Goal: Task Accomplishment & Management: Manage account settings

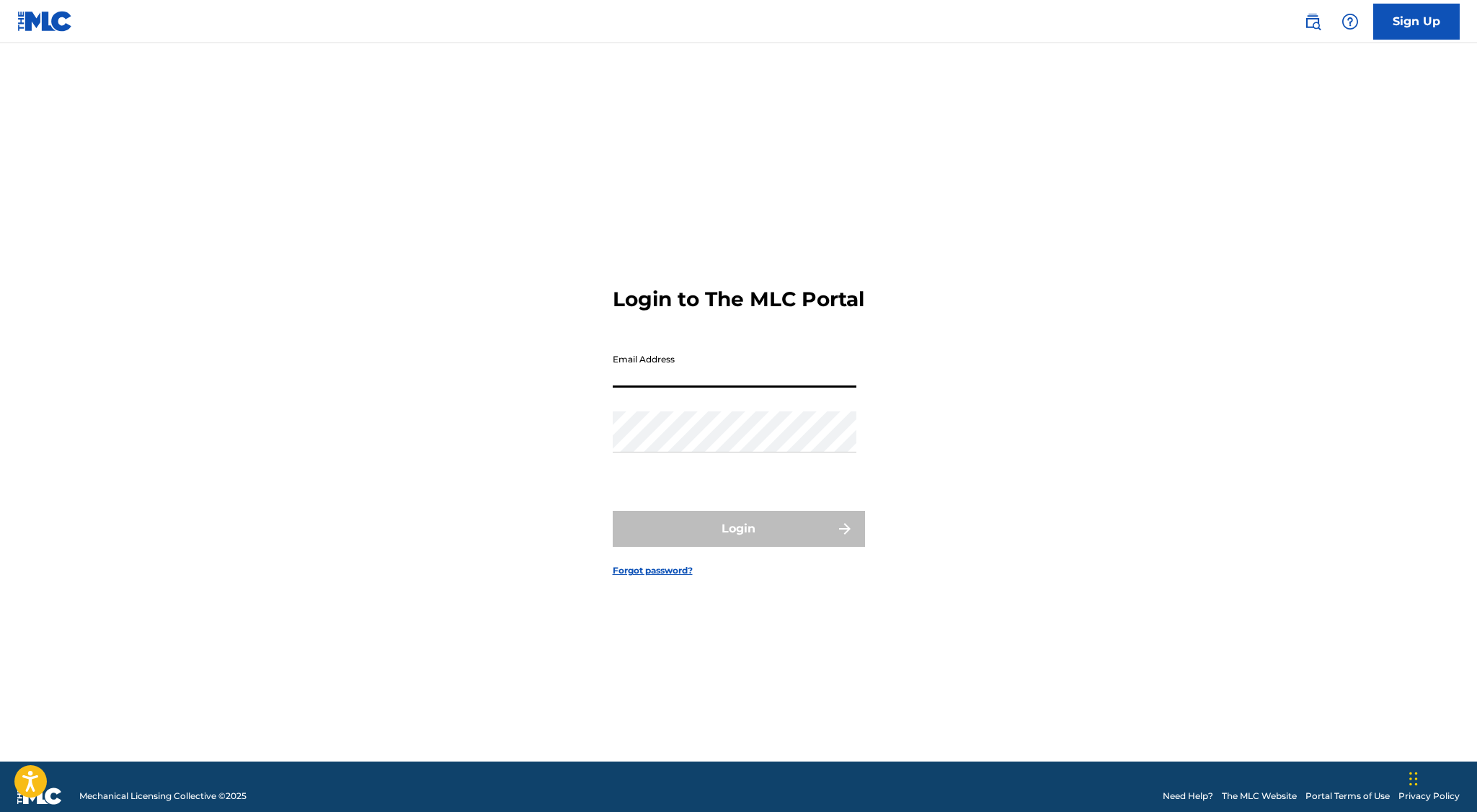
type input "[EMAIL_ADDRESS][DOMAIN_NAME]"
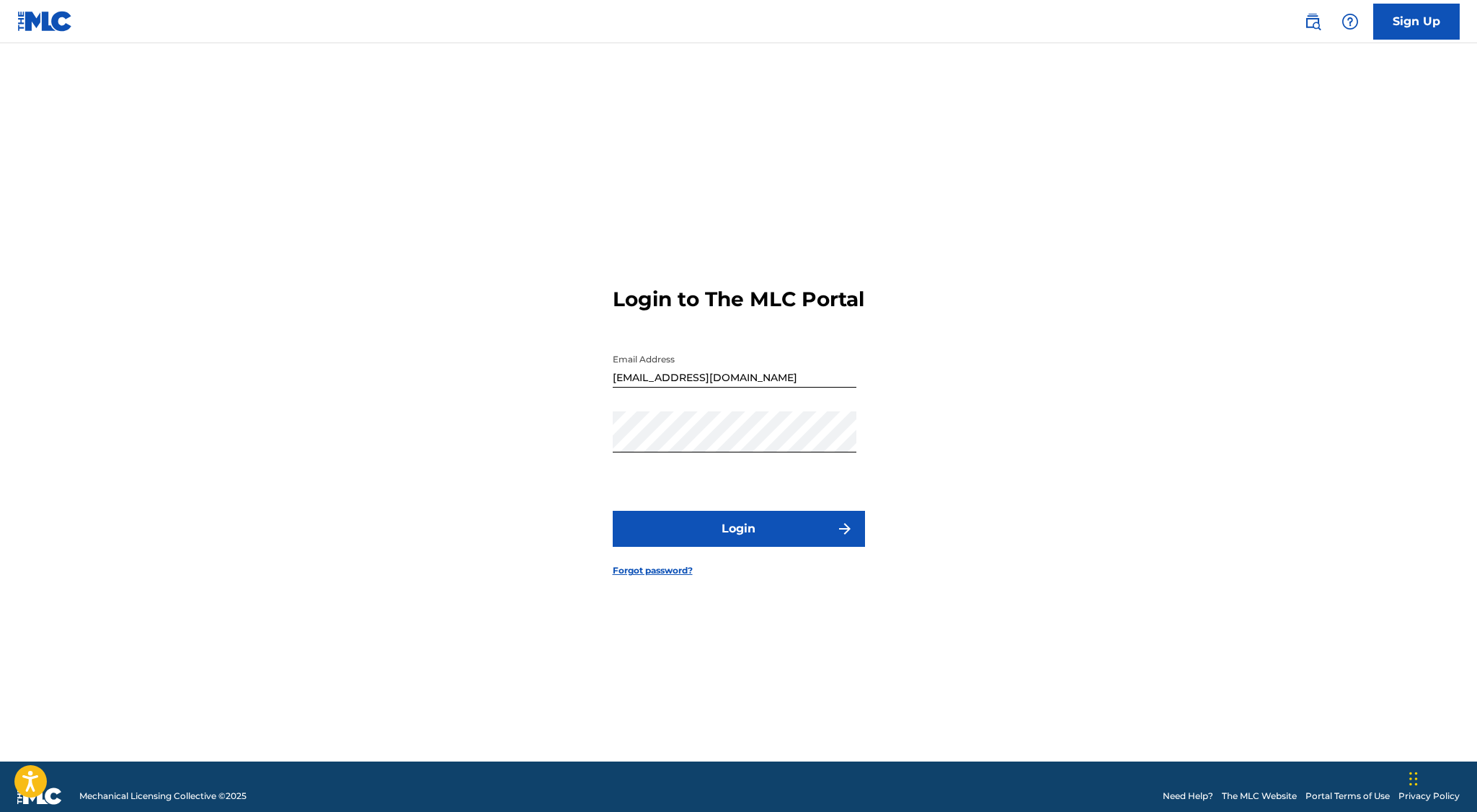
click at [770, 541] on button "Login" at bounding box center [738, 529] width 252 height 36
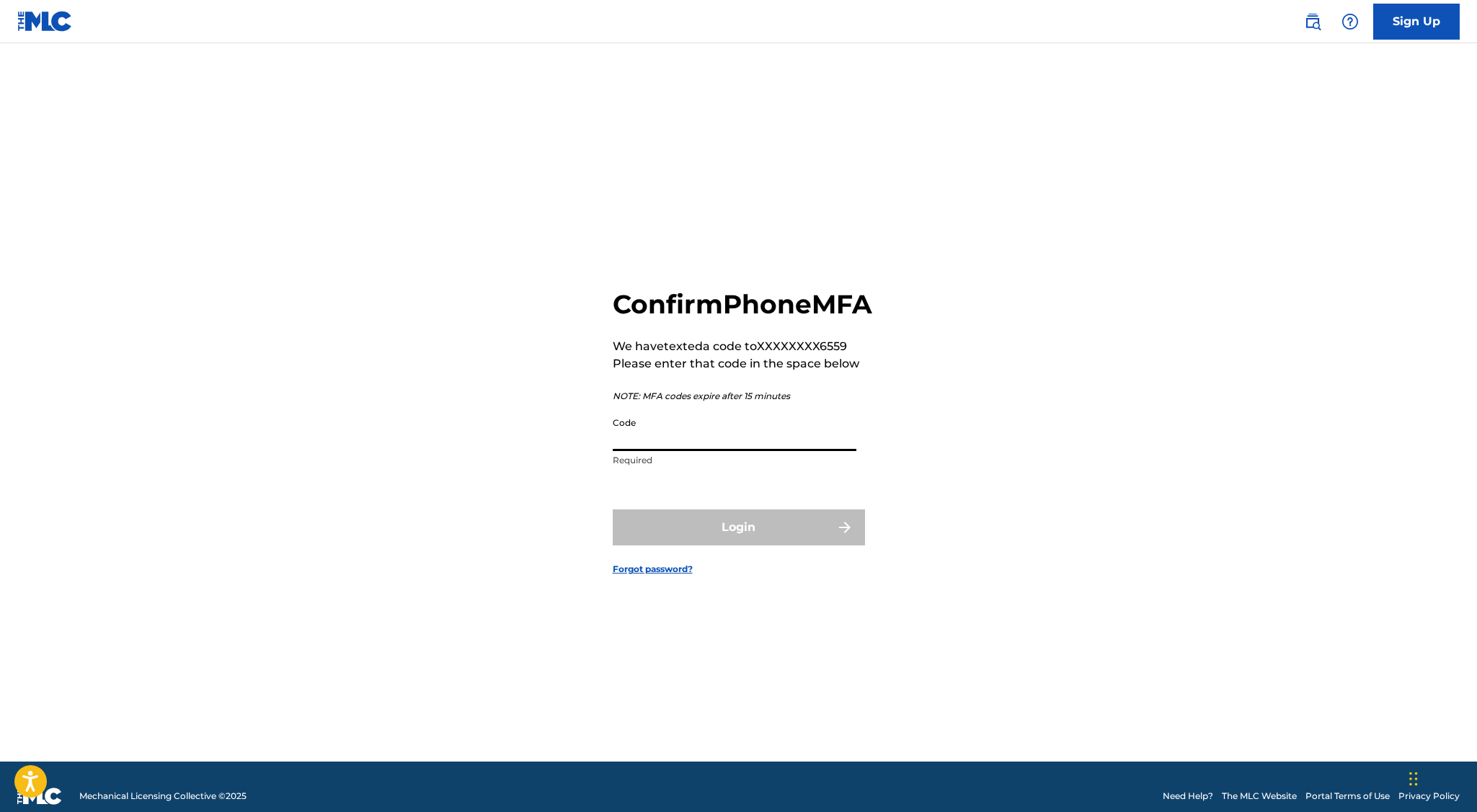
click at [725, 444] on input "Code" at bounding box center [734, 431] width 244 height 41
type input "527782"
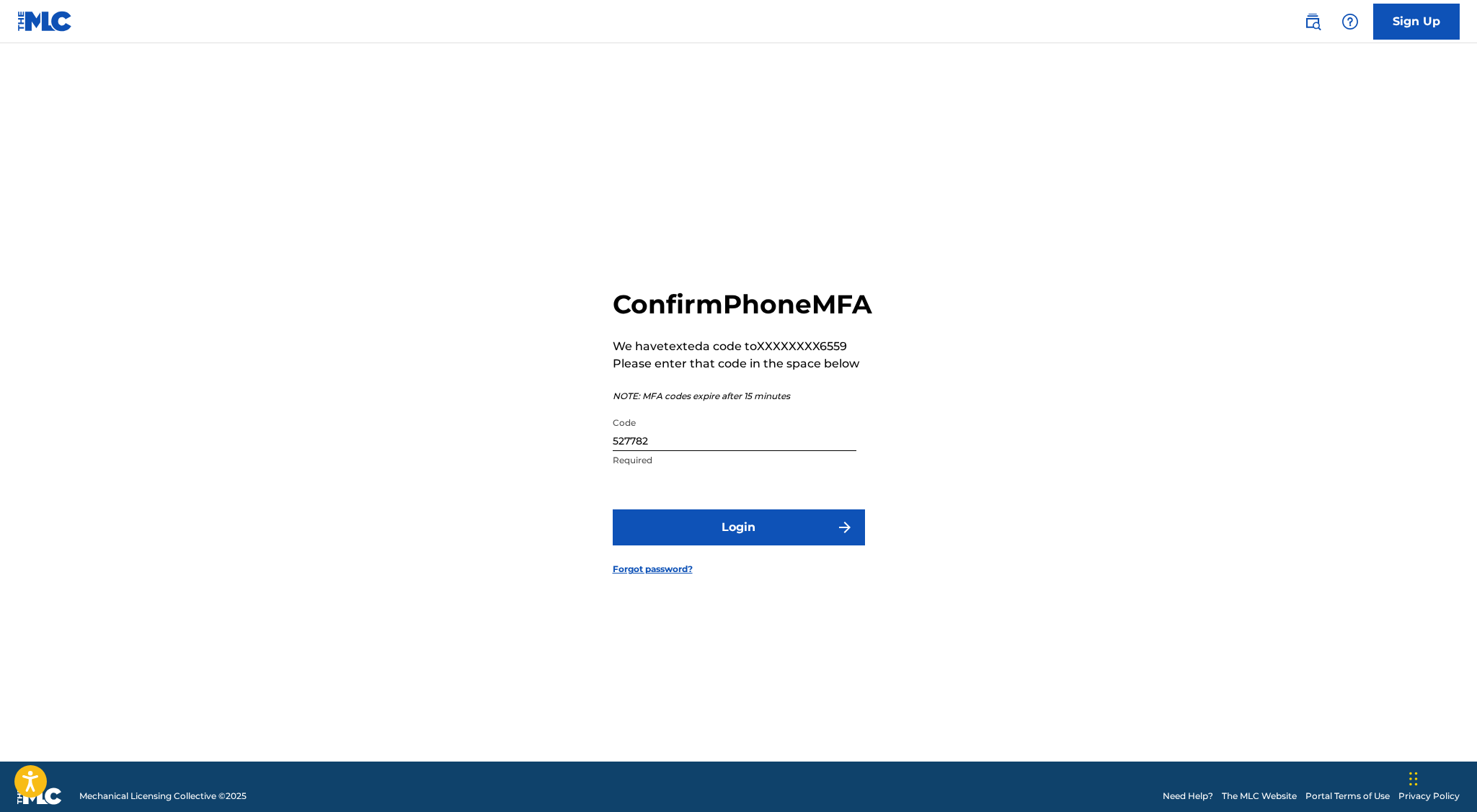
click at [779, 536] on button "Login" at bounding box center [738, 527] width 252 height 36
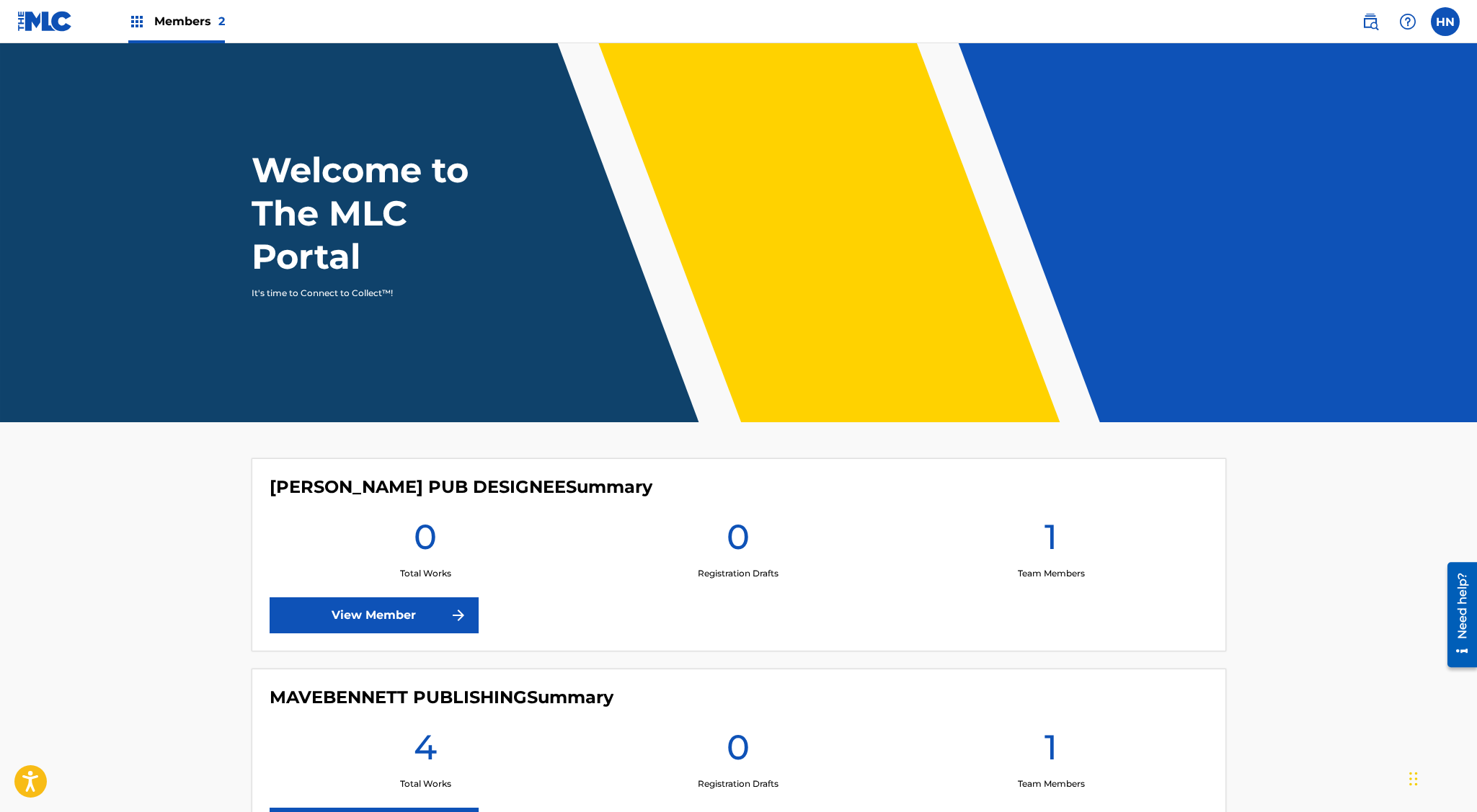
scroll to position [136, 0]
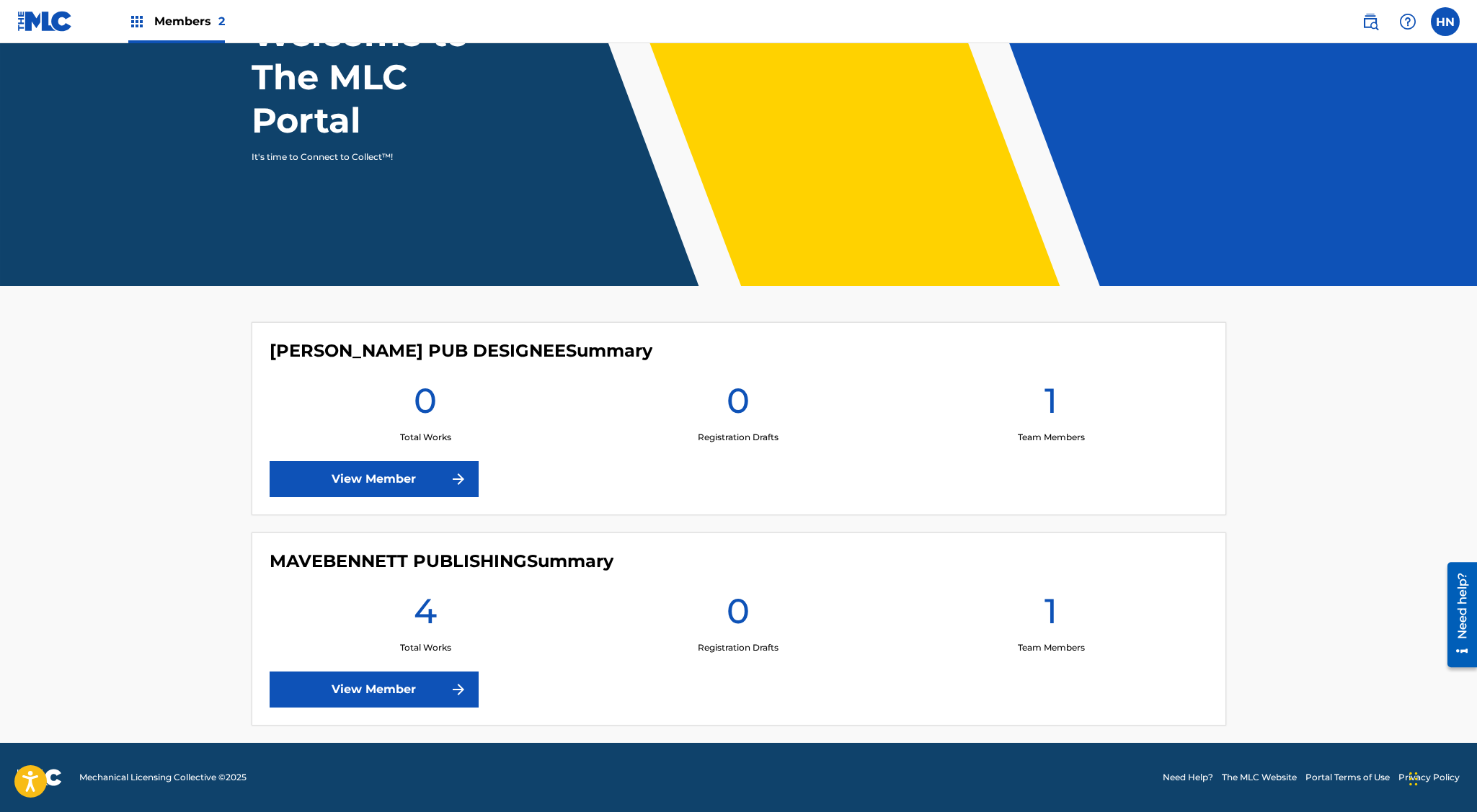
click at [405, 691] on link "View Member" at bounding box center [374, 690] width 209 height 36
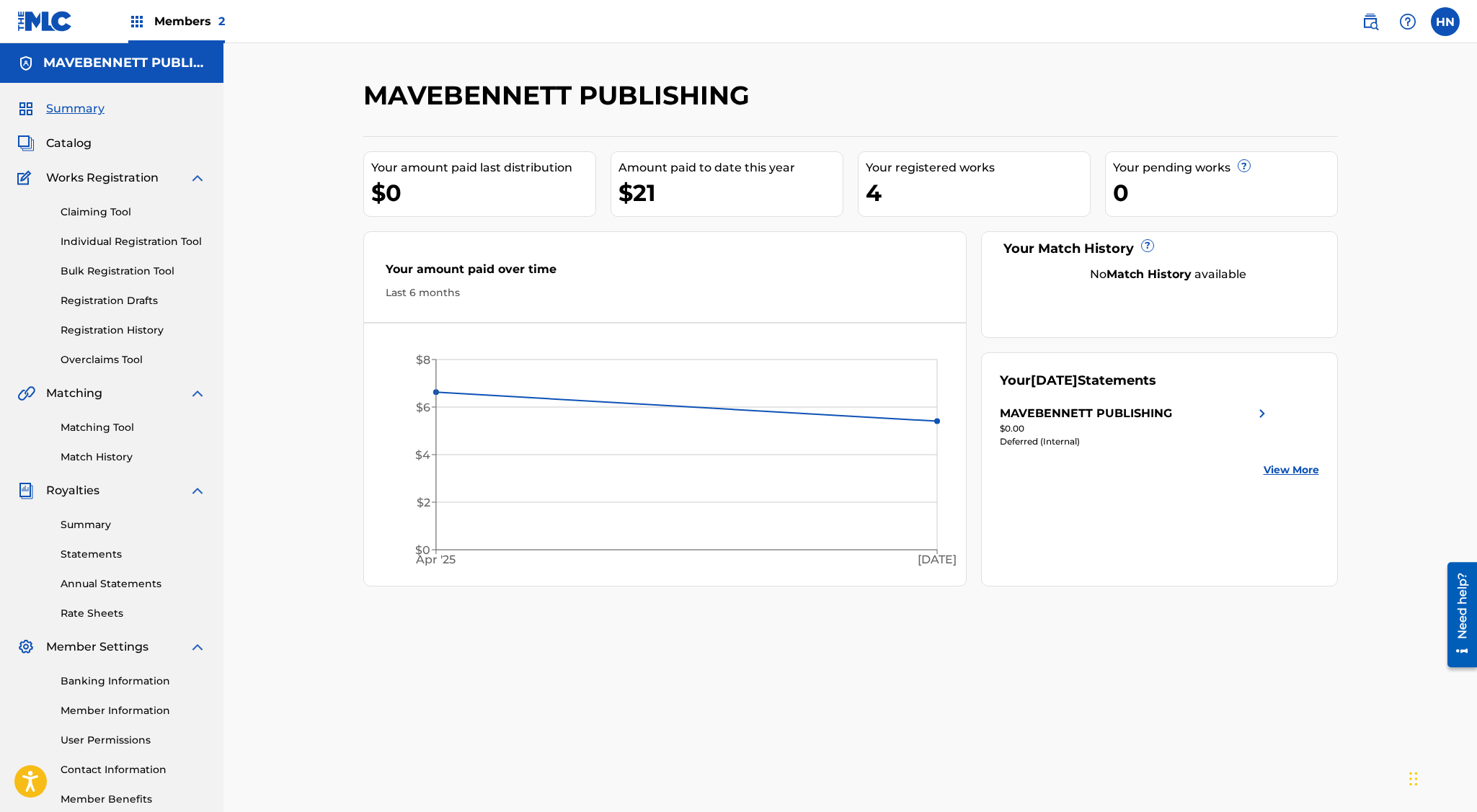
scroll to position [81, 0]
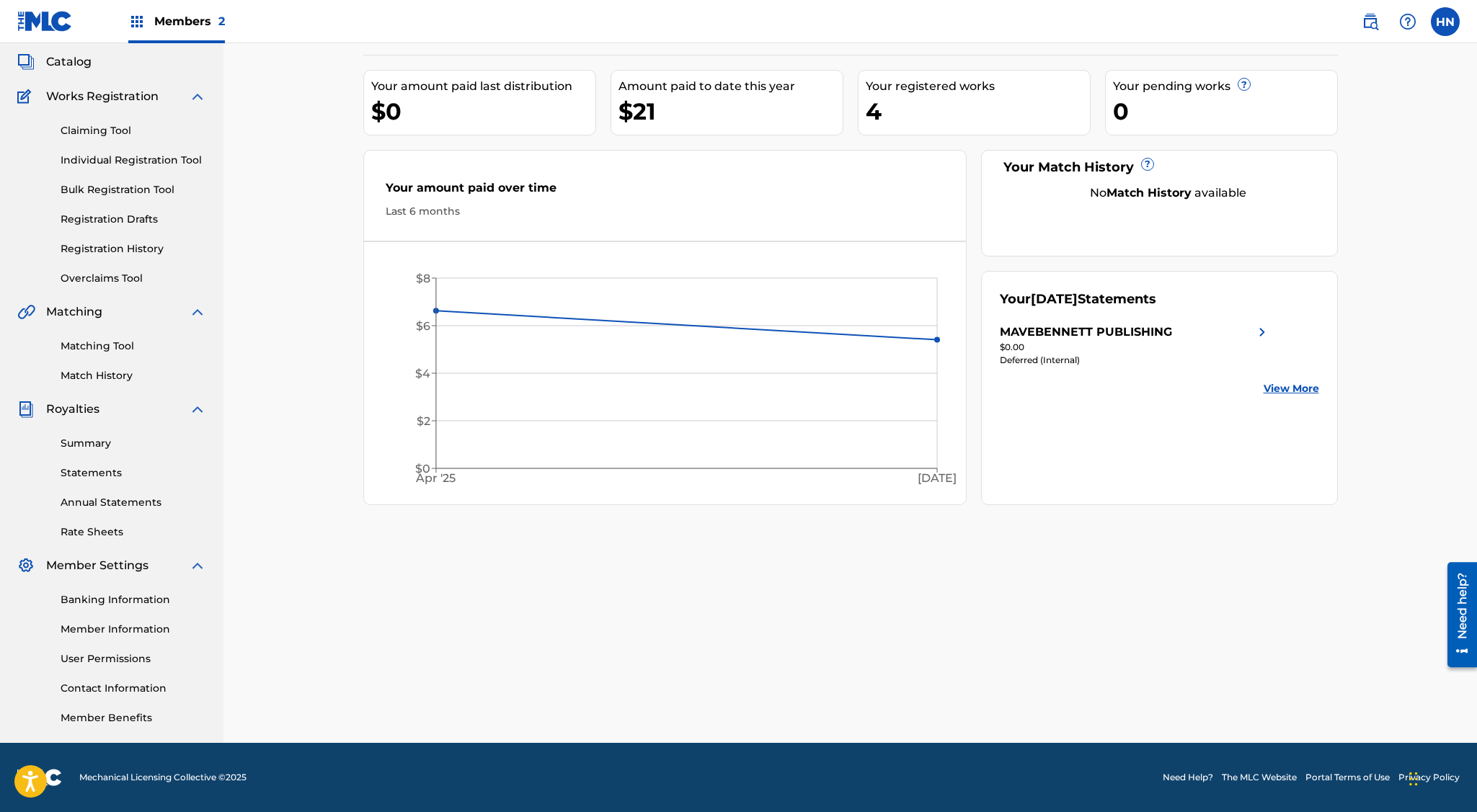
click at [90, 447] on link "Summary" at bounding box center [133, 443] width 145 height 15
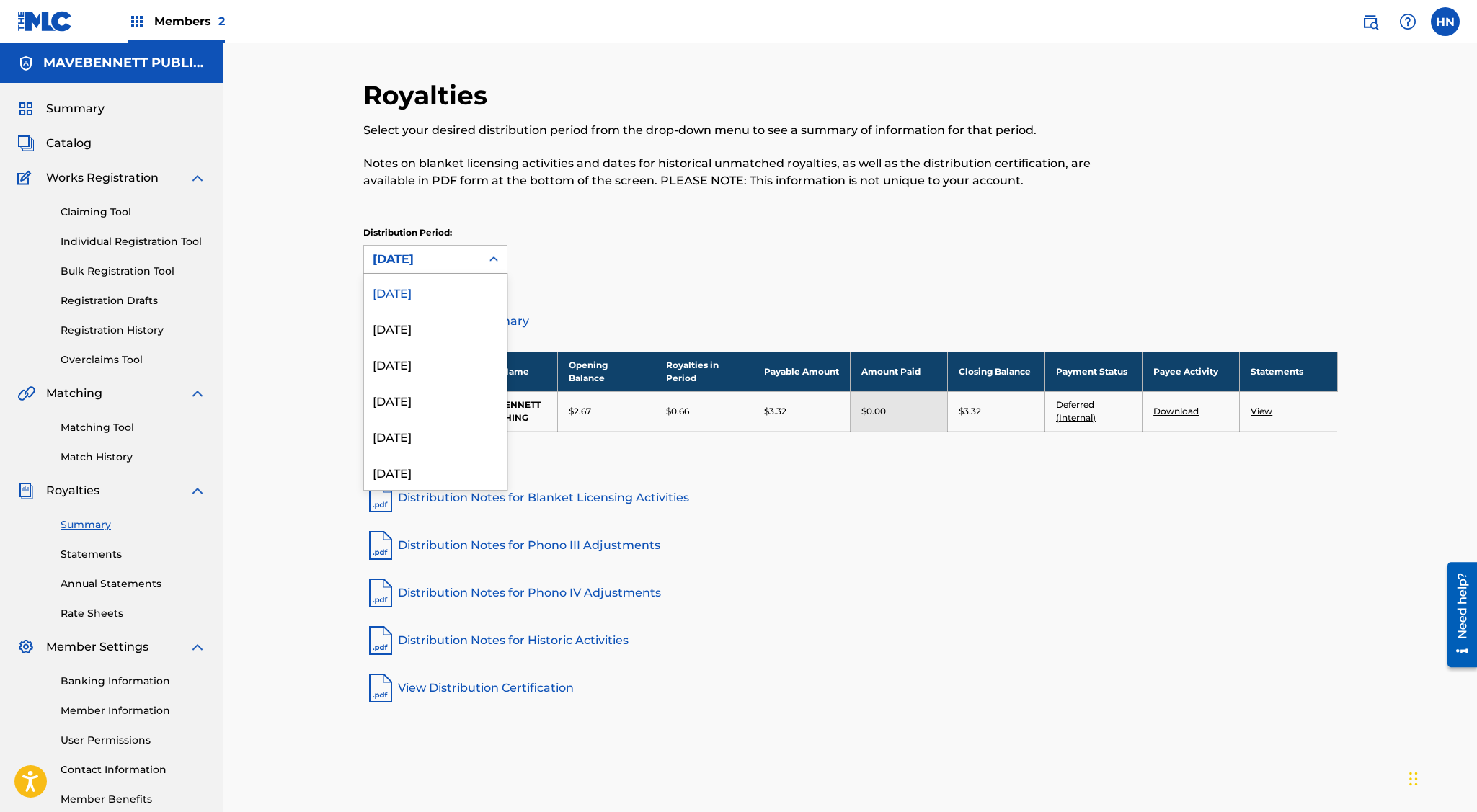
click at [493, 256] on icon at bounding box center [494, 259] width 15 height 15
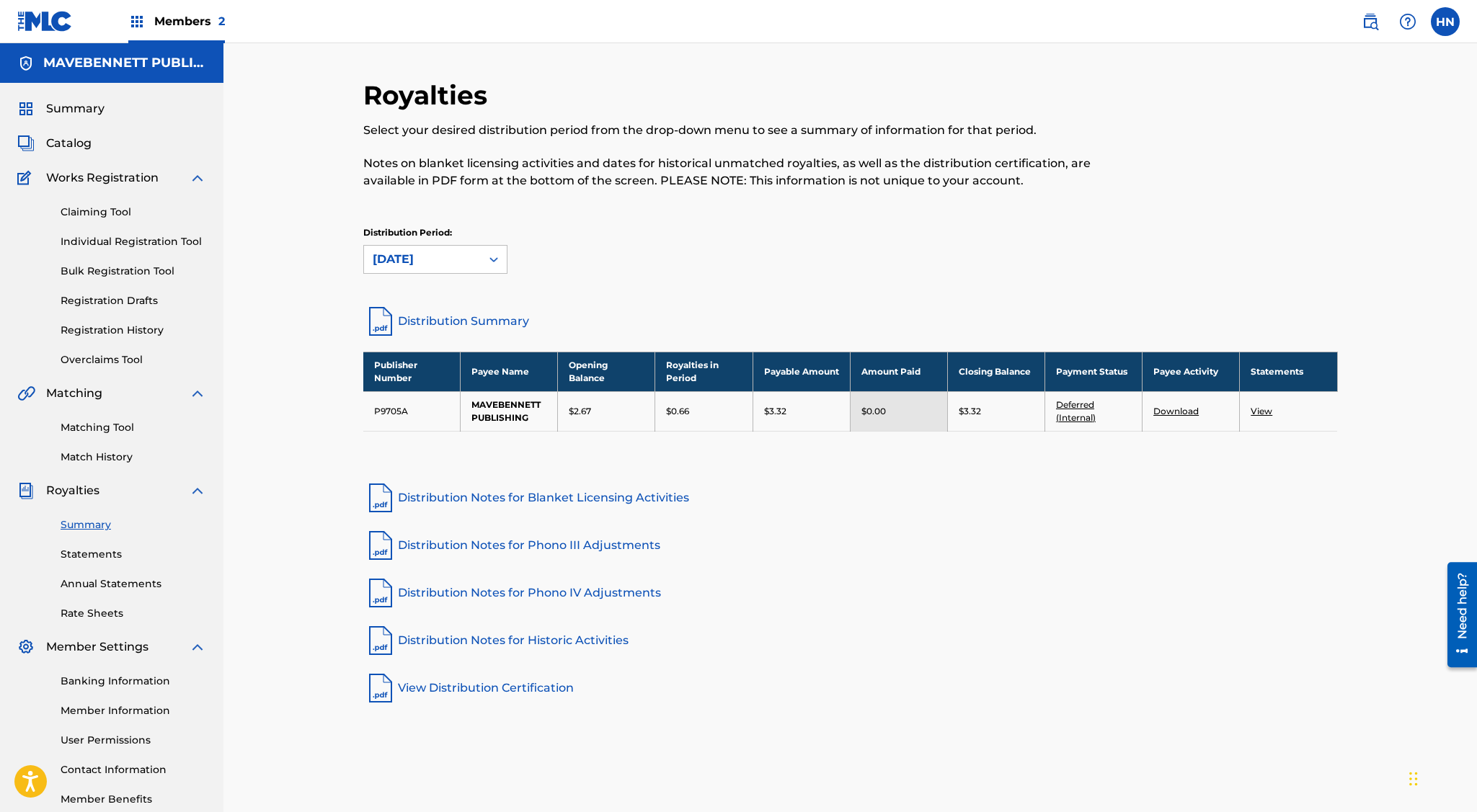
click at [528, 253] on div "Distribution Period: [DATE]" at bounding box center [851, 250] width 975 height 48
click at [116, 554] on link "Statements" at bounding box center [133, 554] width 145 height 15
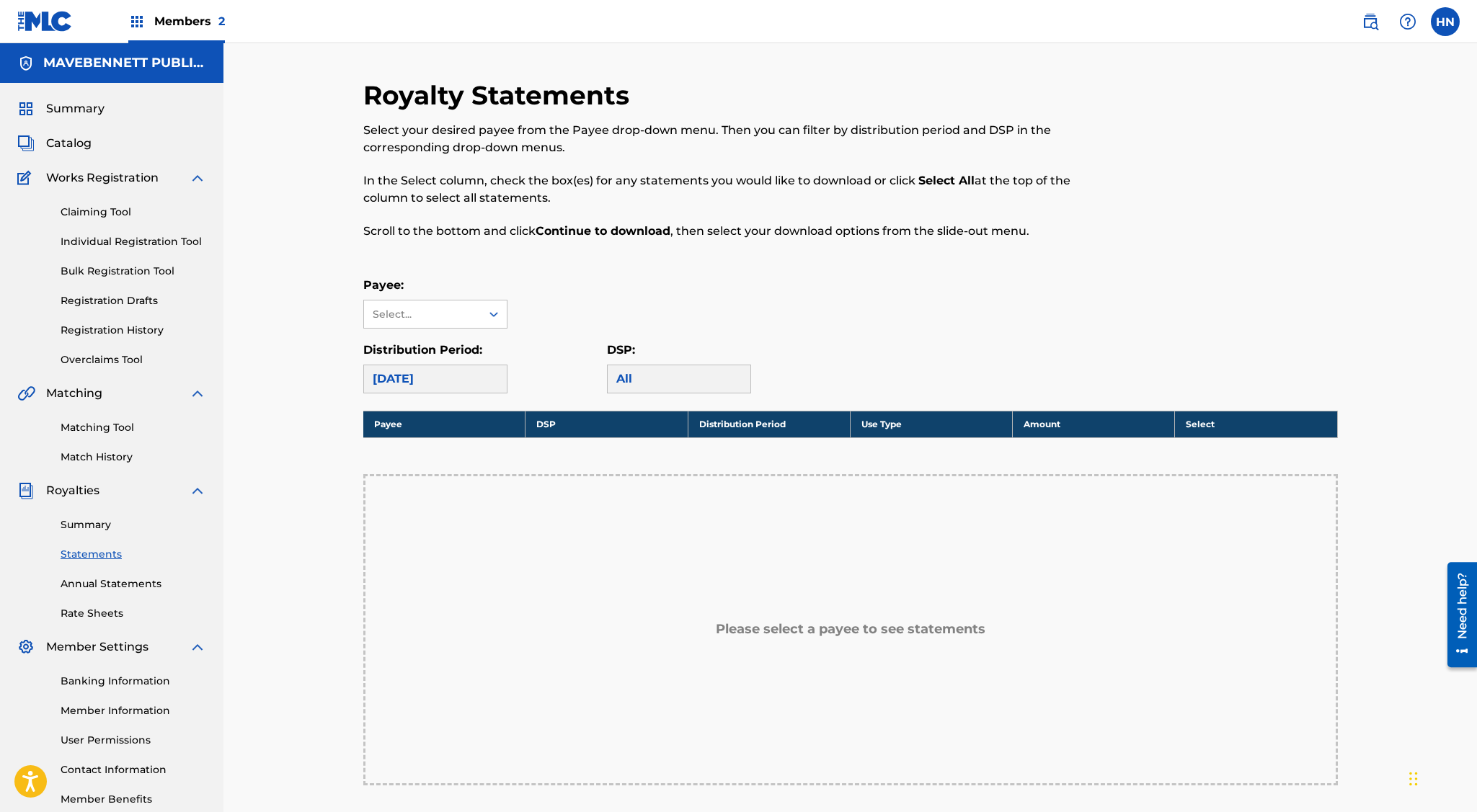
click at [122, 579] on link "Annual Statements" at bounding box center [133, 584] width 145 height 15
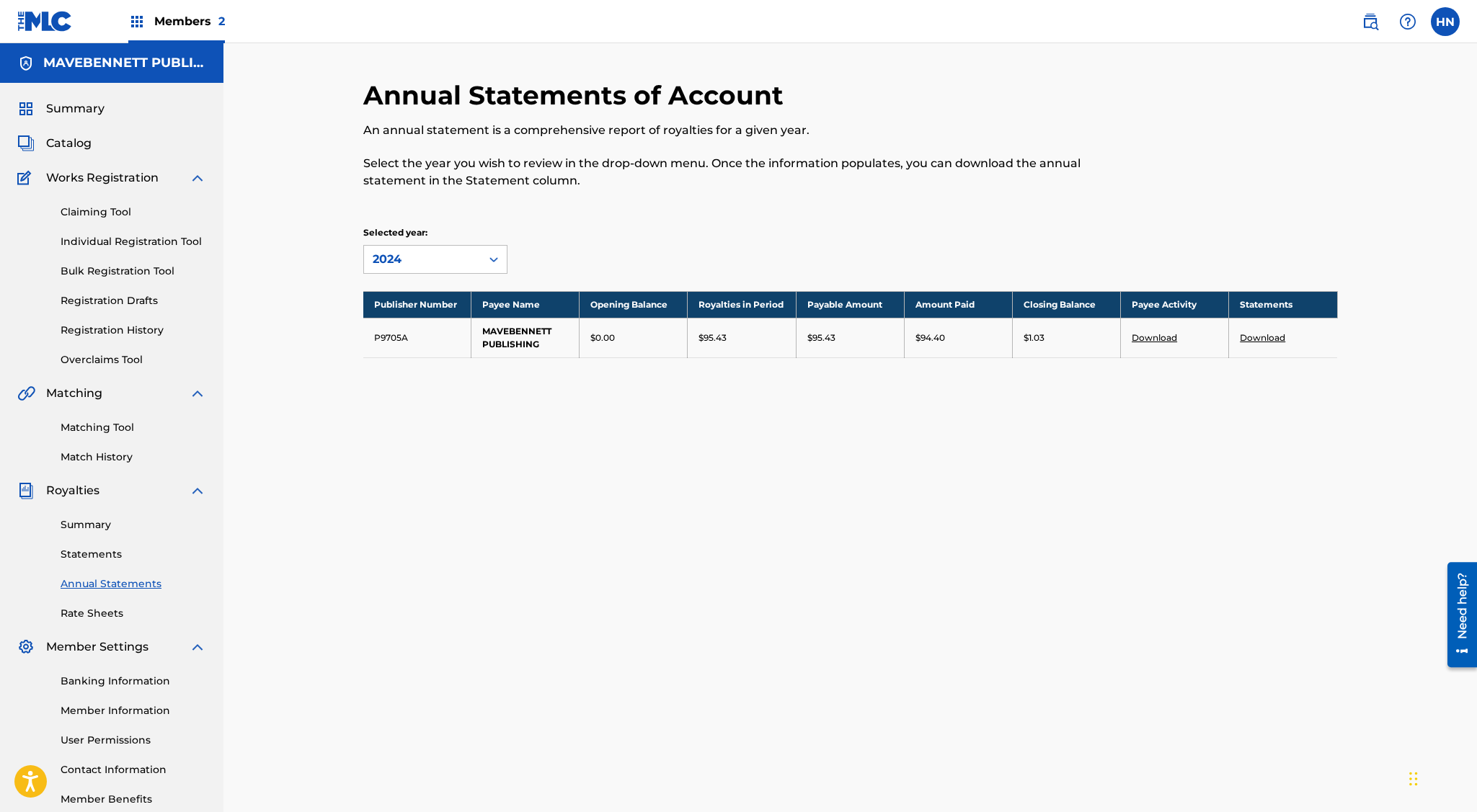
click at [103, 609] on link "Rate Sheets" at bounding box center [133, 614] width 145 height 15
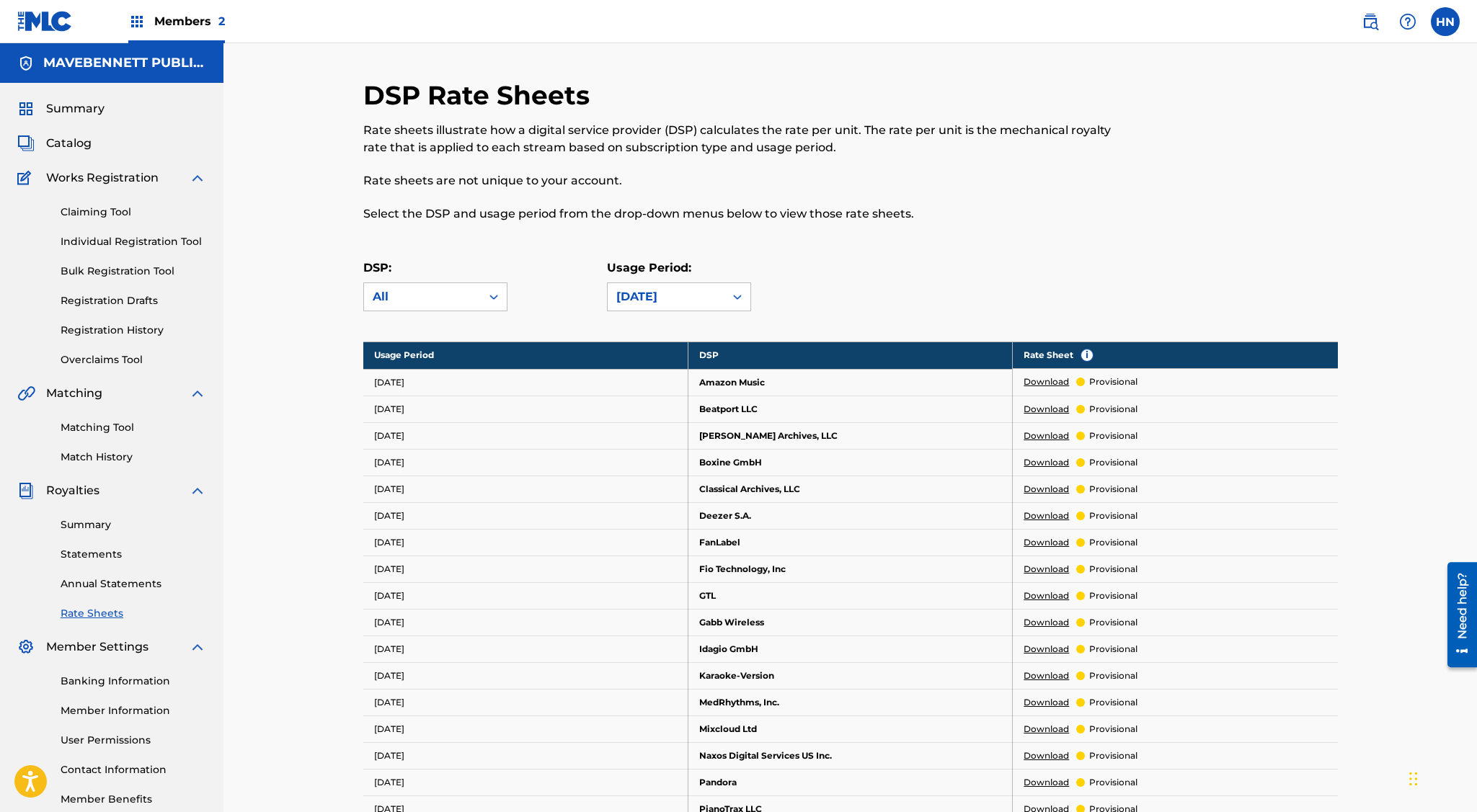
click at [71, 142] on span "Catalog" at bounding box center [68, 143] width 45 height 17
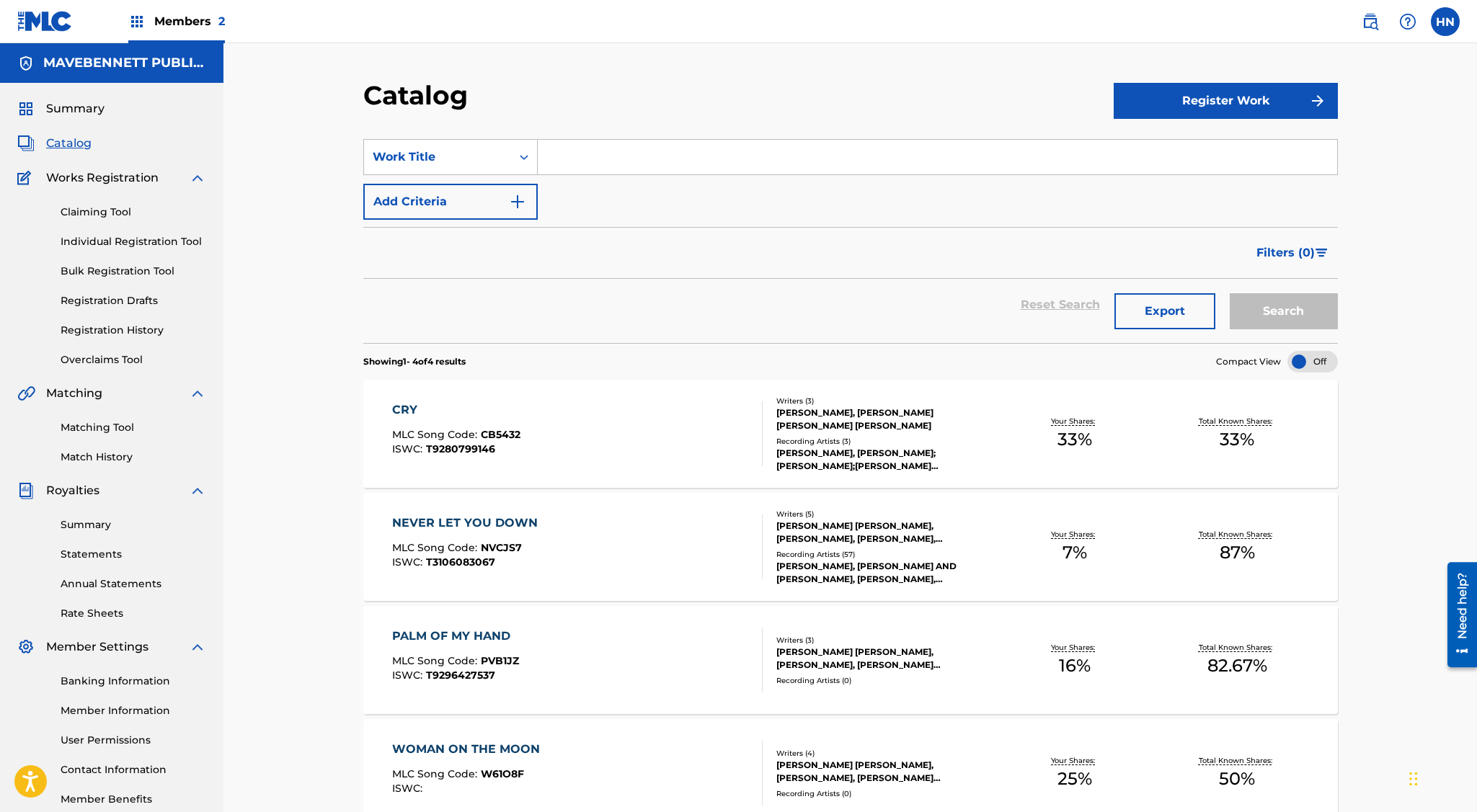
click at [75, 105] on span "Summary" at bounding box center [75, 108] width 58 height 17
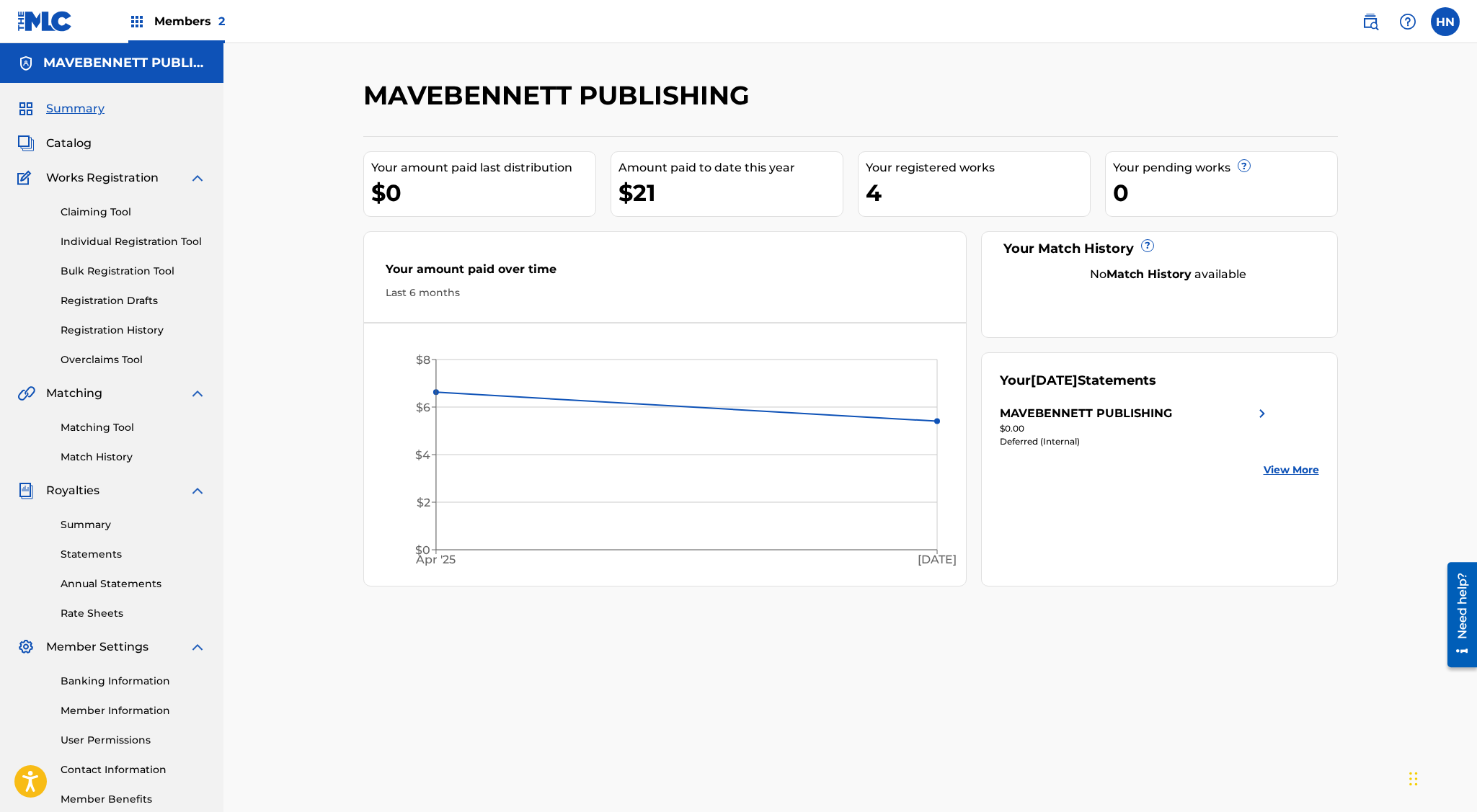
click at [151, 18] on div "Members 2" at bounding box center [176, 21] width 97 height 43
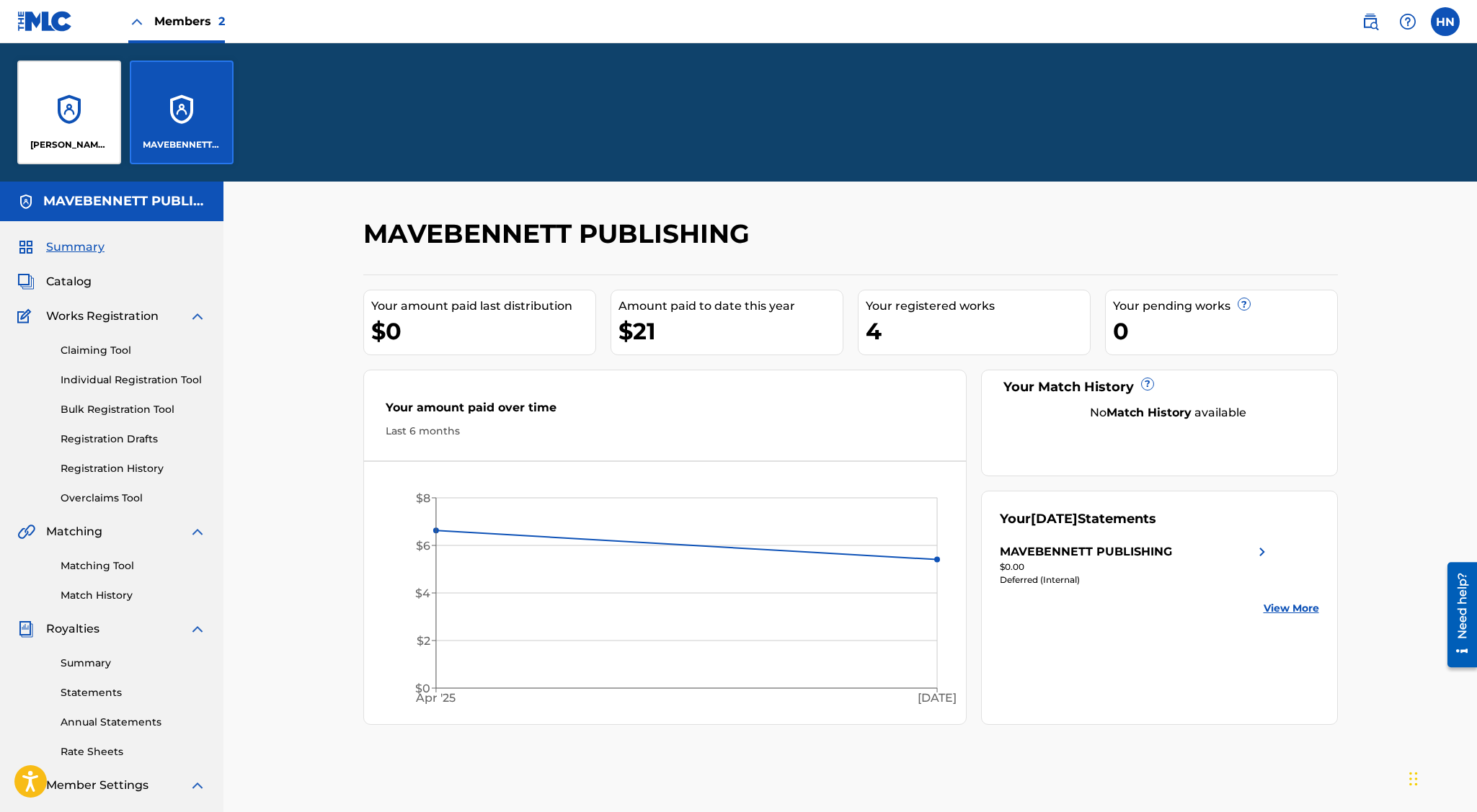
click at [86, 115] on div "[PERSON_NAME] PUB DESIGNEE" at bounding box center [69, 112] width 103 height 103
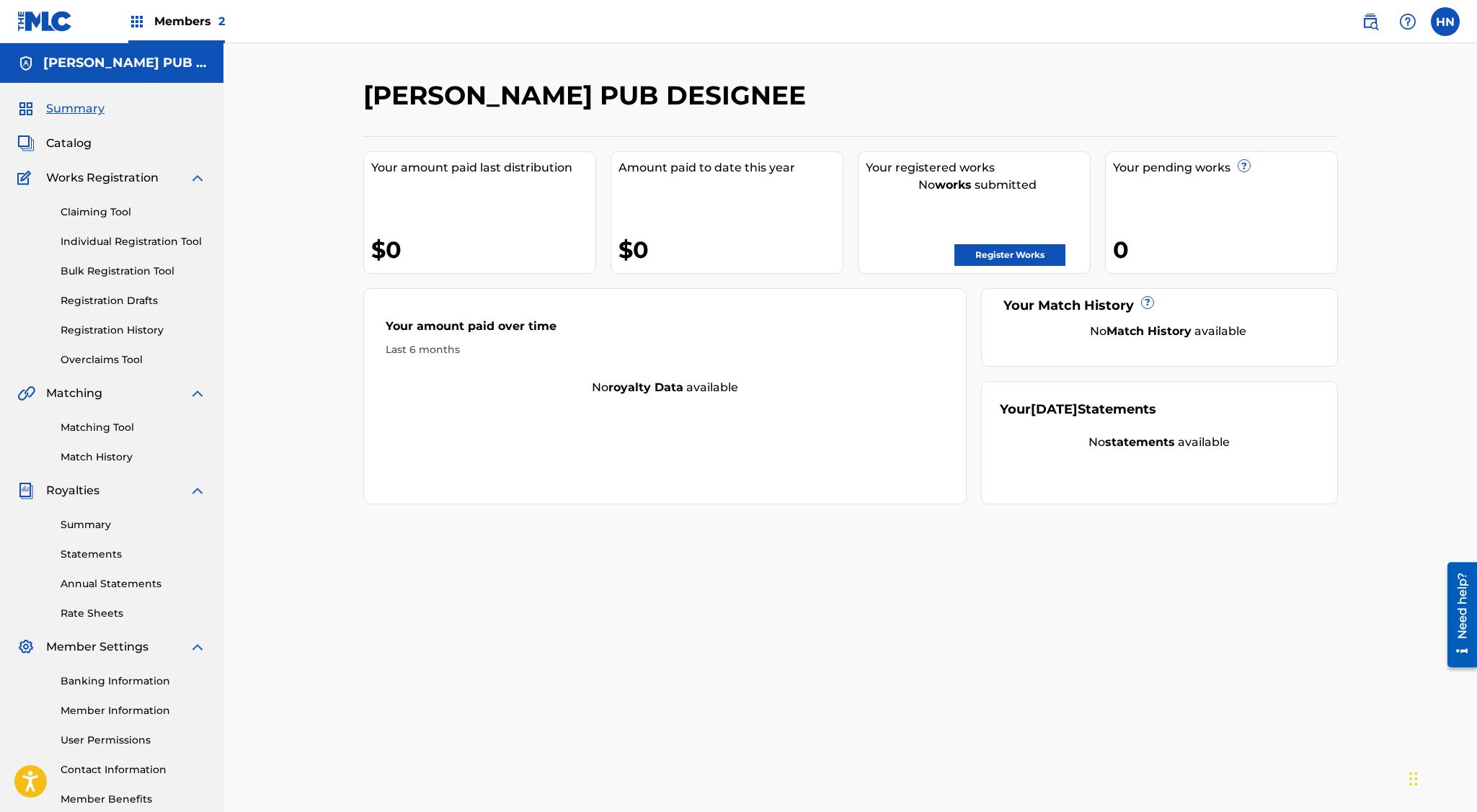
click at [1370, 8] on link at bounding box center [1370, 21] width 29 height 29
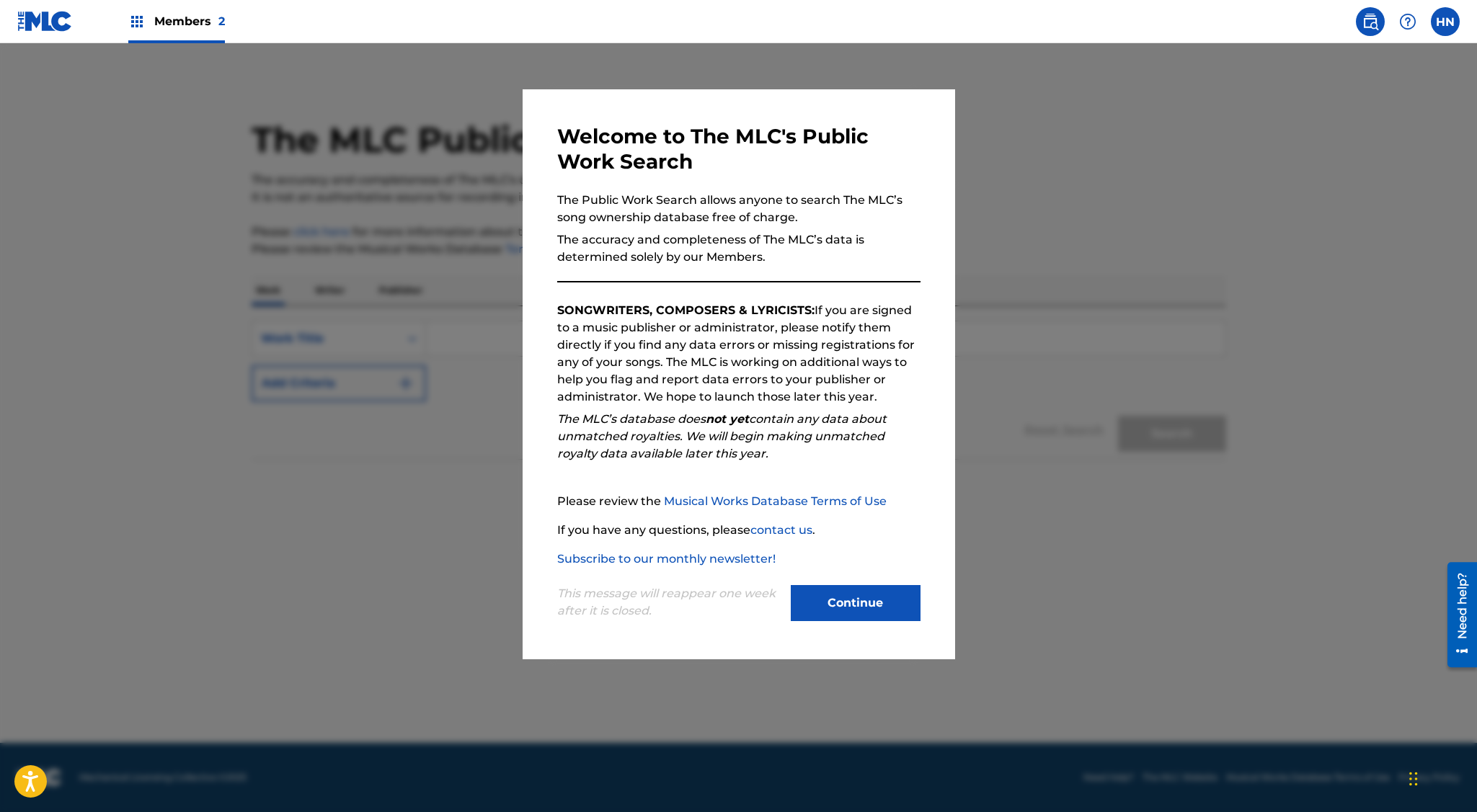
click at [856, 609] on button "Continue" at bounding box center [856, 603] width 130 height 36
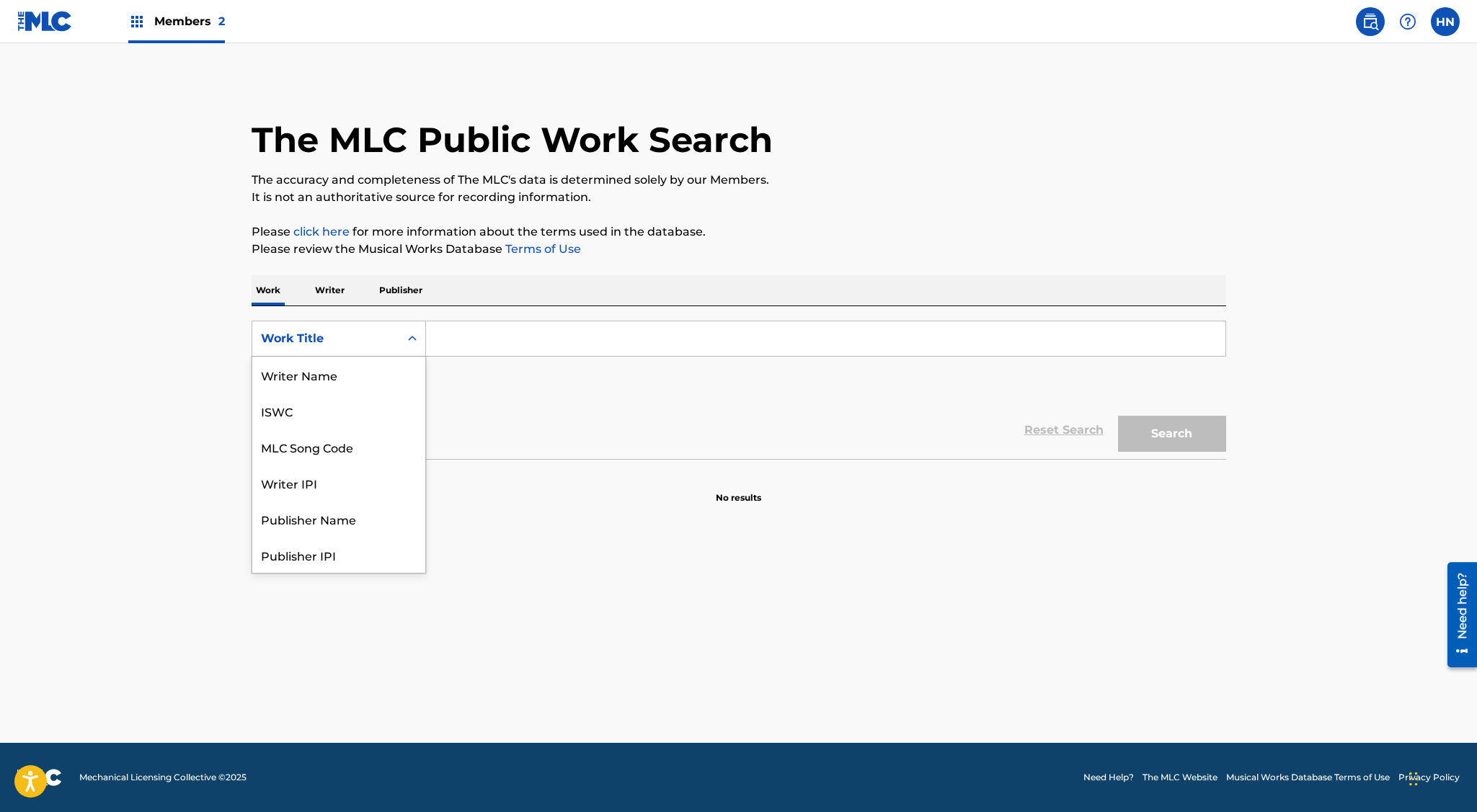
click at [361, 353] on div "Work Title" at bounding box center [339, 339] width 175 height 36
click at [360, 385] on div "Writer Name" at bounding box center [338, 375] width 173 height 36
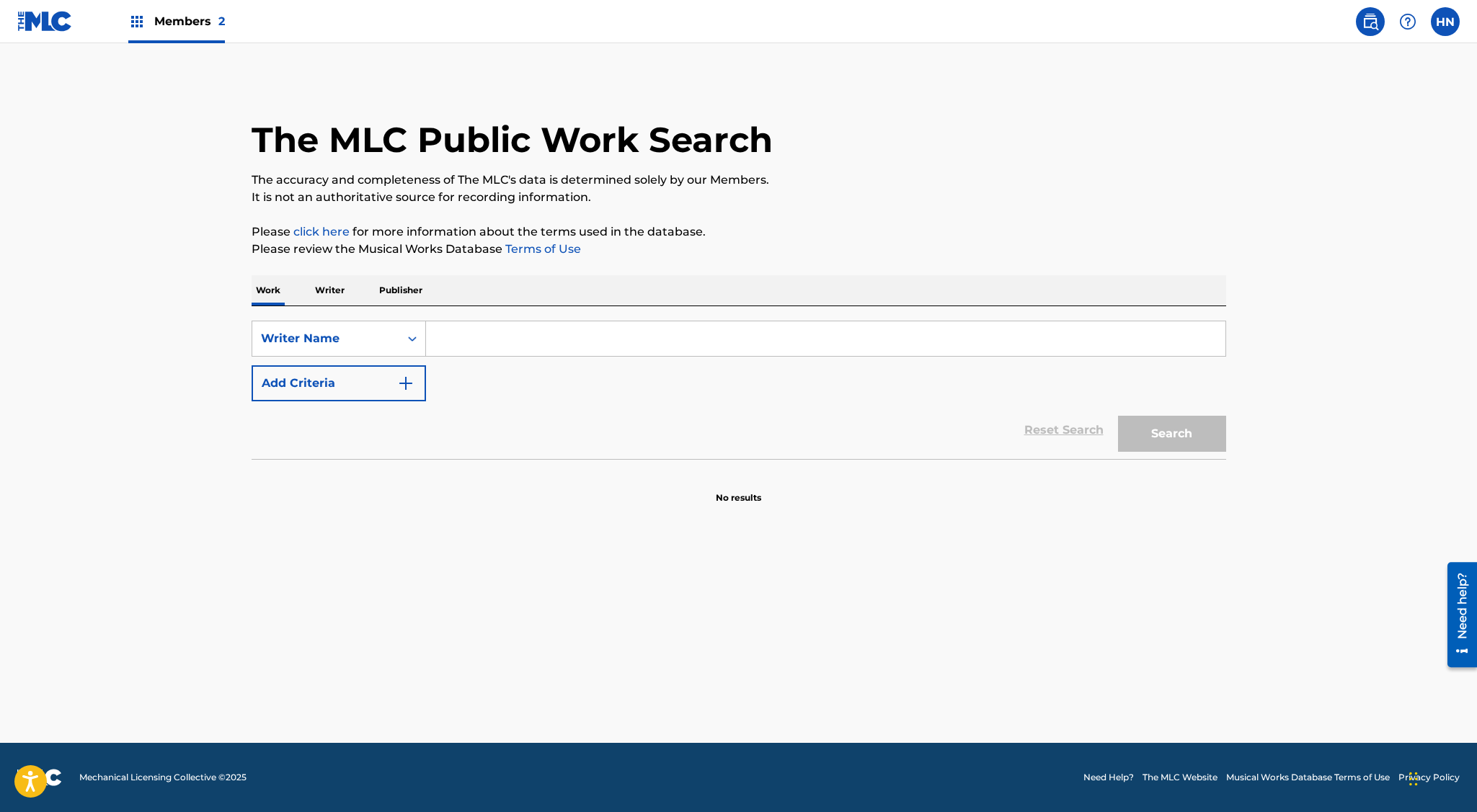
click at [505, 308] on div "SearchWithCriteriafaad293a-1491-40fc-9f72-99c5a3a811ce Writer Name Add Criteria…" at bounding box center [739, 382] width 975 height 153
click at [488, 339] on input "Search Form" at bounding box center [825, 339] width 799 height 34
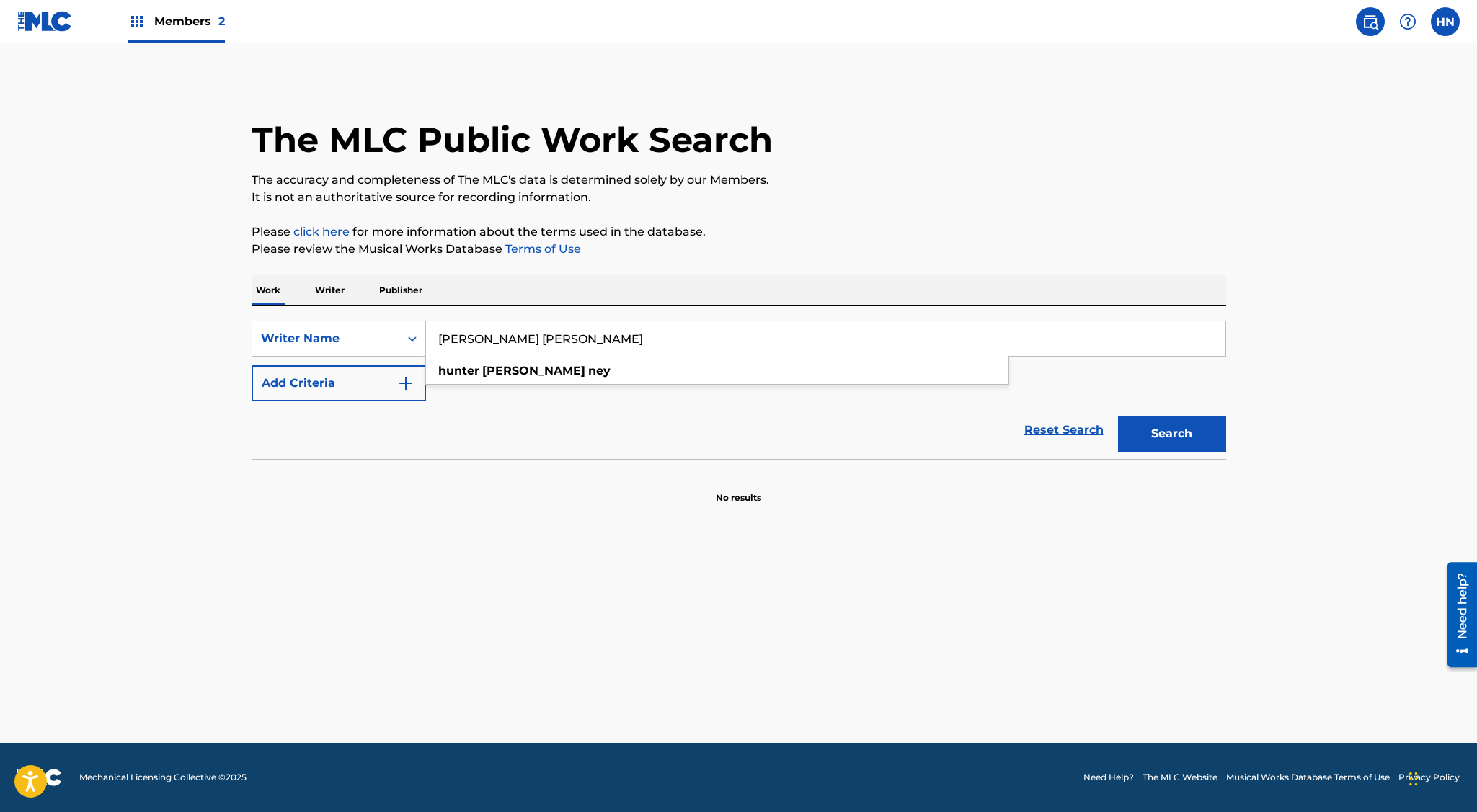
type input "[PERSON_NAME] [PERSON_NAME]"
click at [403, 531] on main "The MLC Public Work Search The accuracy and completeness of The MLC's data is d…" at bounding box center [738, 393] width 1477 height 700
click at [324, 286] on p "Writer" at bounding box center [330, 290] width 39 height 30
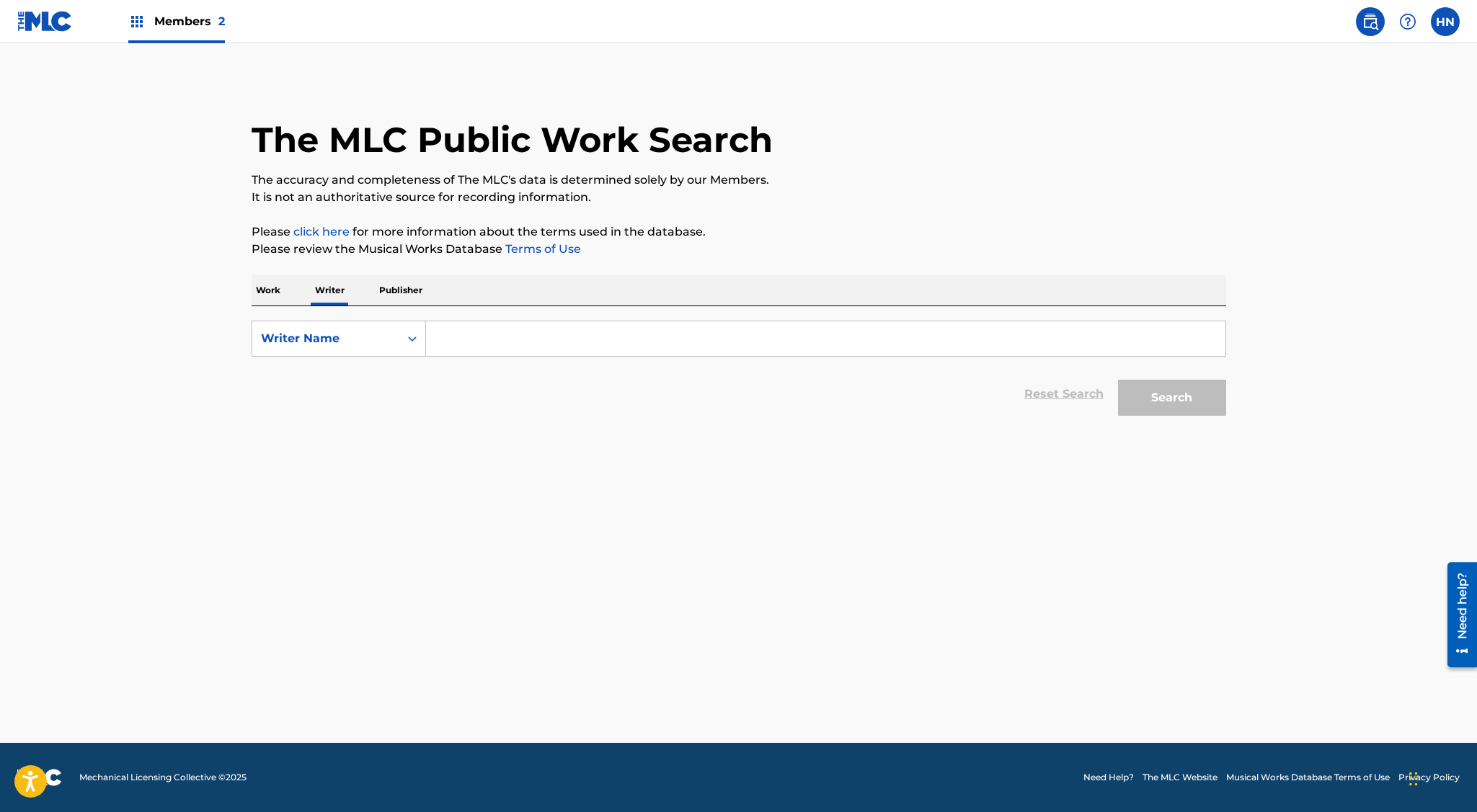
click at [522, 343] on input "Search Form" at bounding box center [825, 339] width 799 height 34
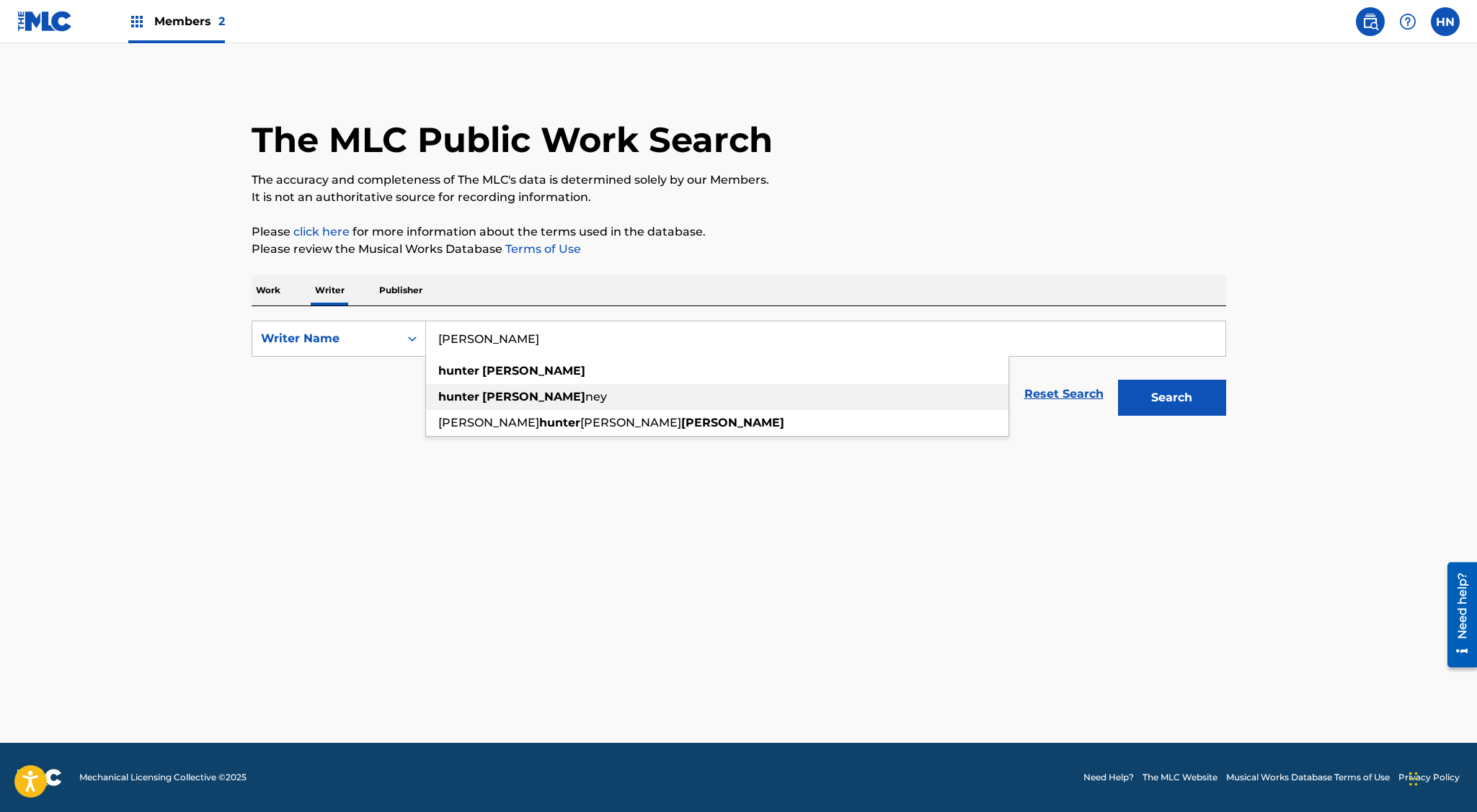
click at [573, 389] on div "[PERSON_NAME] [PERSON_NAME]" at bounding box center [717, 397] width 583 height 26
type input "[PERSON_NAME] [PERSON_NAME]"
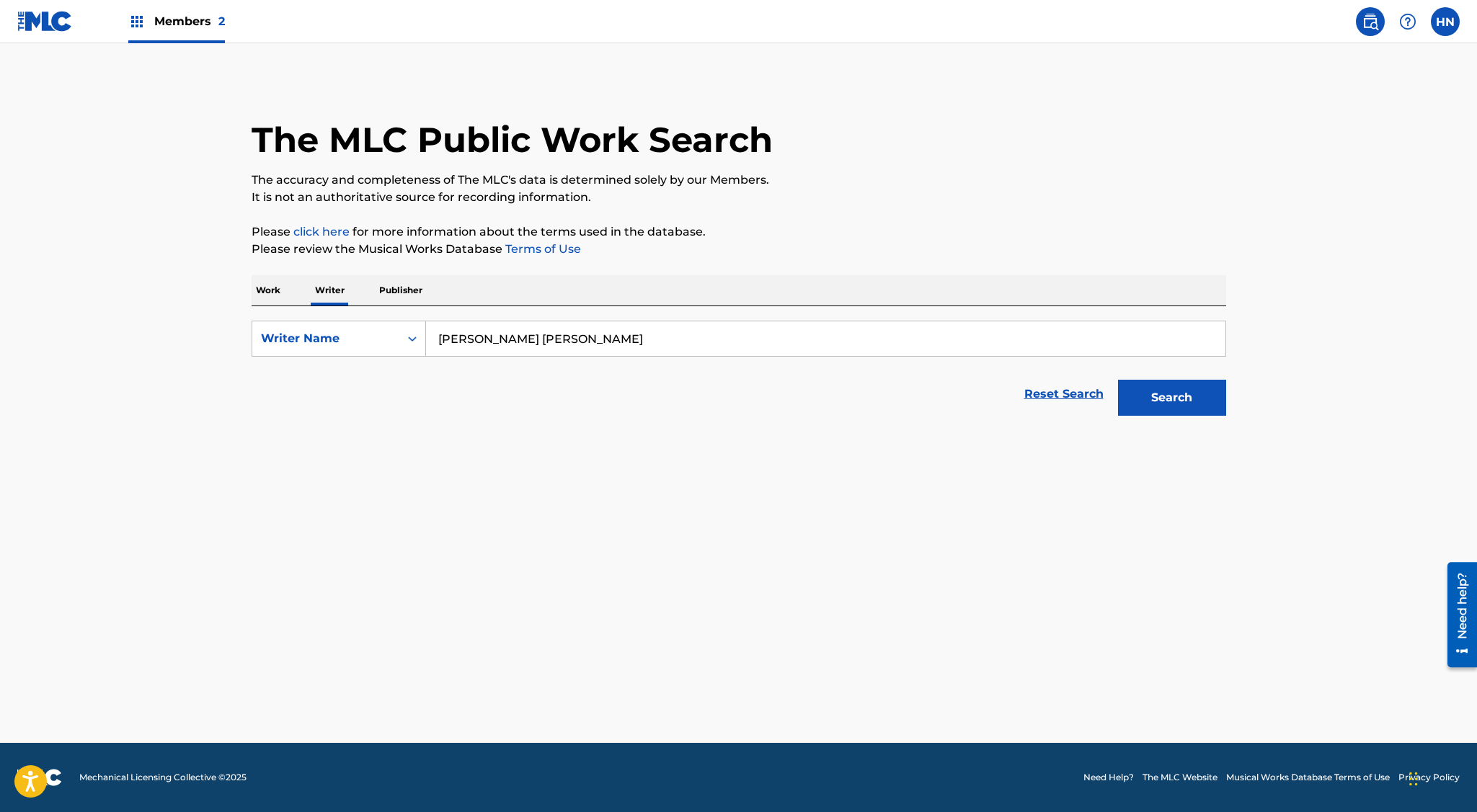
click at [1177, 397] on button "Search" at bounding box center [1172, 398] width 108 height 36
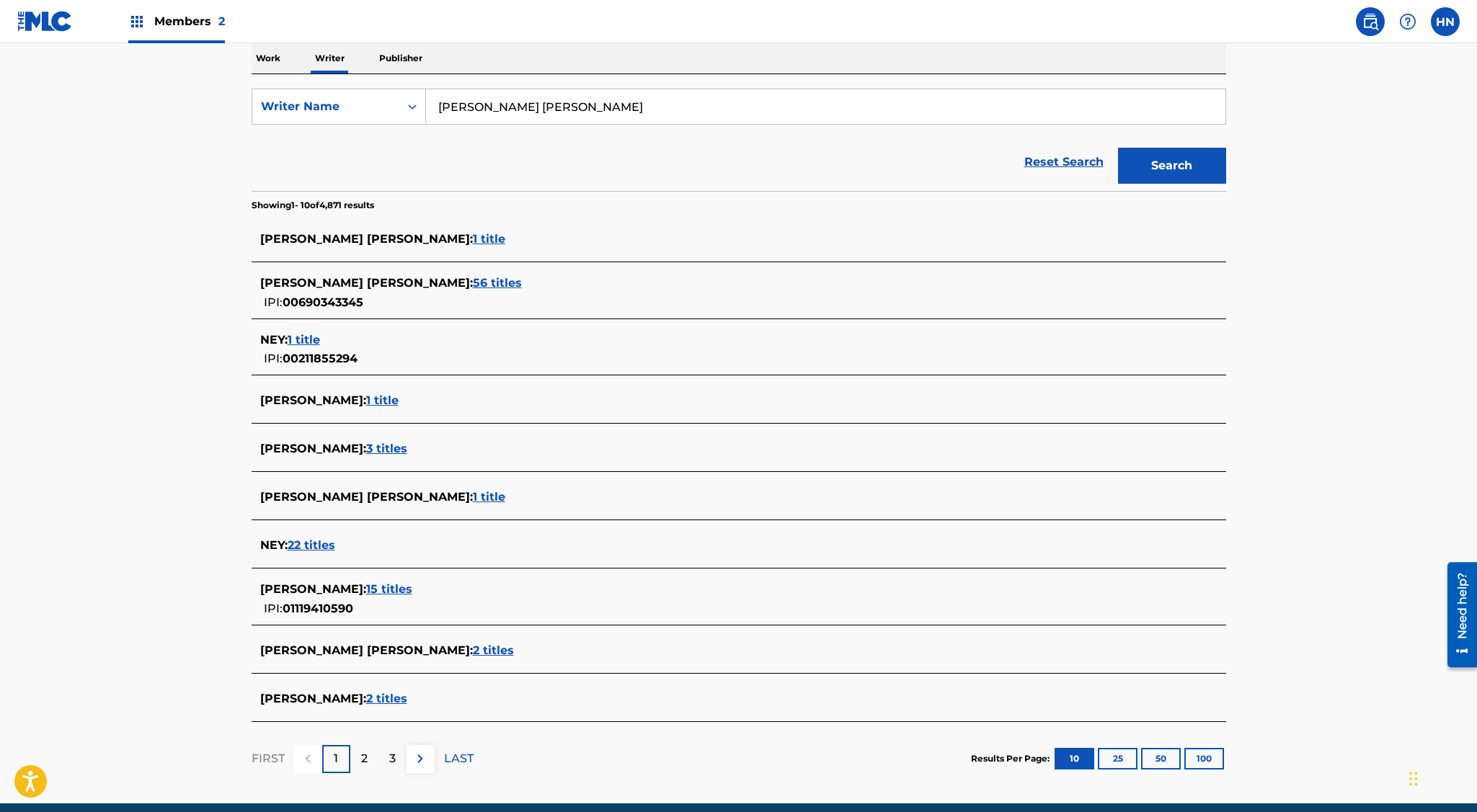
scroll to position [234, 0]
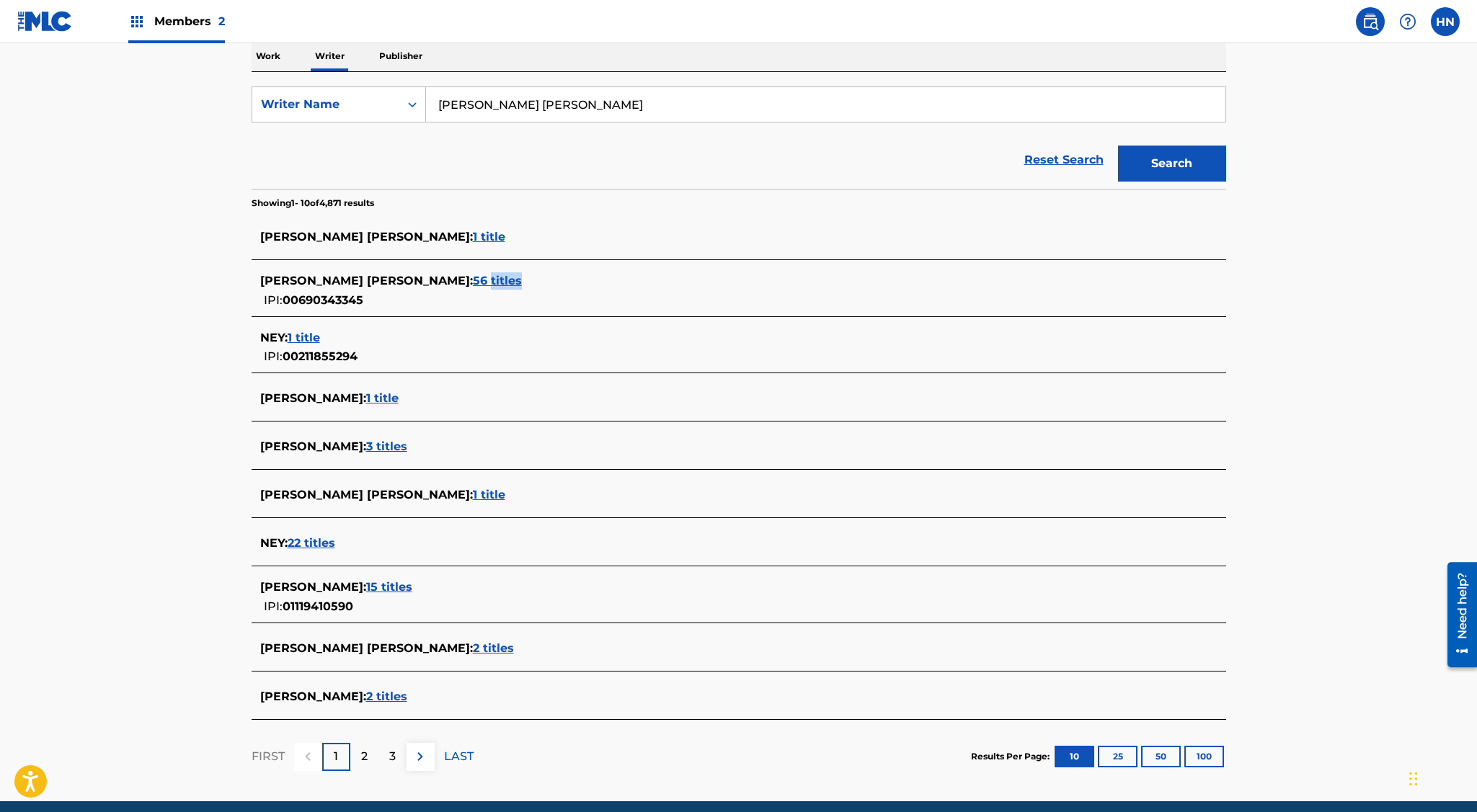
click at [473, 276] on span "56 titles" at bounding box center [497, 281] width 49 height 14
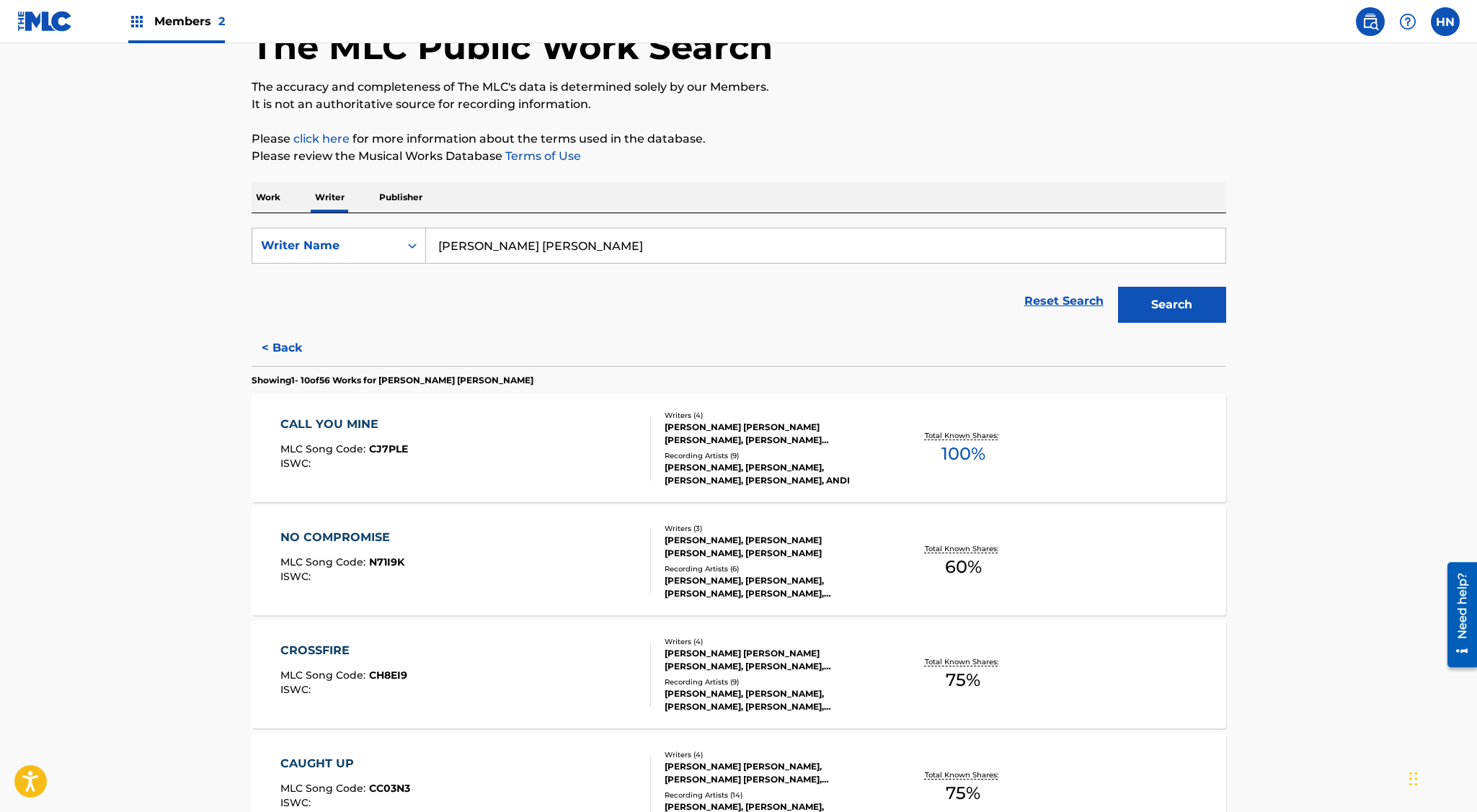
scroll to position [153, 0]
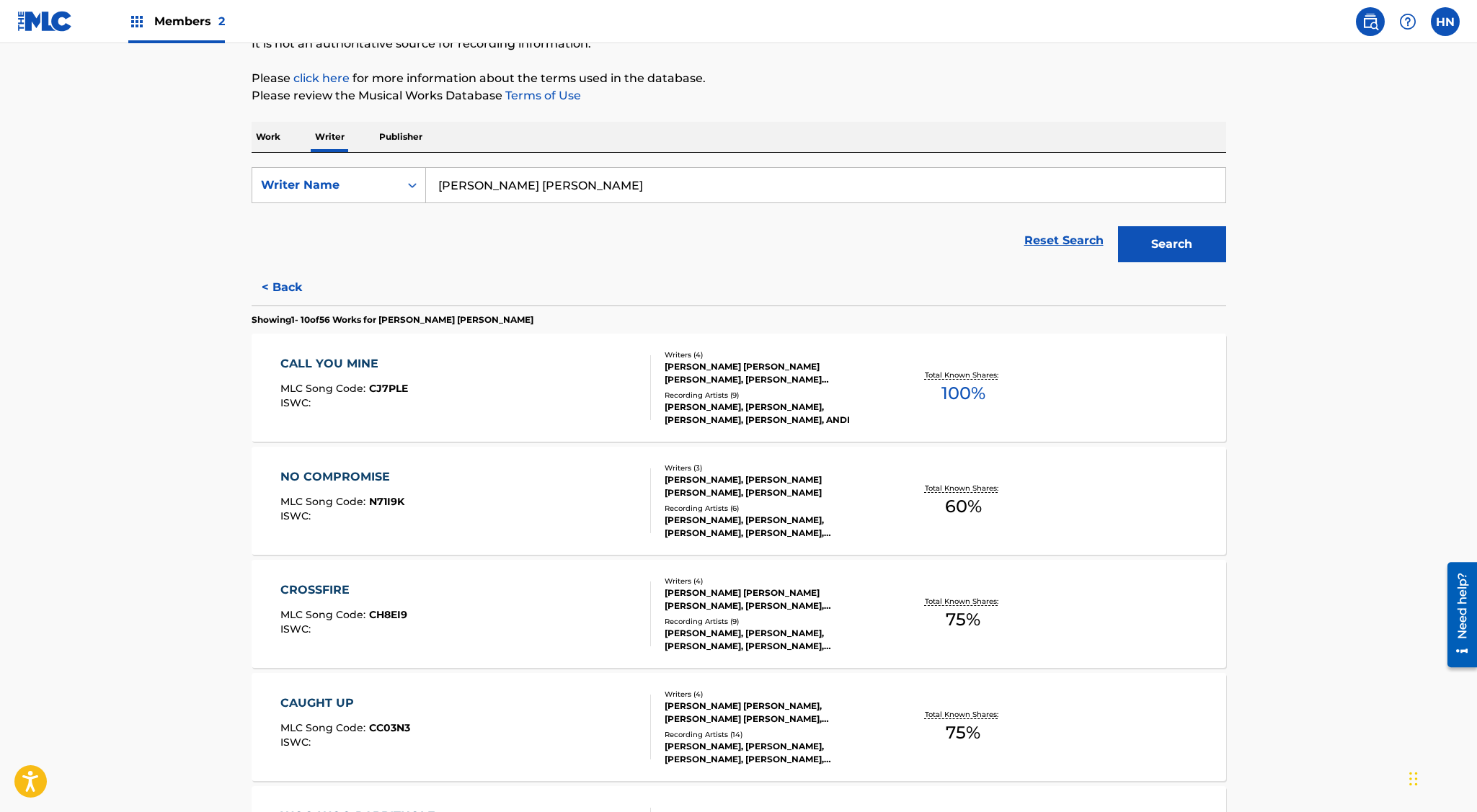
click at [322, 358] on div "CALL YOU MINE" at bounding box center [344, 363] width 127 height 17
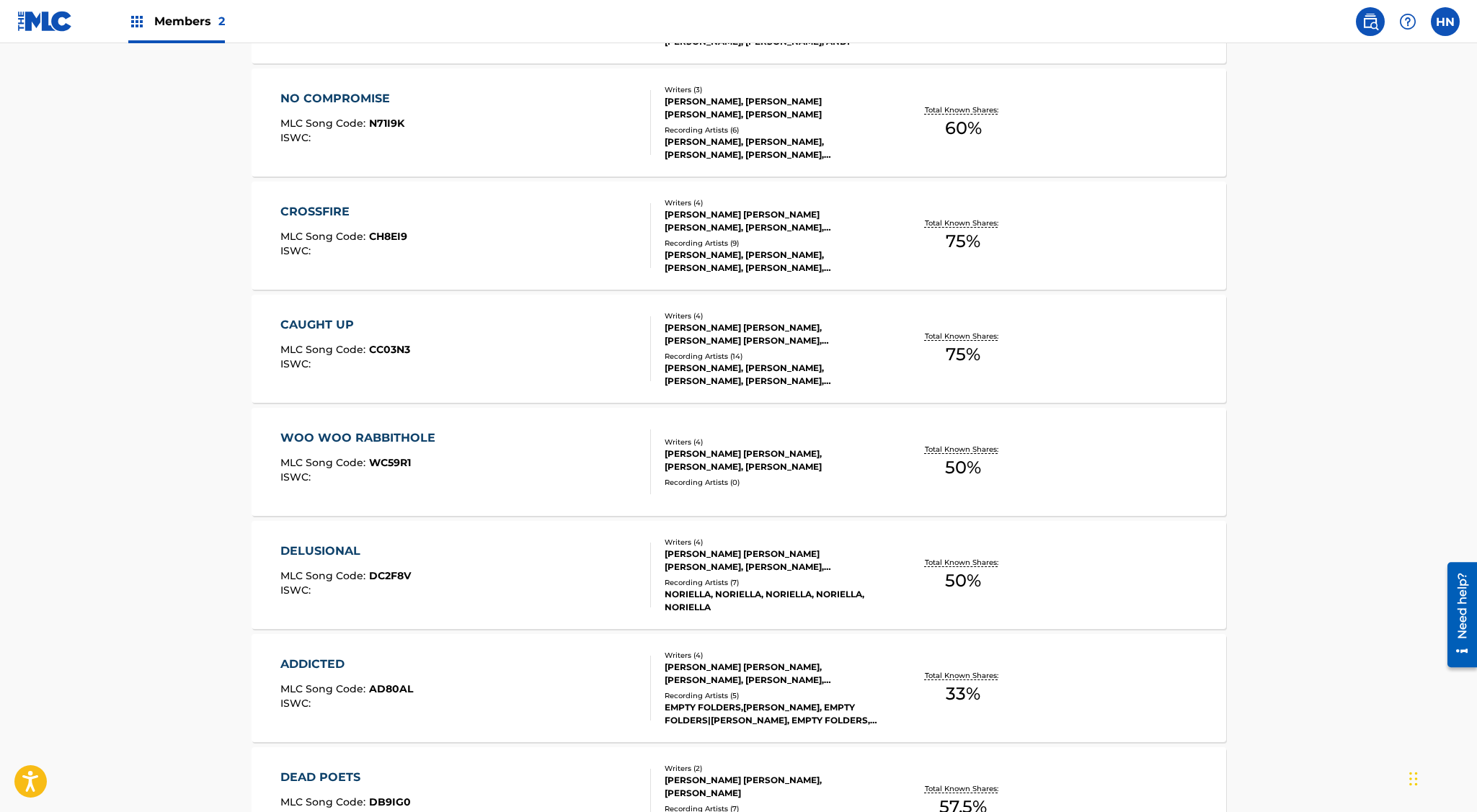
scroll to position [951, 0]
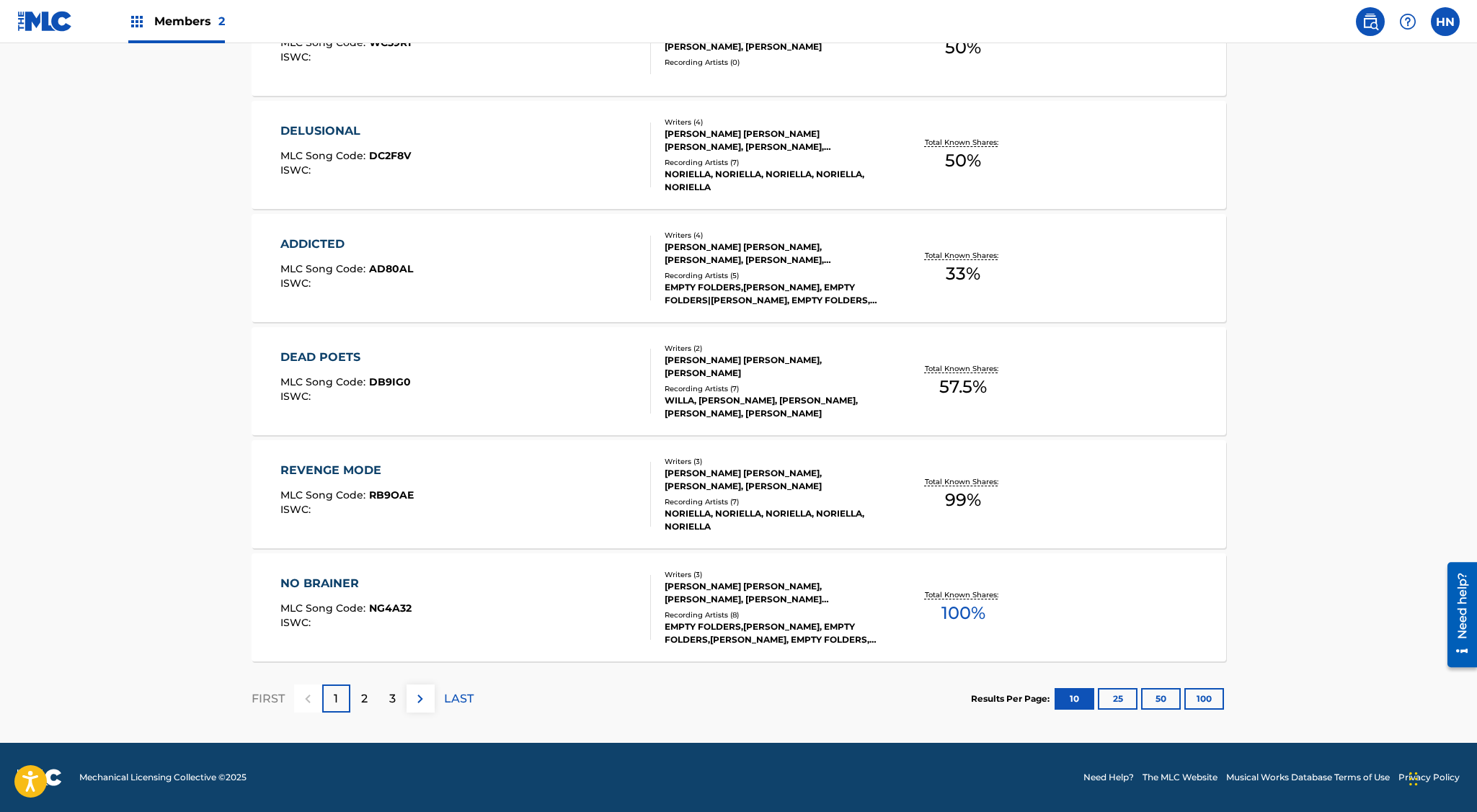
click at [359, 702] on div "2" at bounding box center [364, 698] width 28 height 28
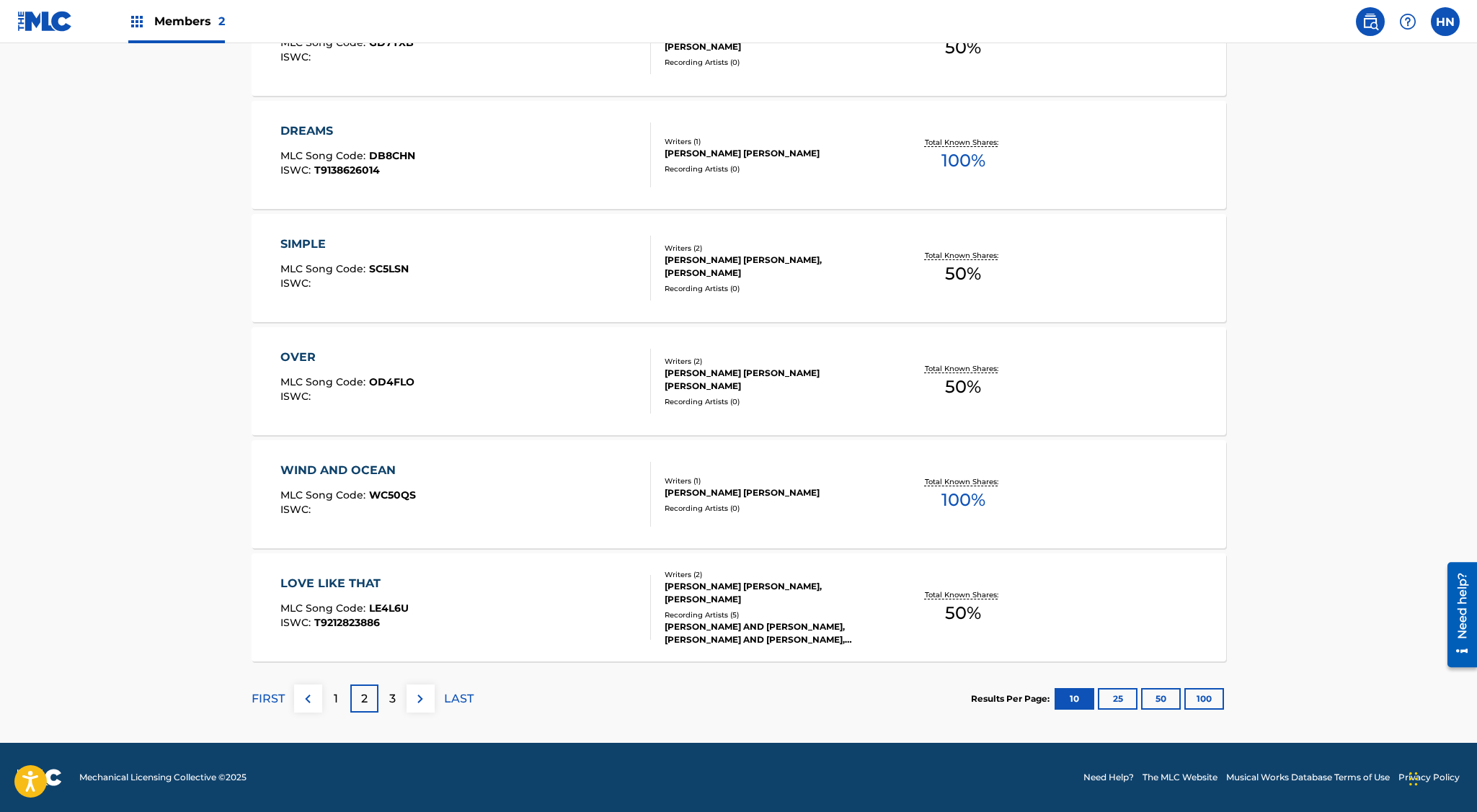
click at [336, 698] on p "1" at bounding box center [336, 698] width 4 height 17
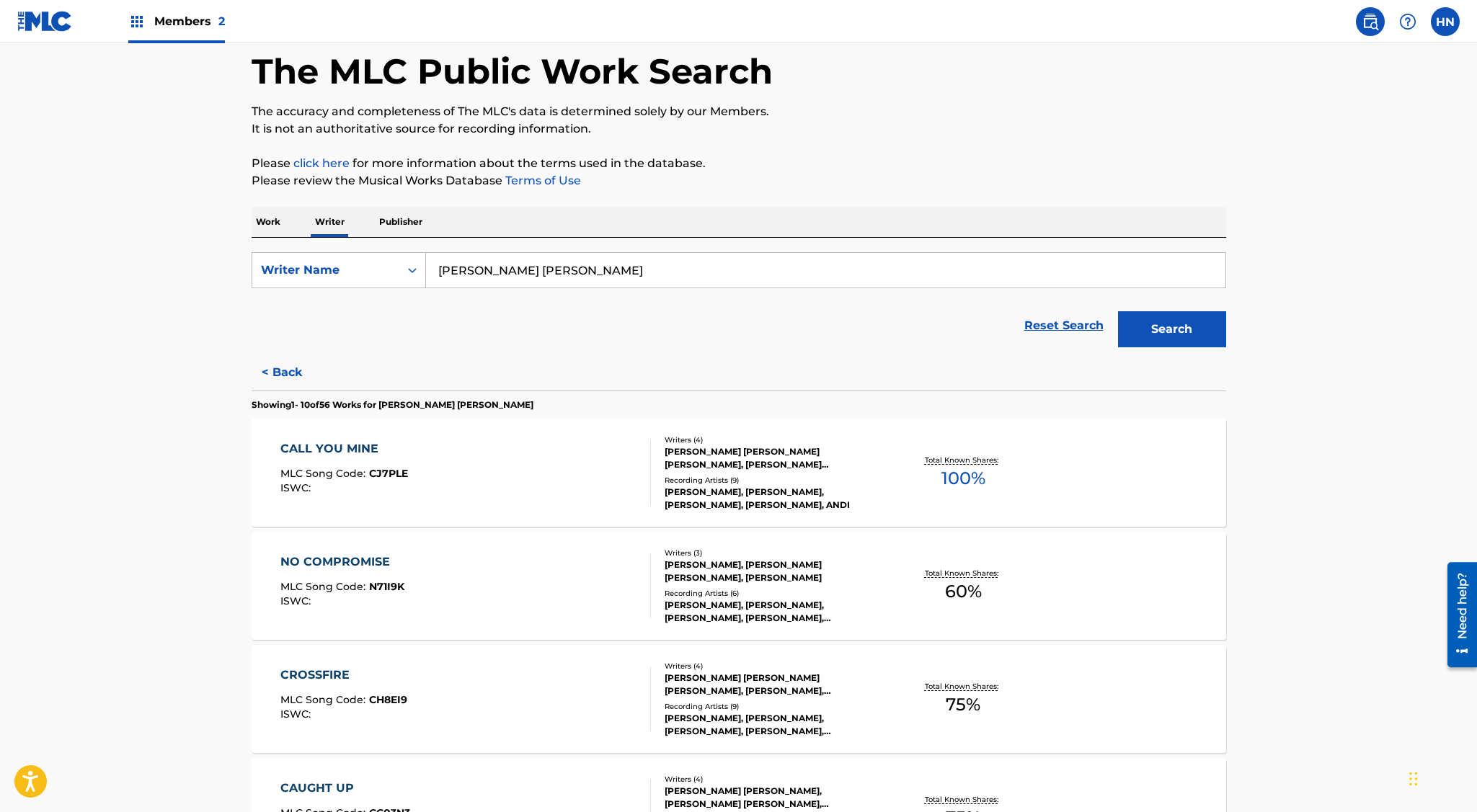
scroll to position [70, 0]
click at [355, 447] on div "CALL YOU MINE" at bounding box center [344, 447] width 127 height 17
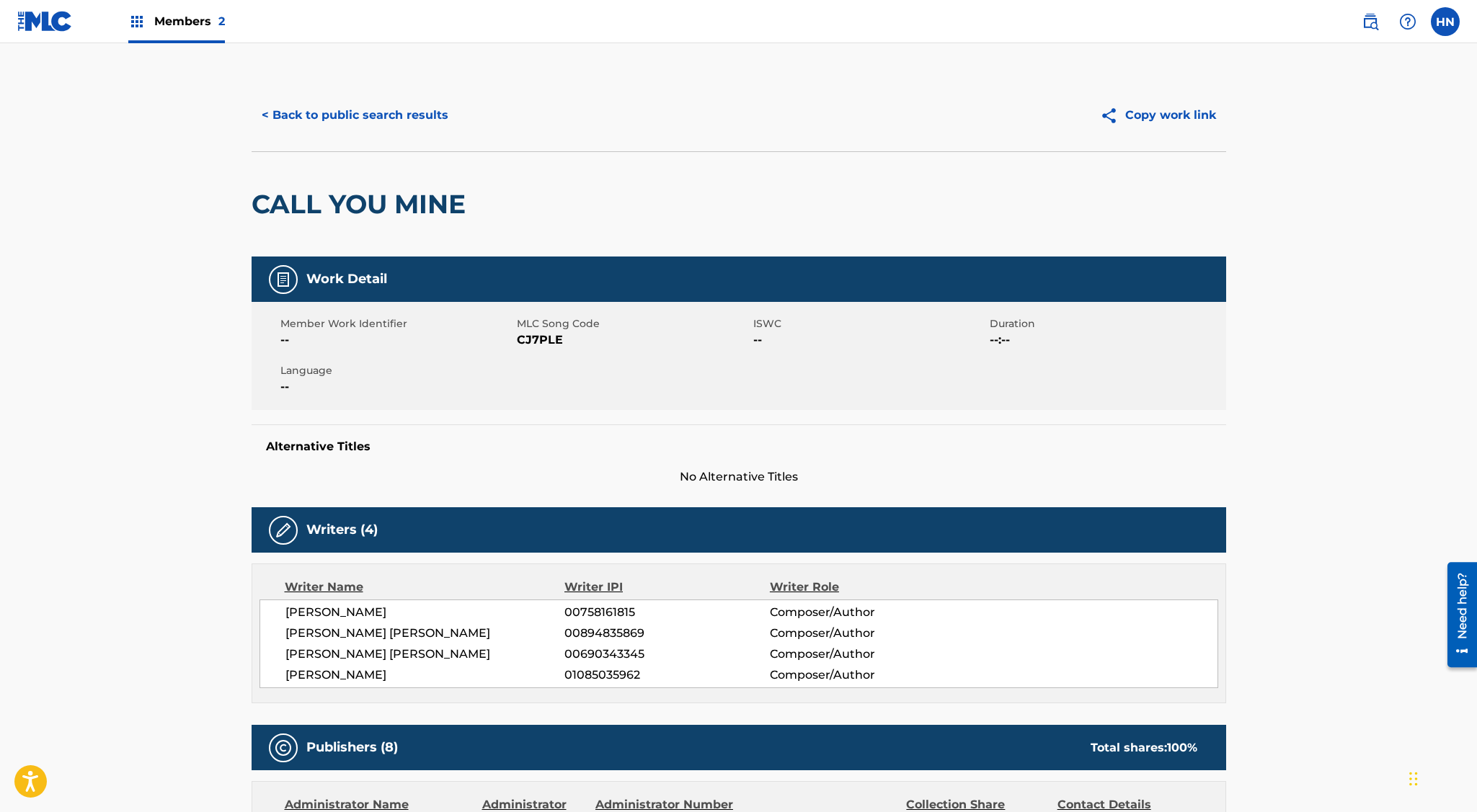
click at [374, 116] on button "< Back to public search results" at bounding box center [355, 116] width 207 height 36
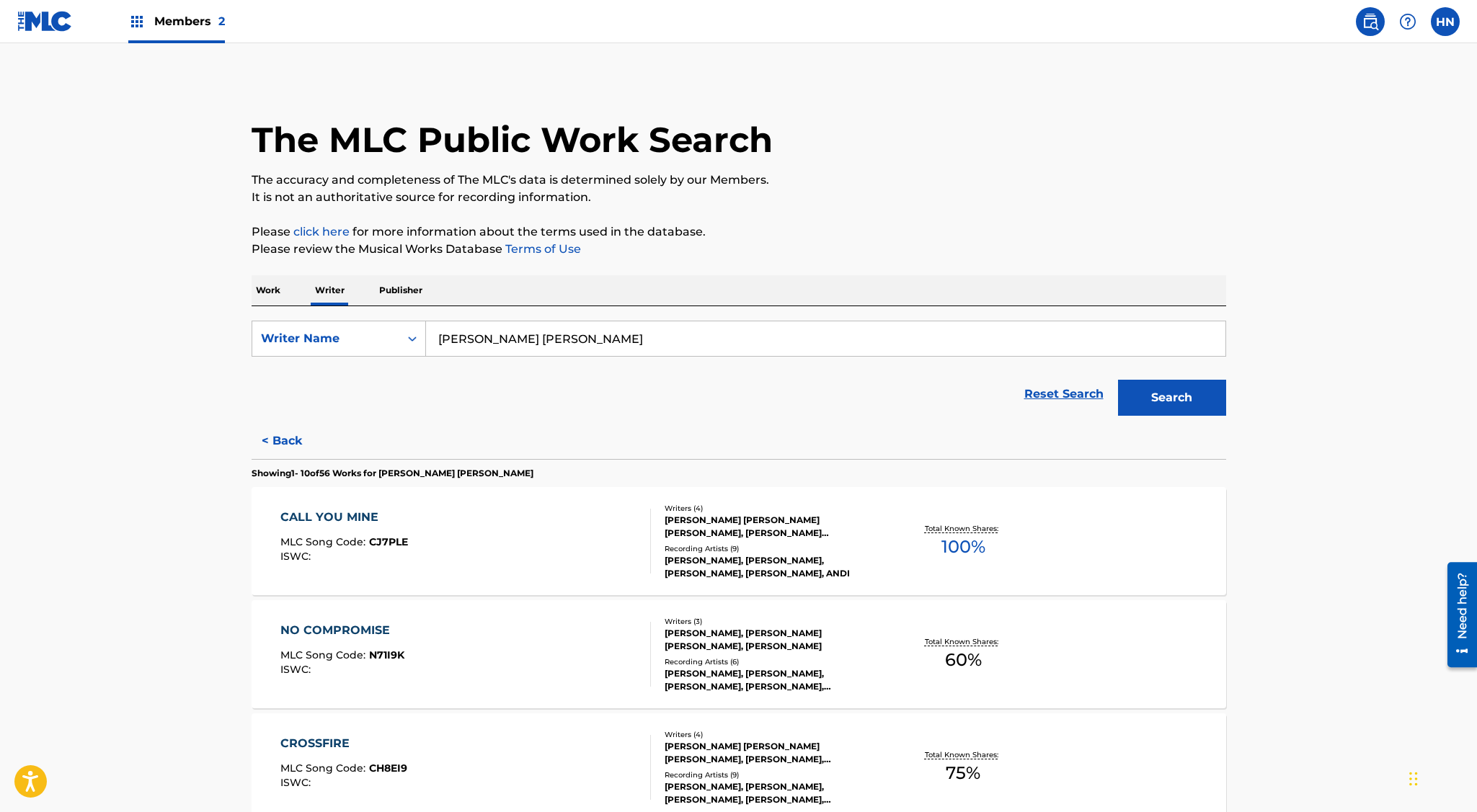
scroll to position [299, 0]
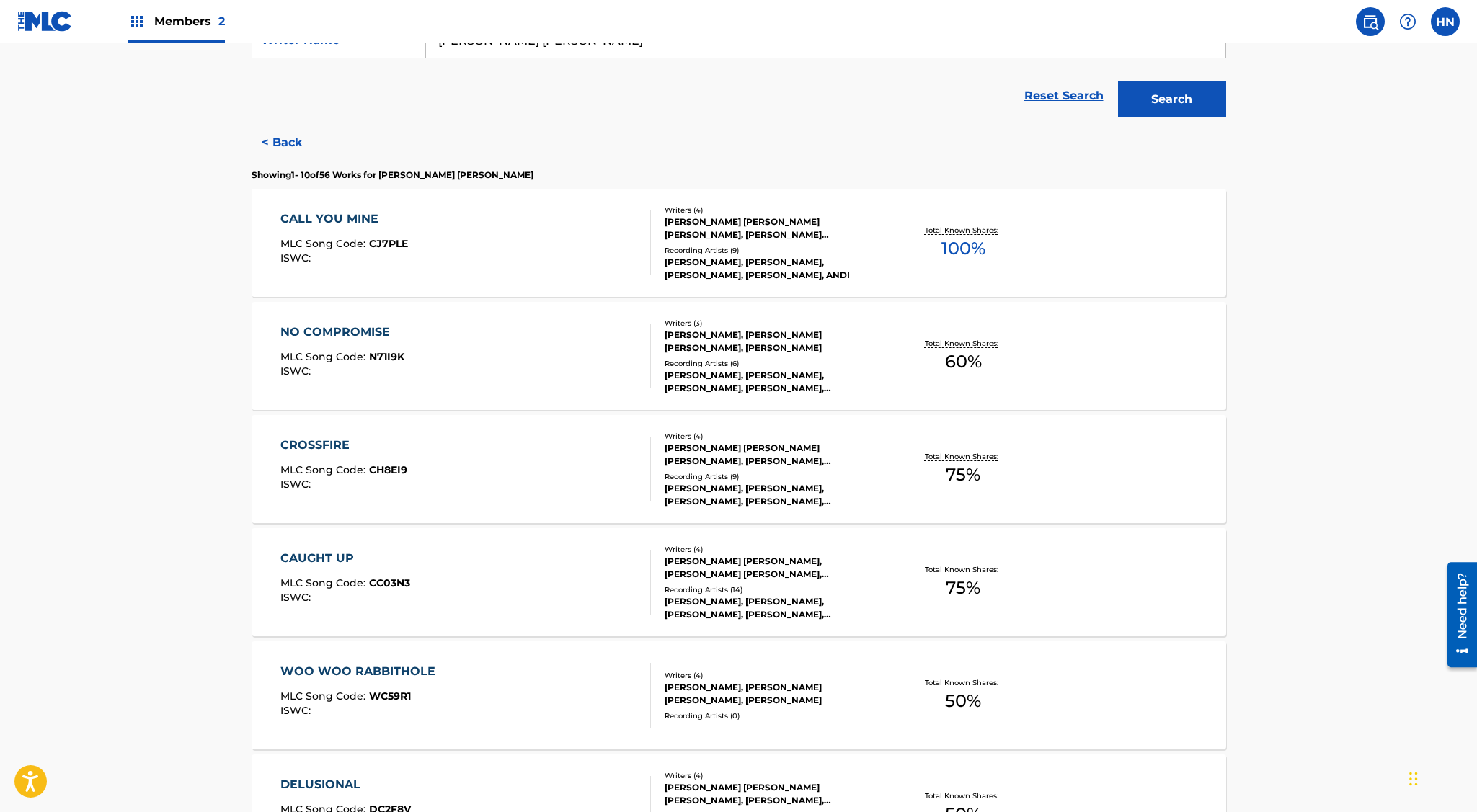
click at [350, 435] on div "CROSSFIRE MLC Song Code : CH8EI9 ISWC : Writers ( 4 ) [PERSON_NAME] [PERSON_NAM…" at bounding box center [739, 469] width 975 height 108
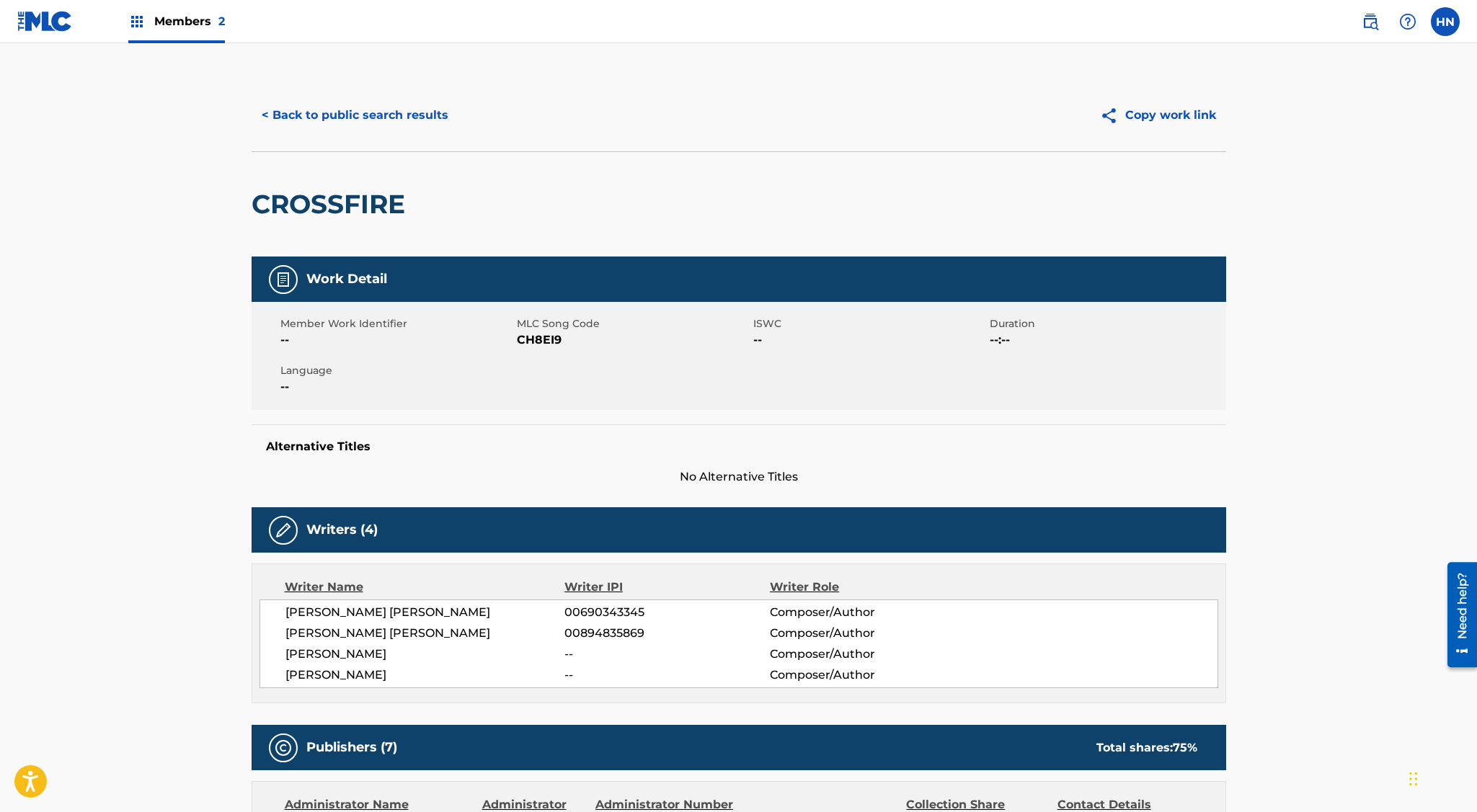
click at [359, 117] on button "< Back to public search results" at bounding box center [355, 116] width 207 height 36
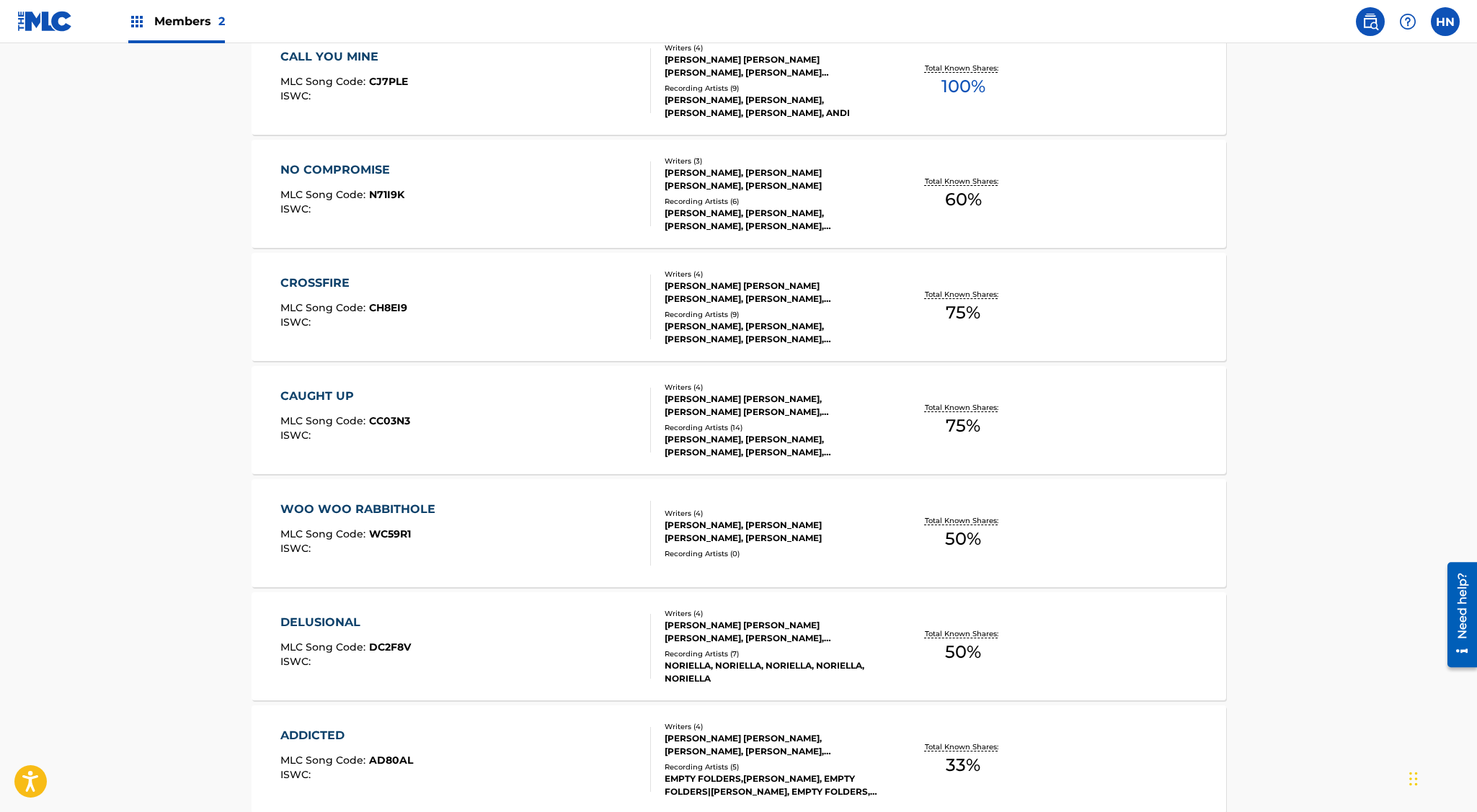
scroll to position [951, 0]
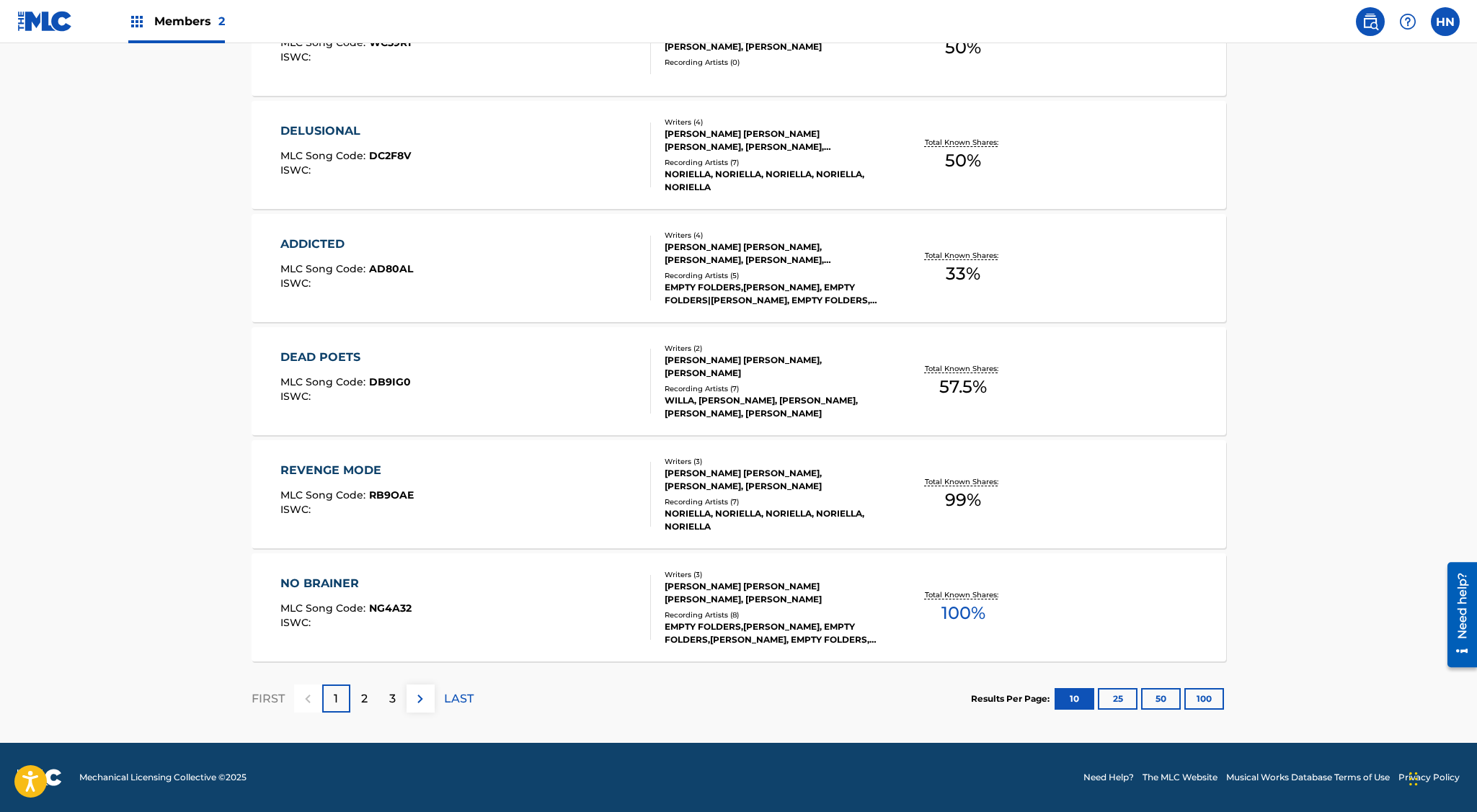
click at [364, 704] on p "2" at bounding box center [364, 698] width 7 height 17
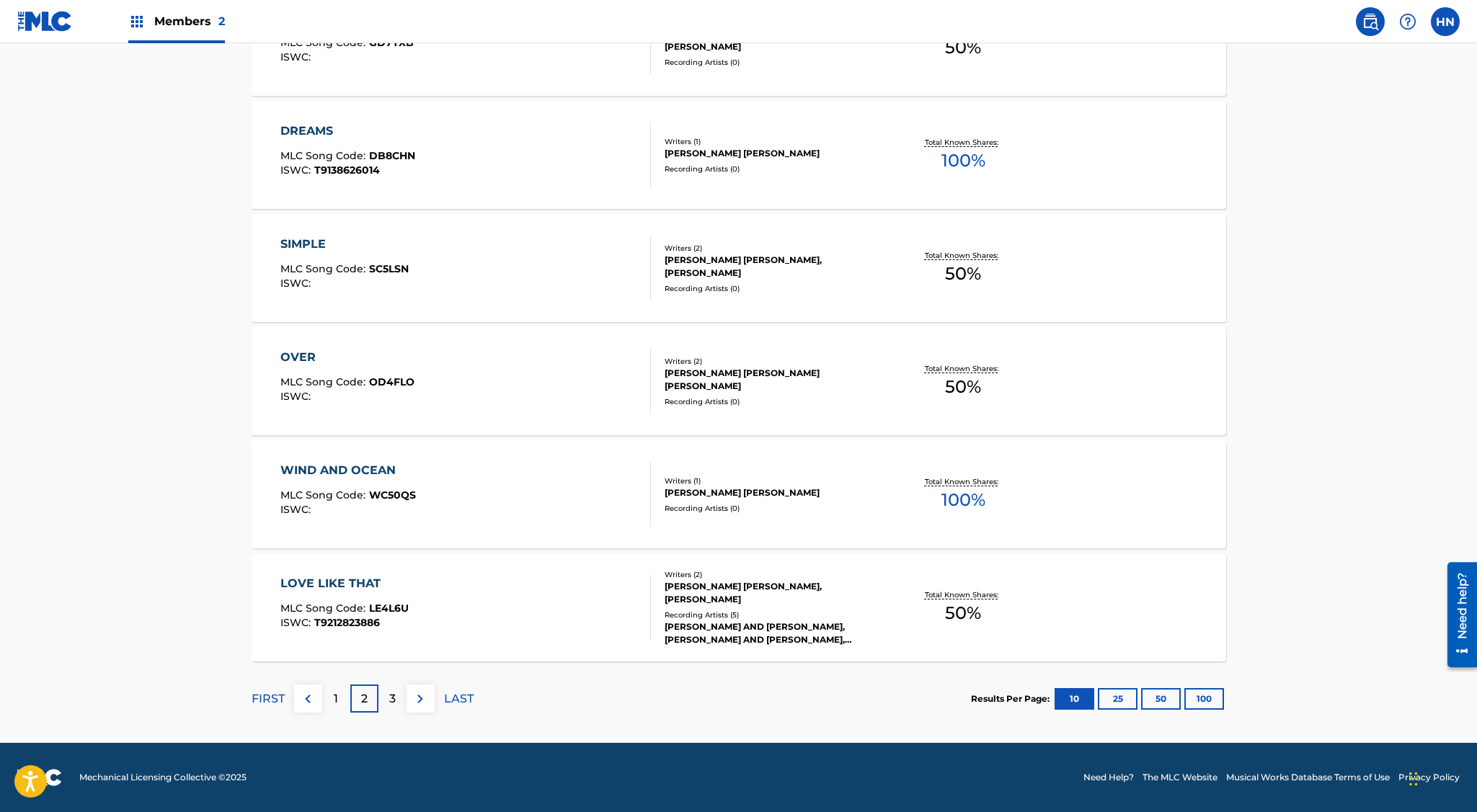
click at [389, 696] on p "3" at bounding box center [392, 698] width 7 height 17
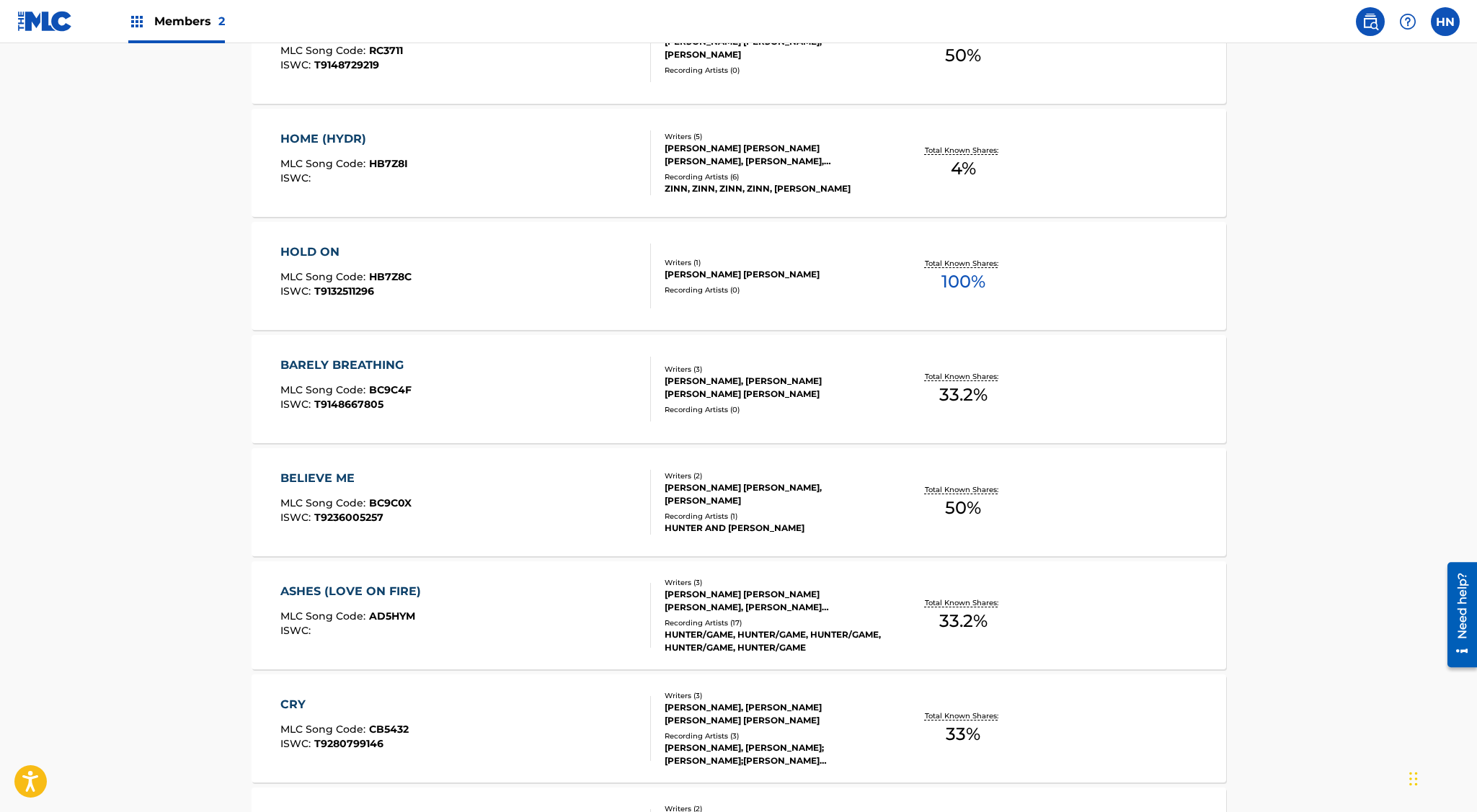
scroll to position [945, 0]
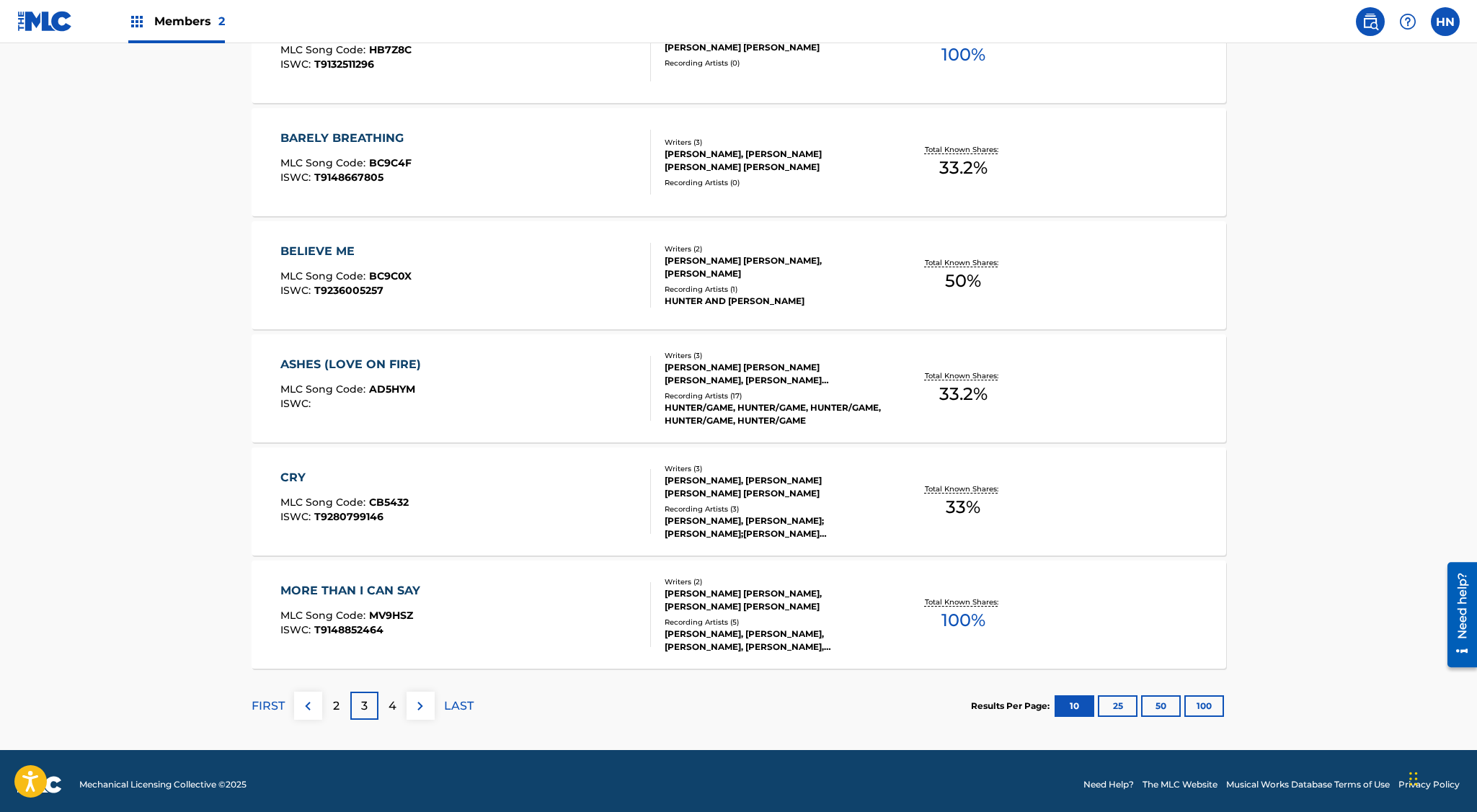
click at [402, 704] on div "4" at bounding box center [392, 705] width 28 height 28
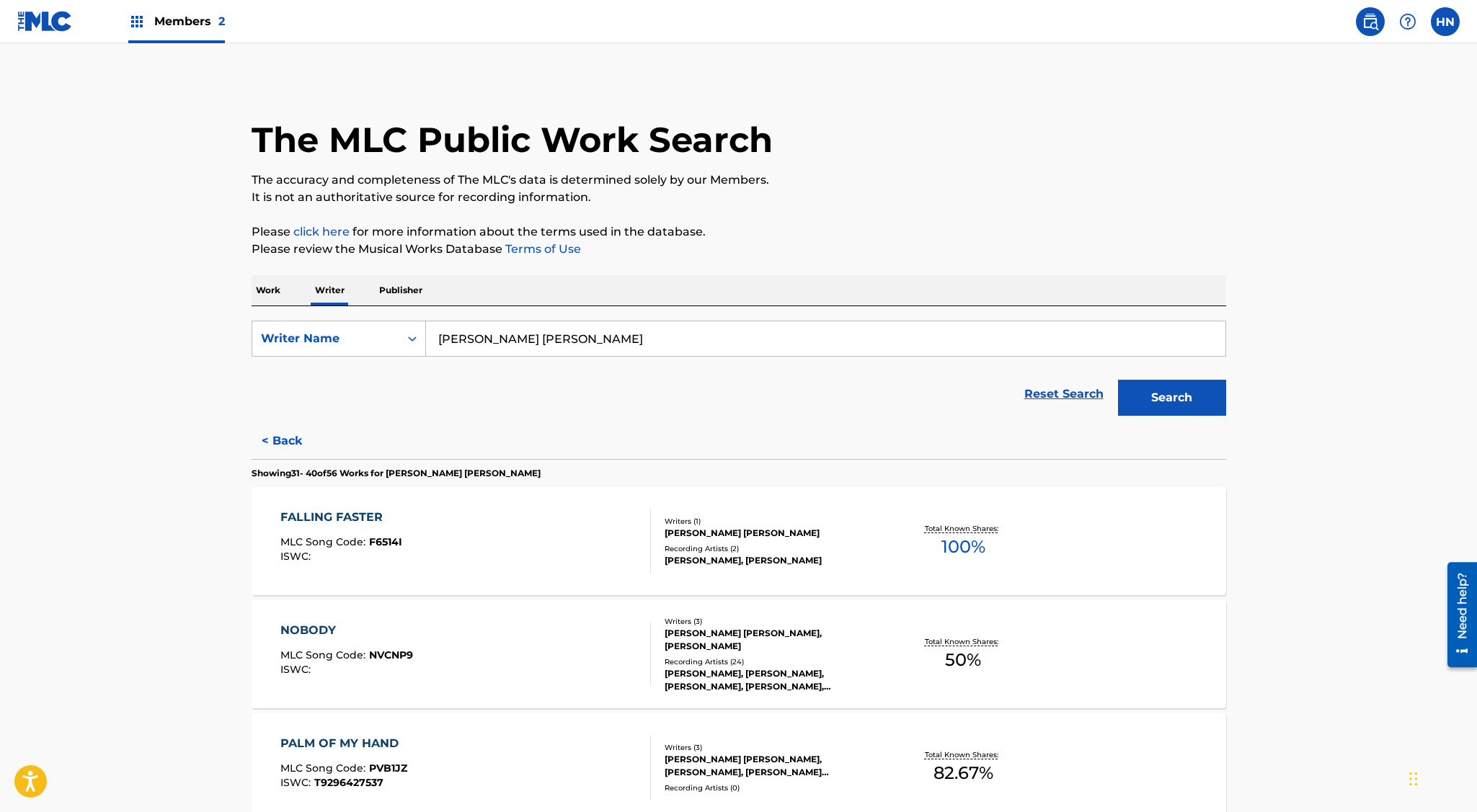
scroll to position [208, 0]
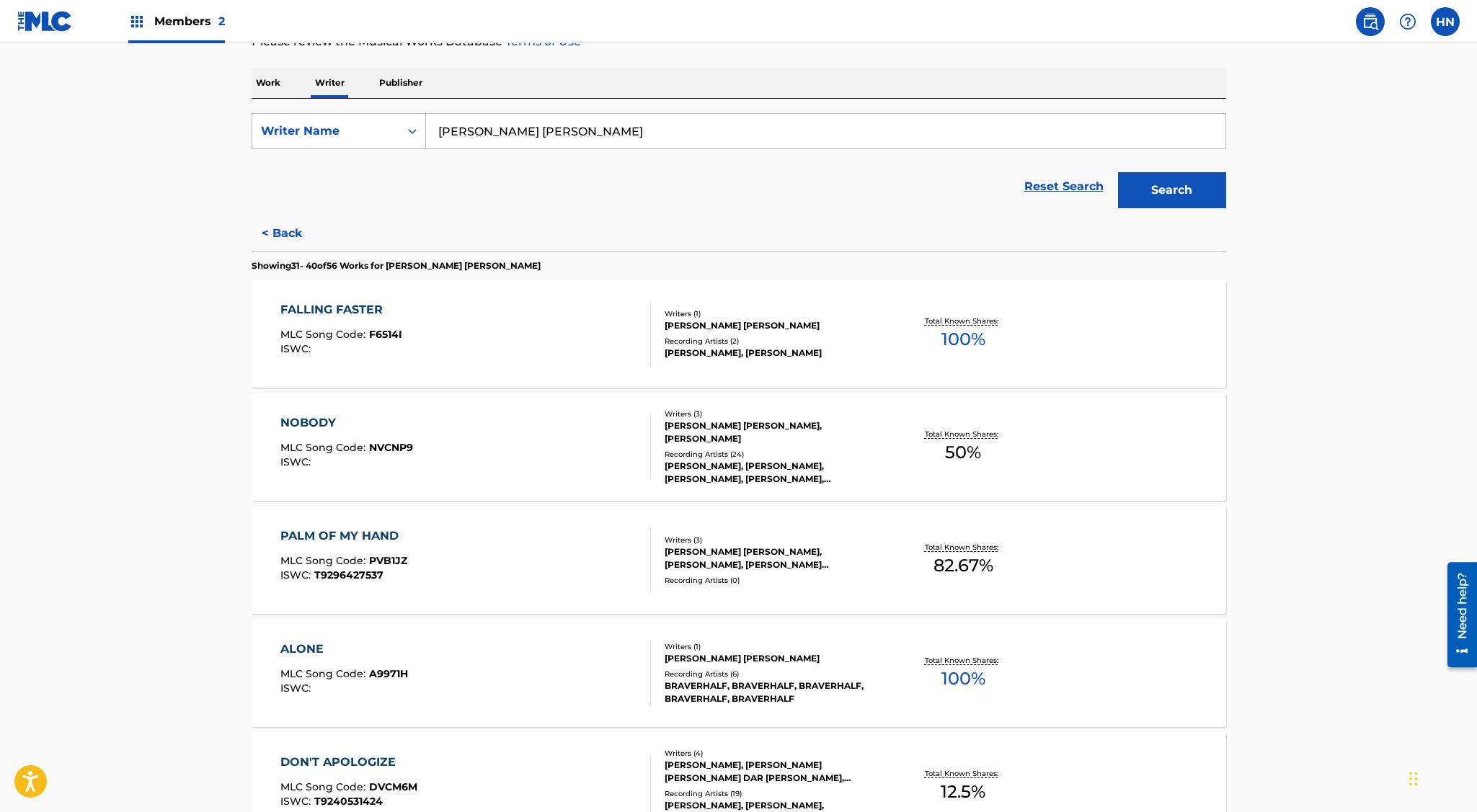
click at [477, 571] on div "PALM OF MY HAND MLC Song Code : PVB1JZ ISWC : T9296427537" at bounding box center [465, 559] width 370 height 65
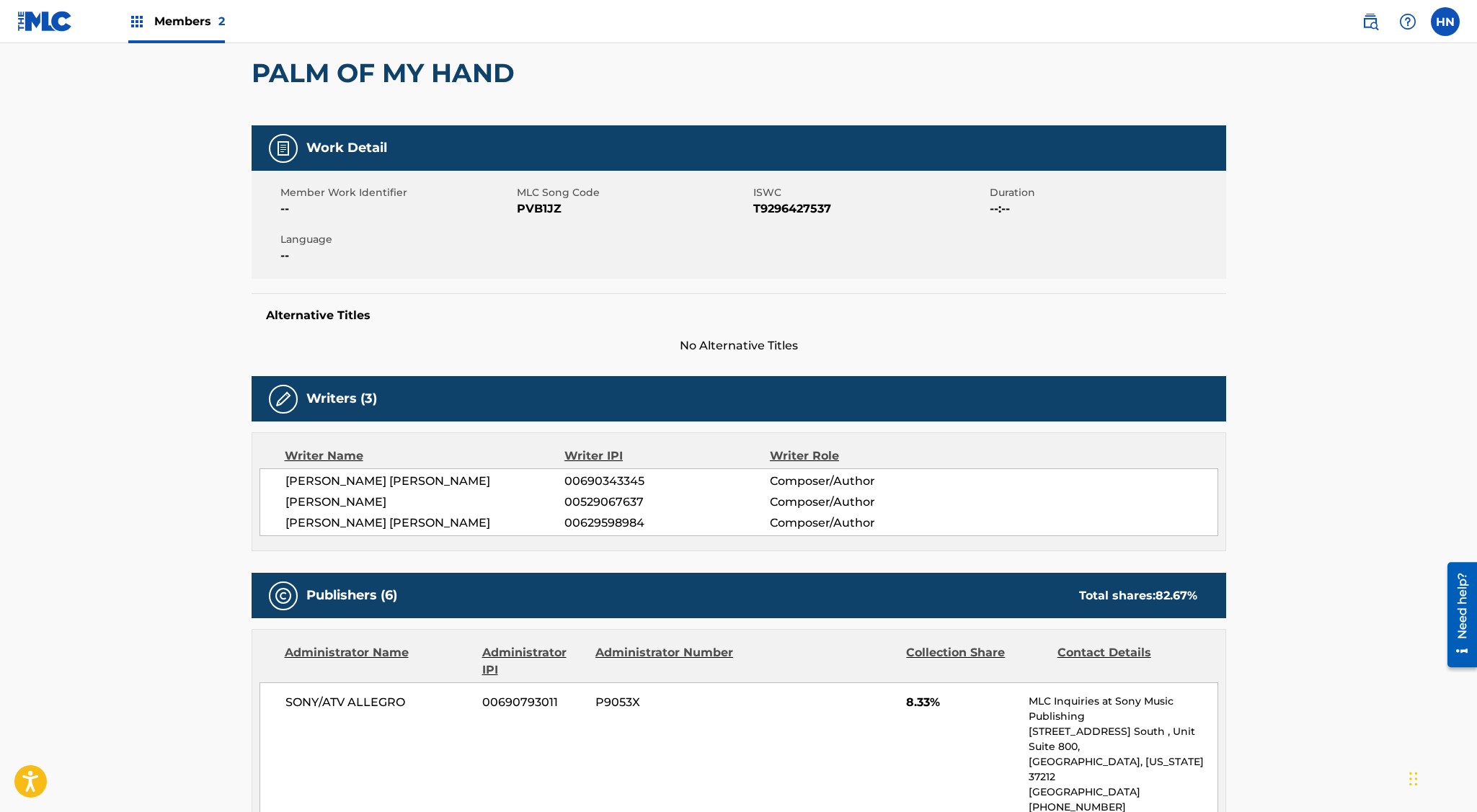
scroll to position [133, 0]
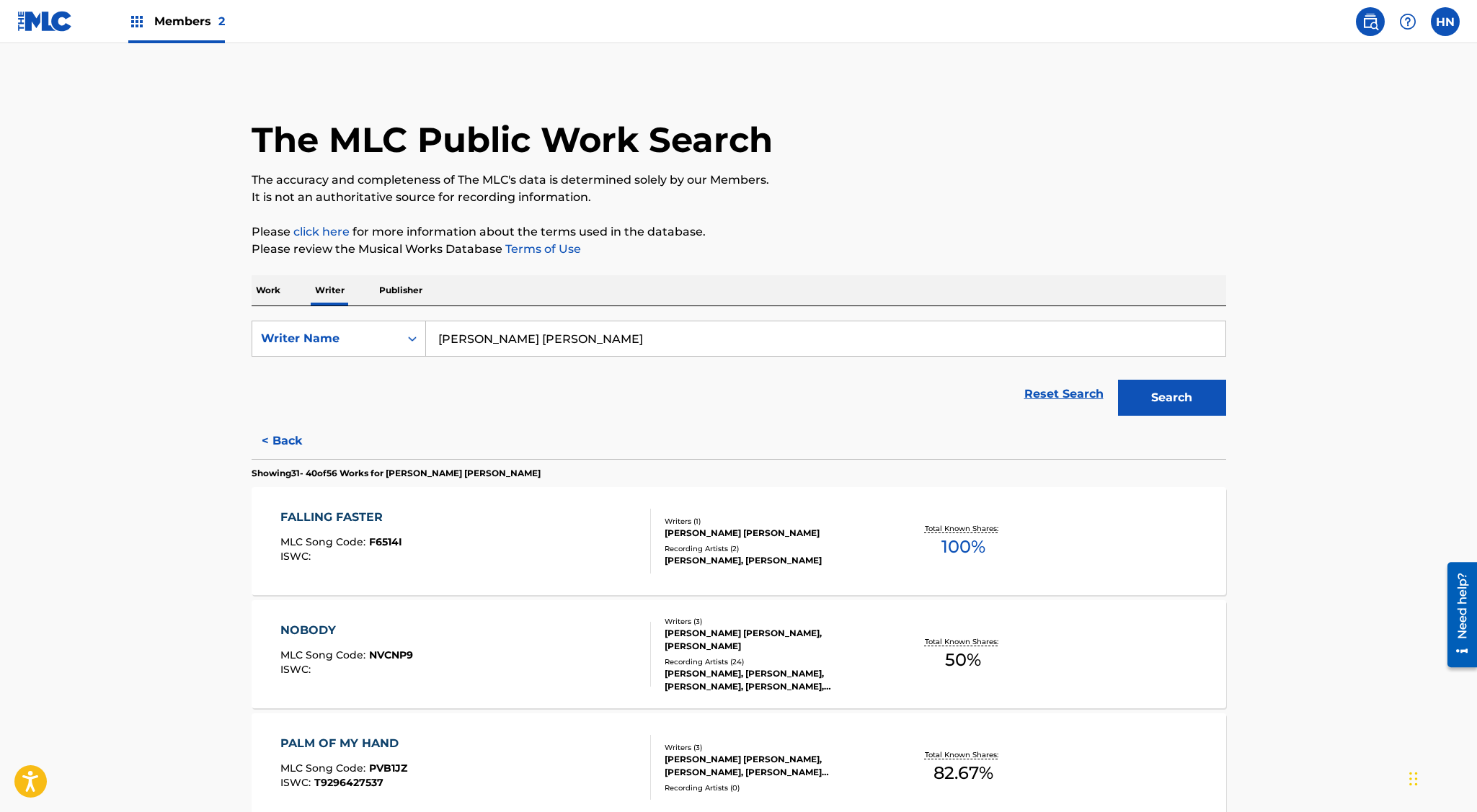
click at [194, 17] on span "Members 2" at bounding box center [190, 21] width 71 height 16
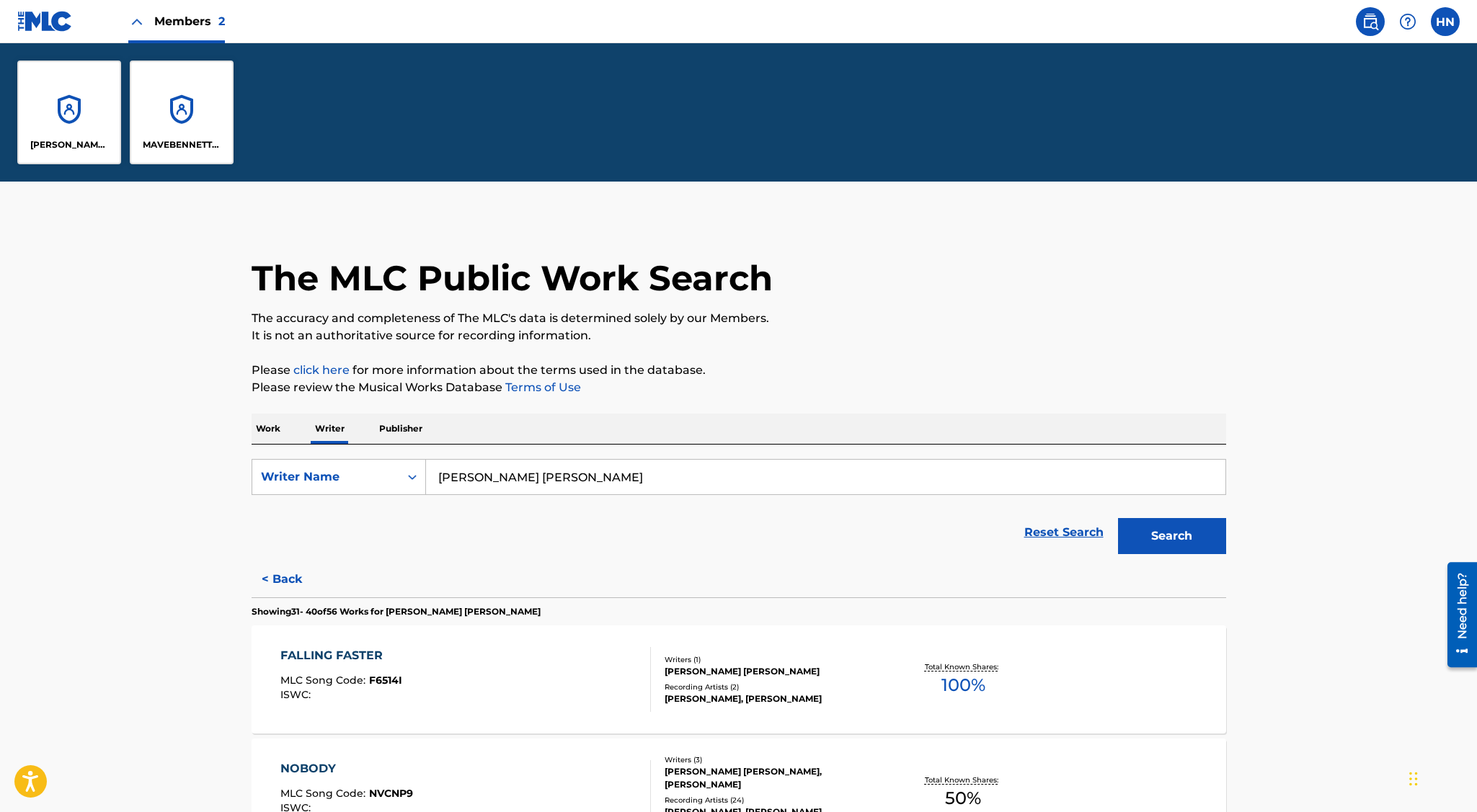
click at [194, 17] on span "Members 2" at bounding box center [190, 21] width 71 height 16
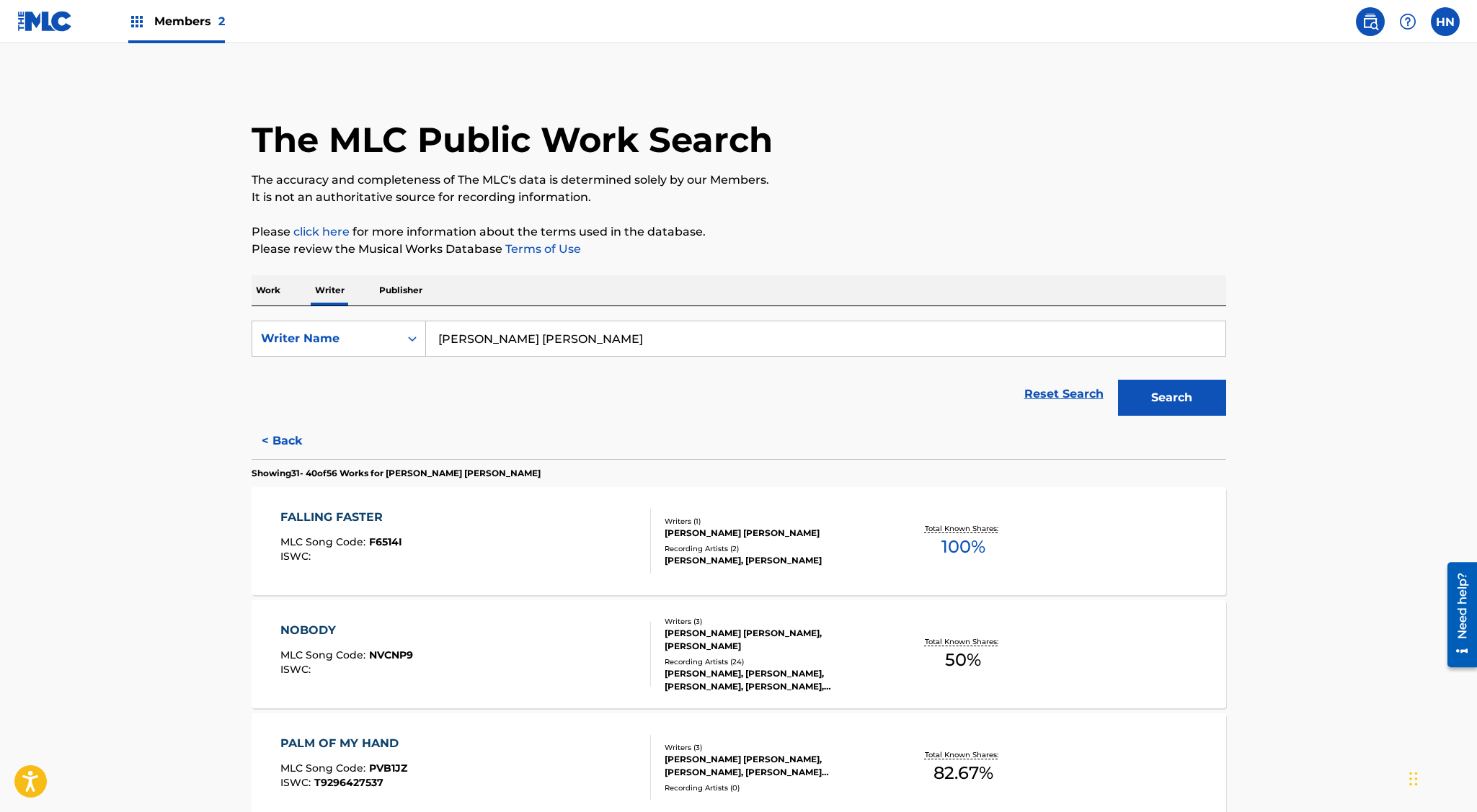
click at [50, 23] on img at bounding box center [45, 21] width 56 height 21
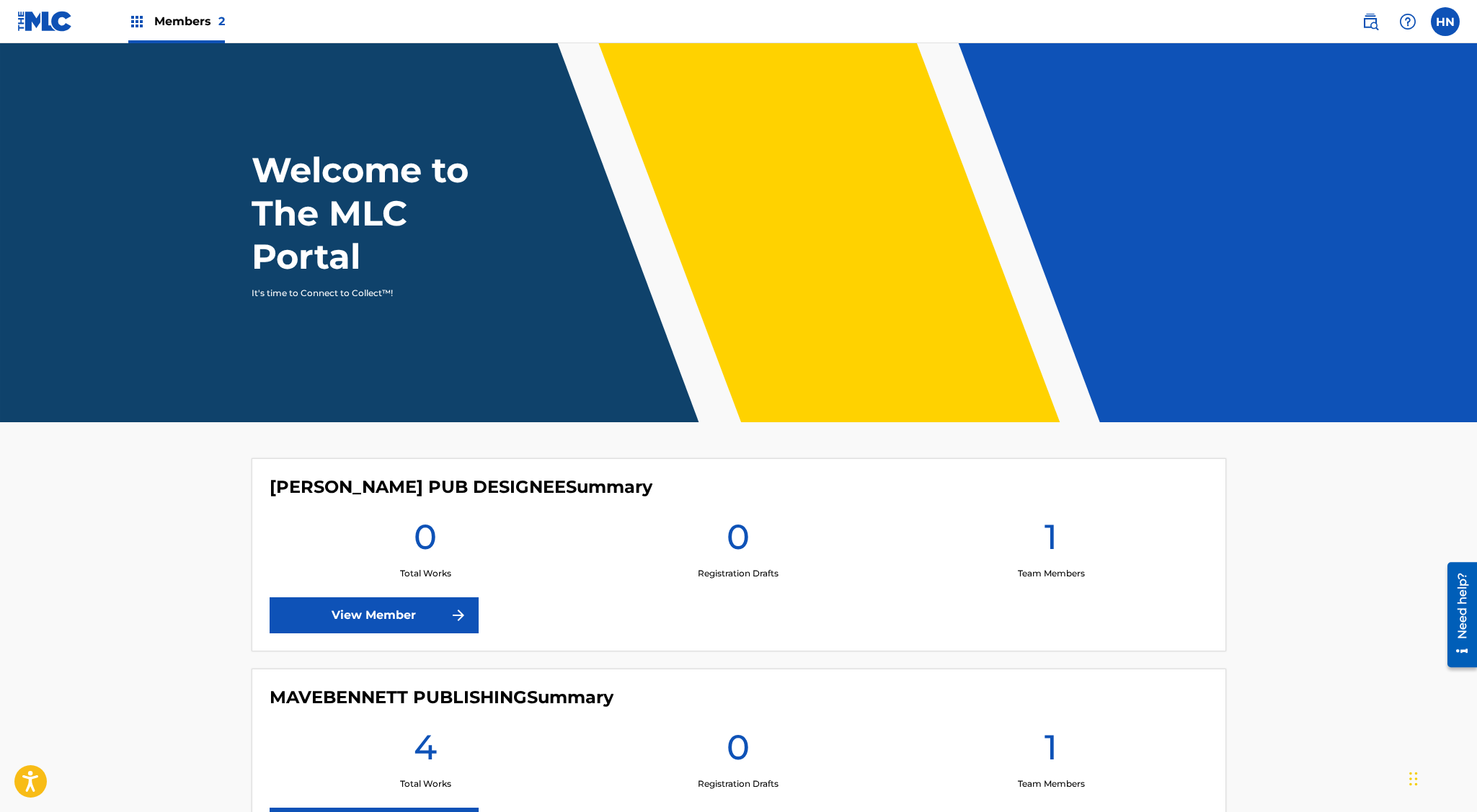
click at [1441, 26] on label at bounding box center [1445, 21] width 29 height 29
click at [1445, 21] on input "[PERSON_NAME] Ney [EMAIL_ADDRESS][DOMAIN_NAME] Notification Preferences Profile…" at bounding box center [1445, 21] width 0 height 0
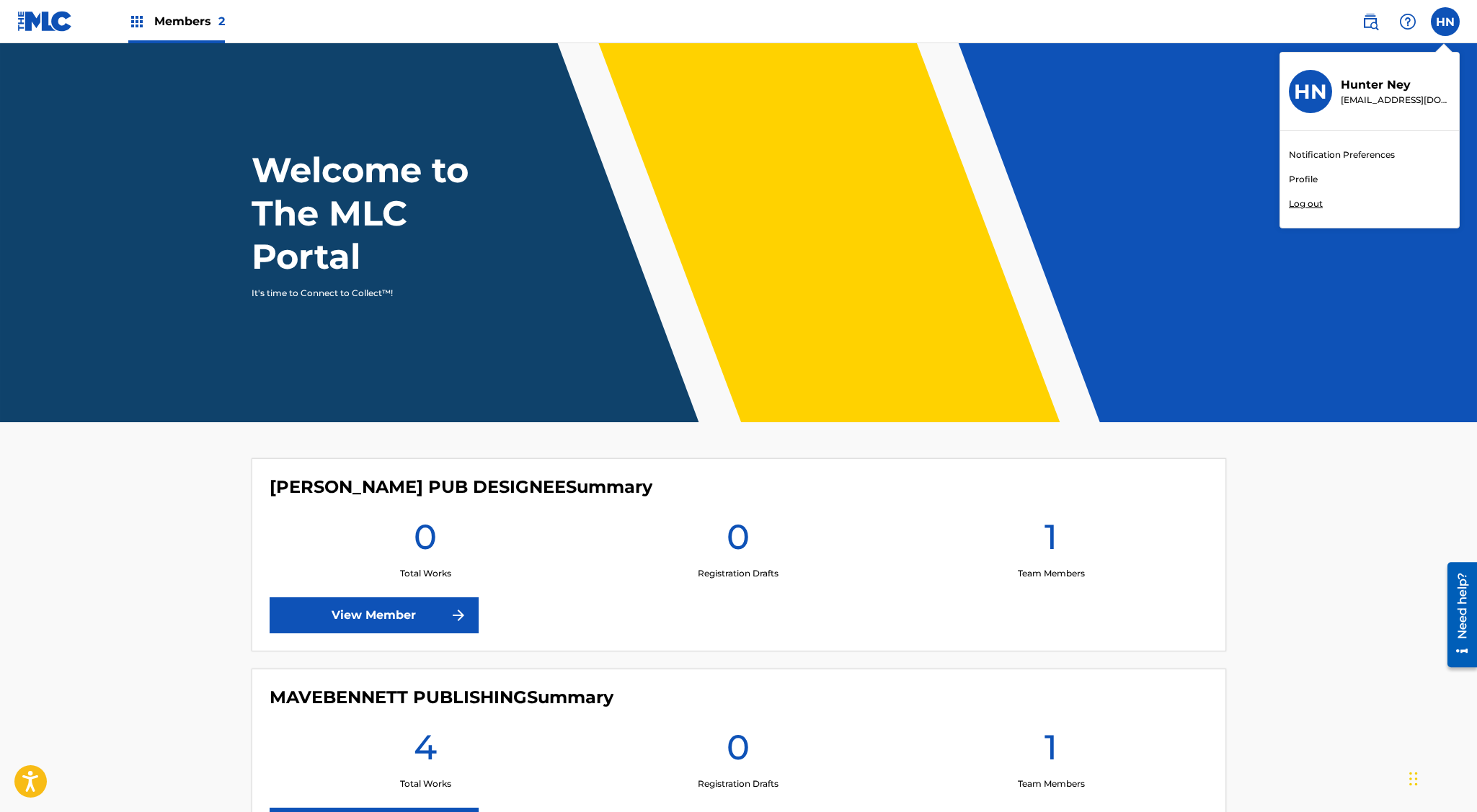
click at [1034, 290] on div "Welcome to The MLC Portal It's time to Connect to Collect™!" at bounding box center [738, 224] width 1009 height 151
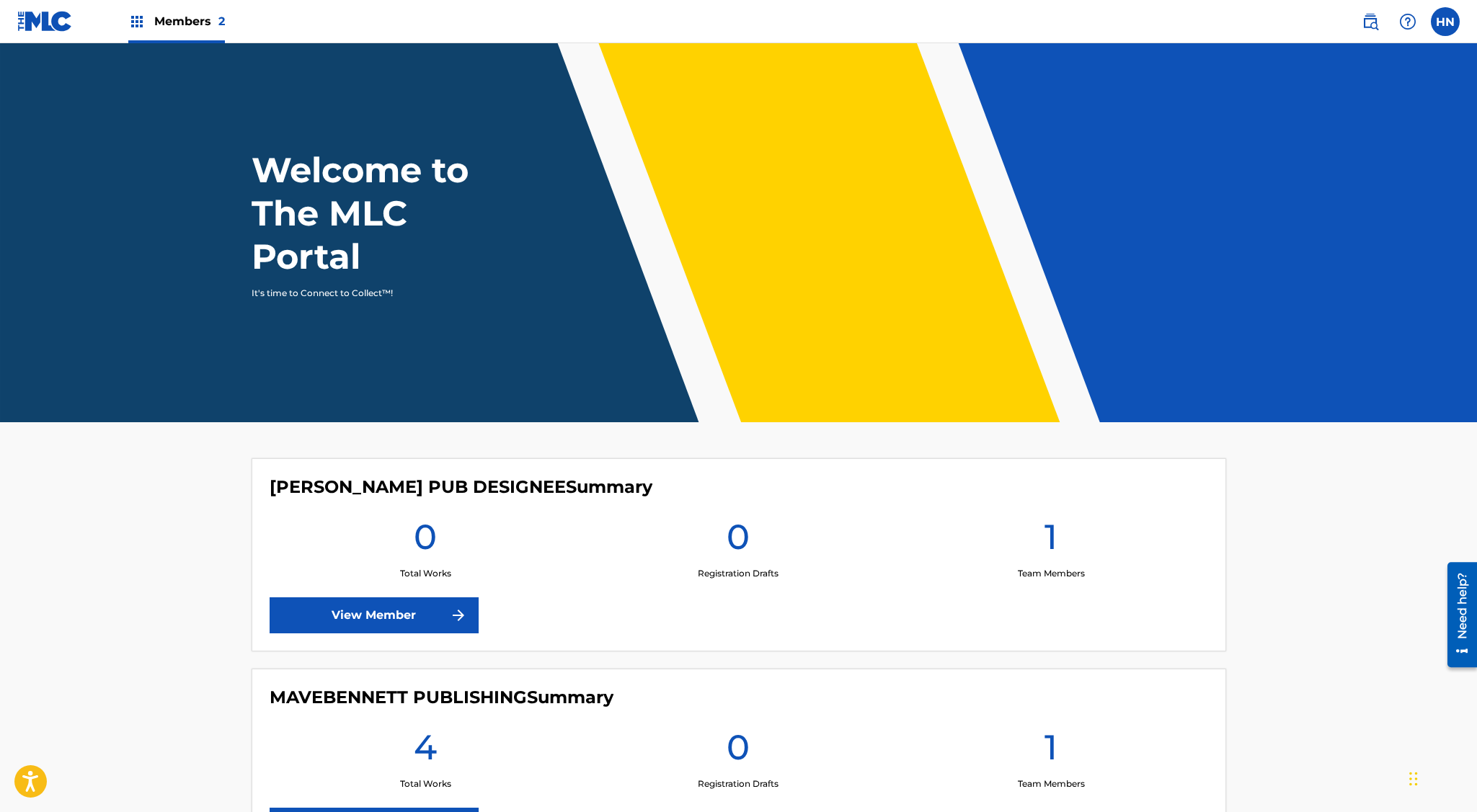
scroll to position [136, 0]
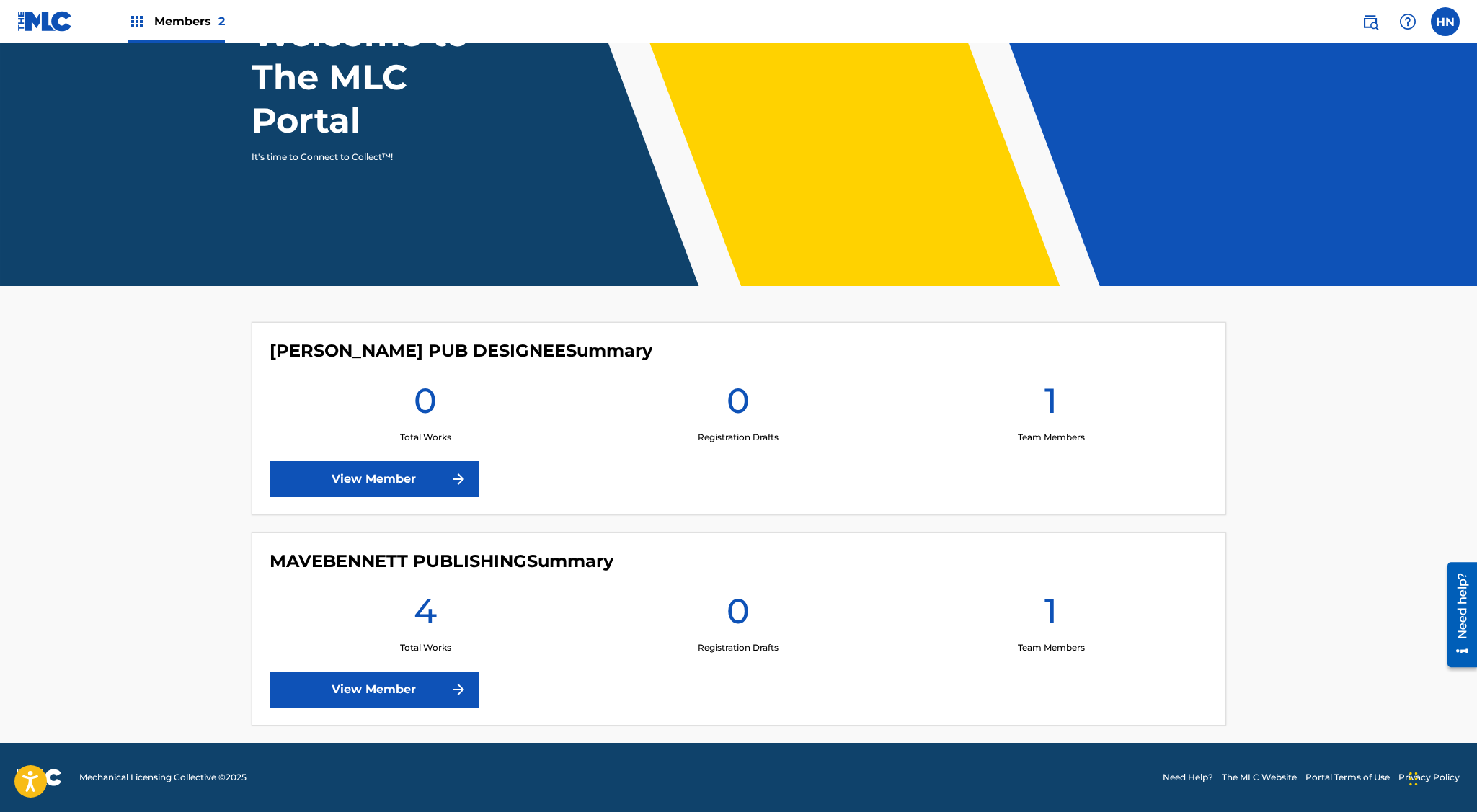
click at [404, 503] on div "[PERSON_NAME] PUB DESIGNEE Summary 0 Total Works 0 Registration Drafts 1 Team M…" at bounding box center [739, 418] width 975 height 193
click at [409, 485] on link "View Member" at bounding box center [374, 479] width 209 height 36
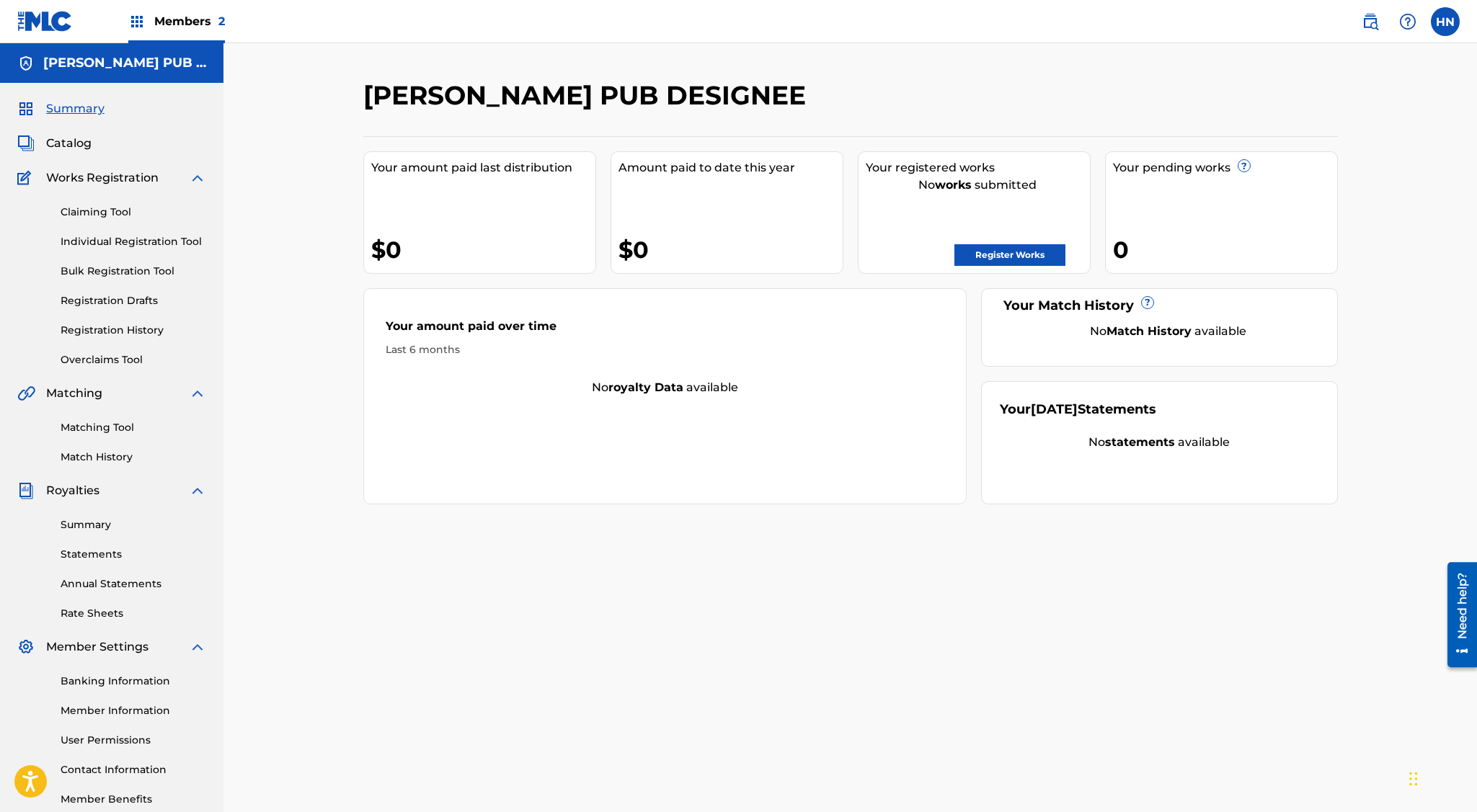
click at [1012, 262] on link "Register Works" at bounding box center [1009, 255] width 111 height 21
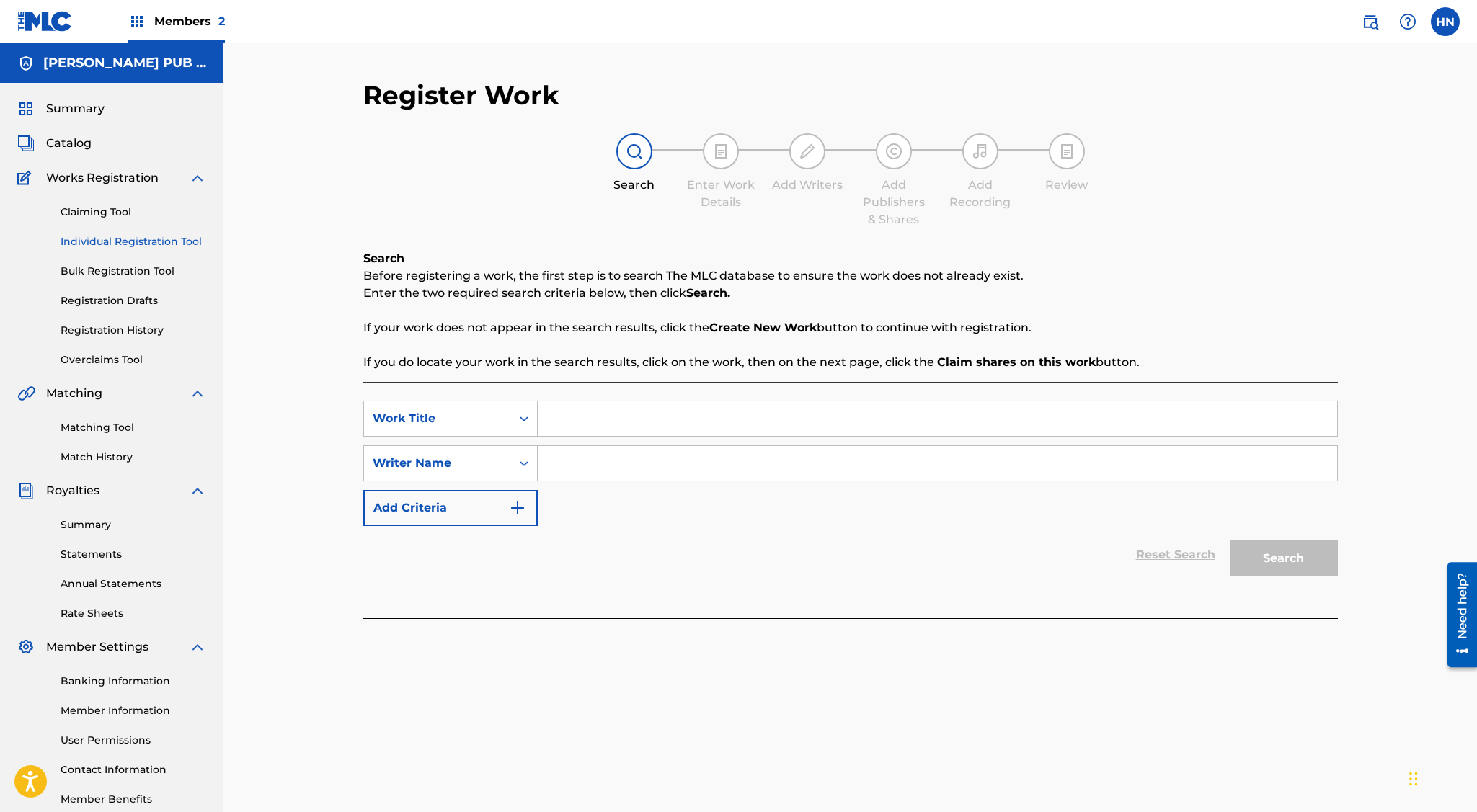
click at [110, 212] on link "Claiming Tool" at bounding box center [133, 212] width 145 height 15
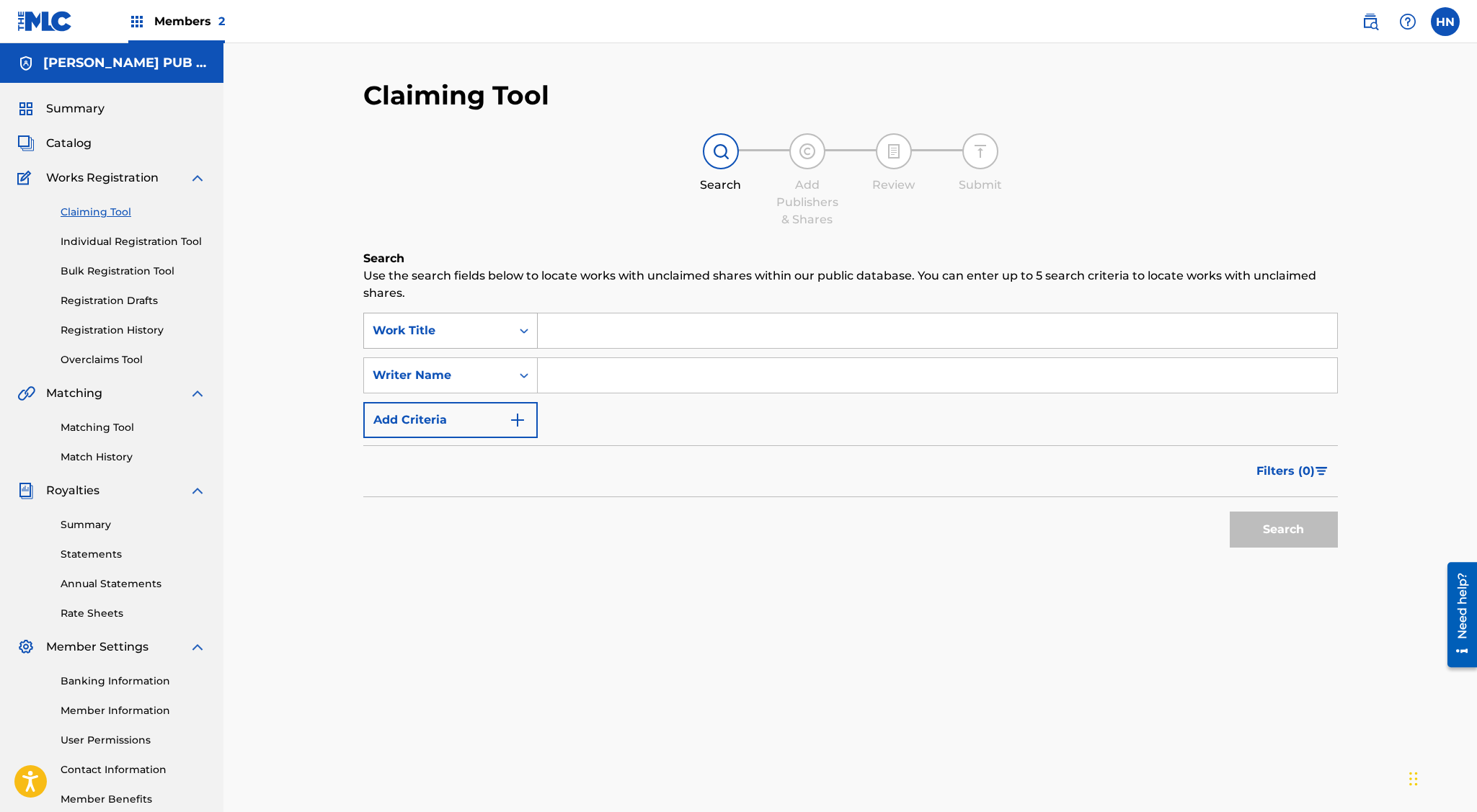
click at [509, 331] on div "Work Title" at bounding box center [437, 330] width 147 height 27
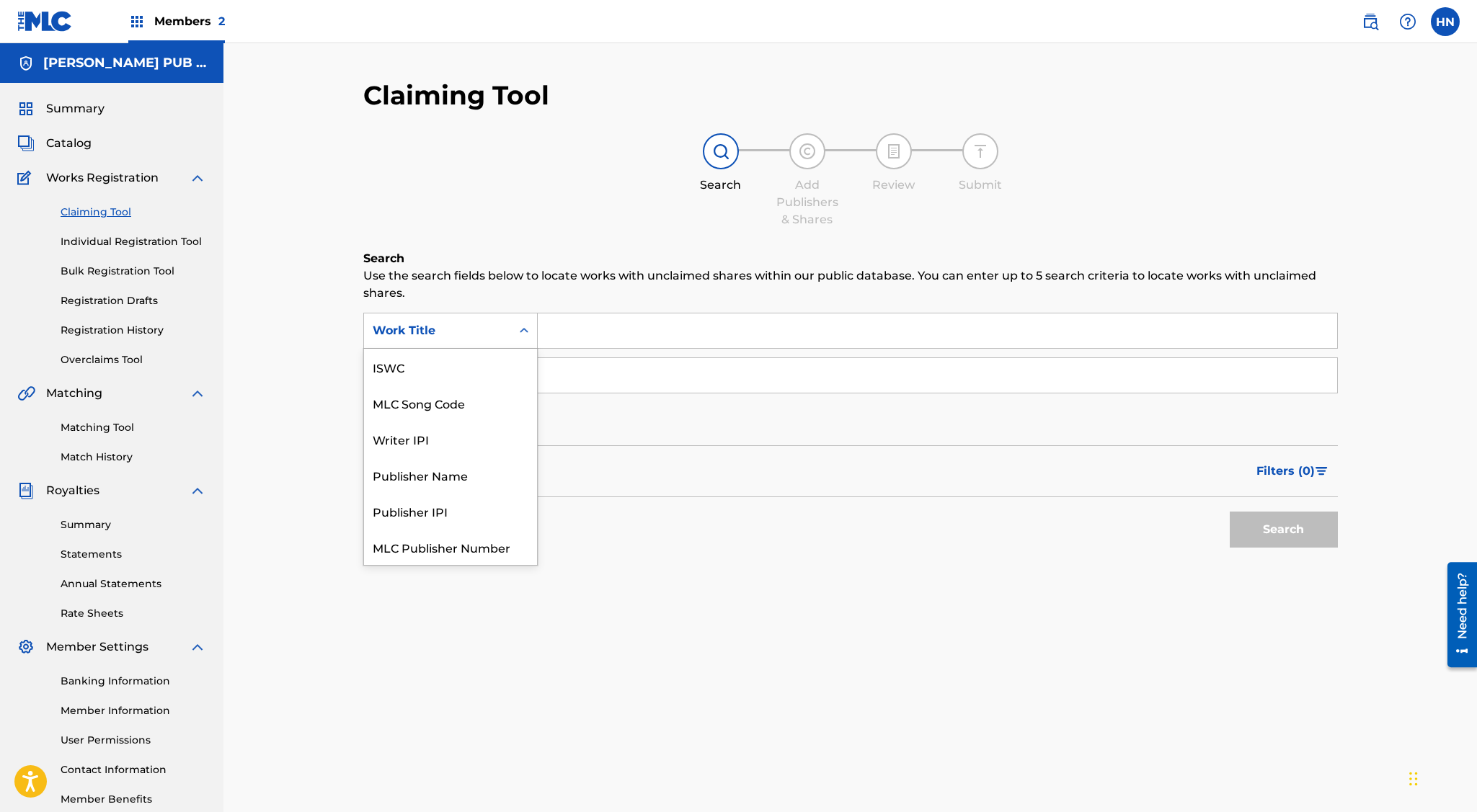
scroll to position [36, 0]
click at [528, 246] on div "Claiming Tool Search Add Publishers & Shares Review Submit Search Use the searc…" at bounding box center [851, 354] width 975 height 548
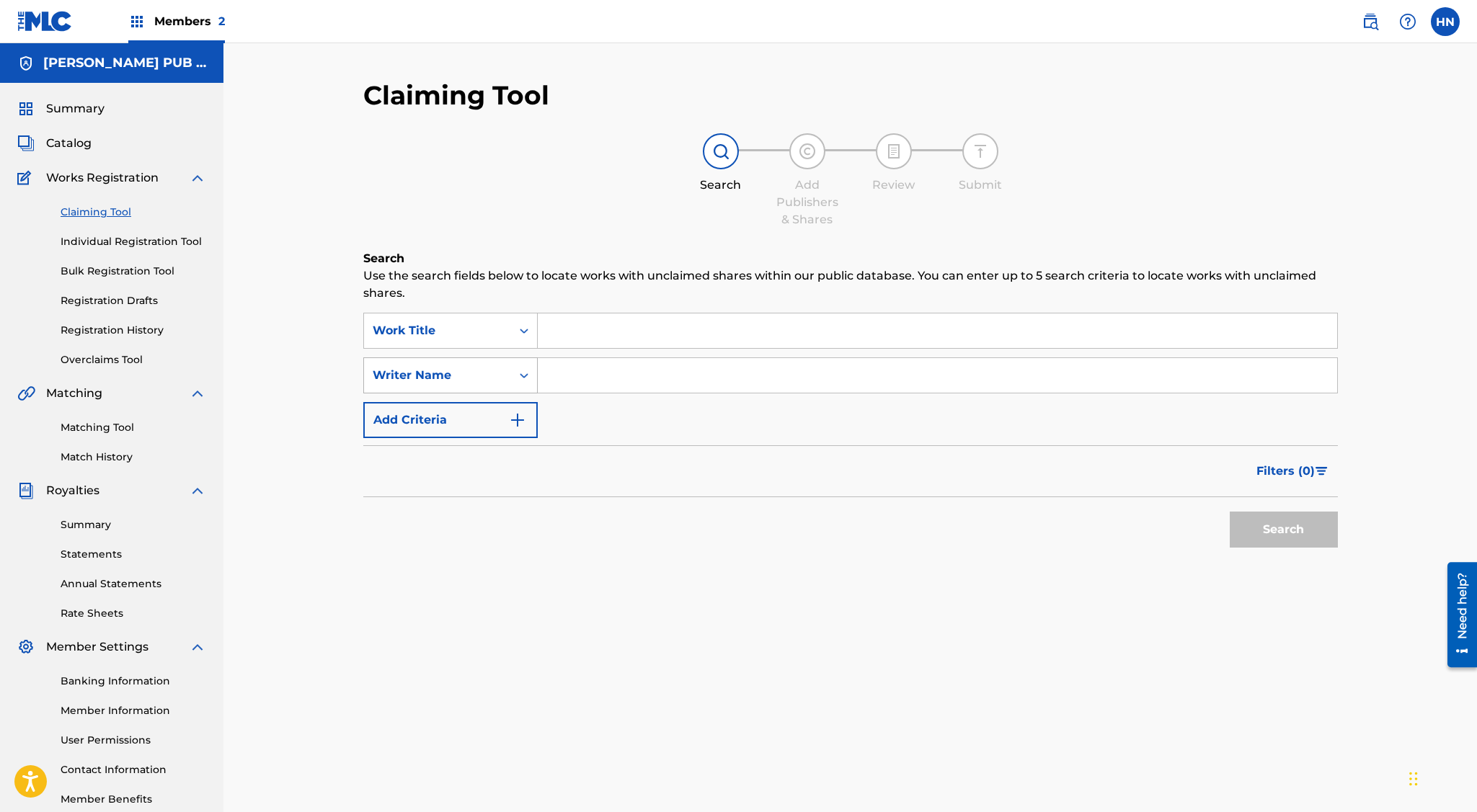
click at [517, 382] on div "Search Form" at bounding box center [524, 376] width 26 height 26
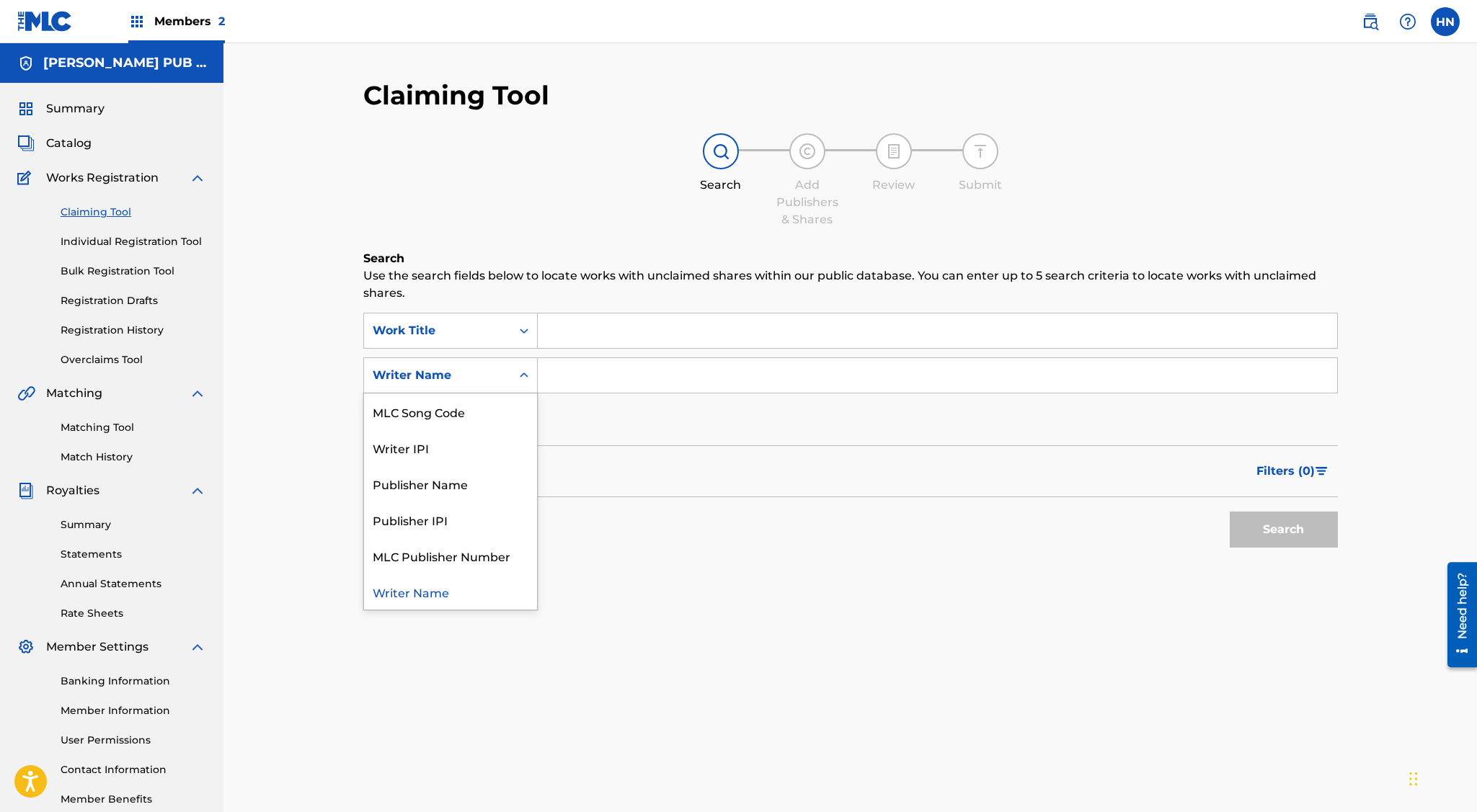
click at [517, 382] on div "Search Form" at bounding box center [524, 376] width 26 height 26
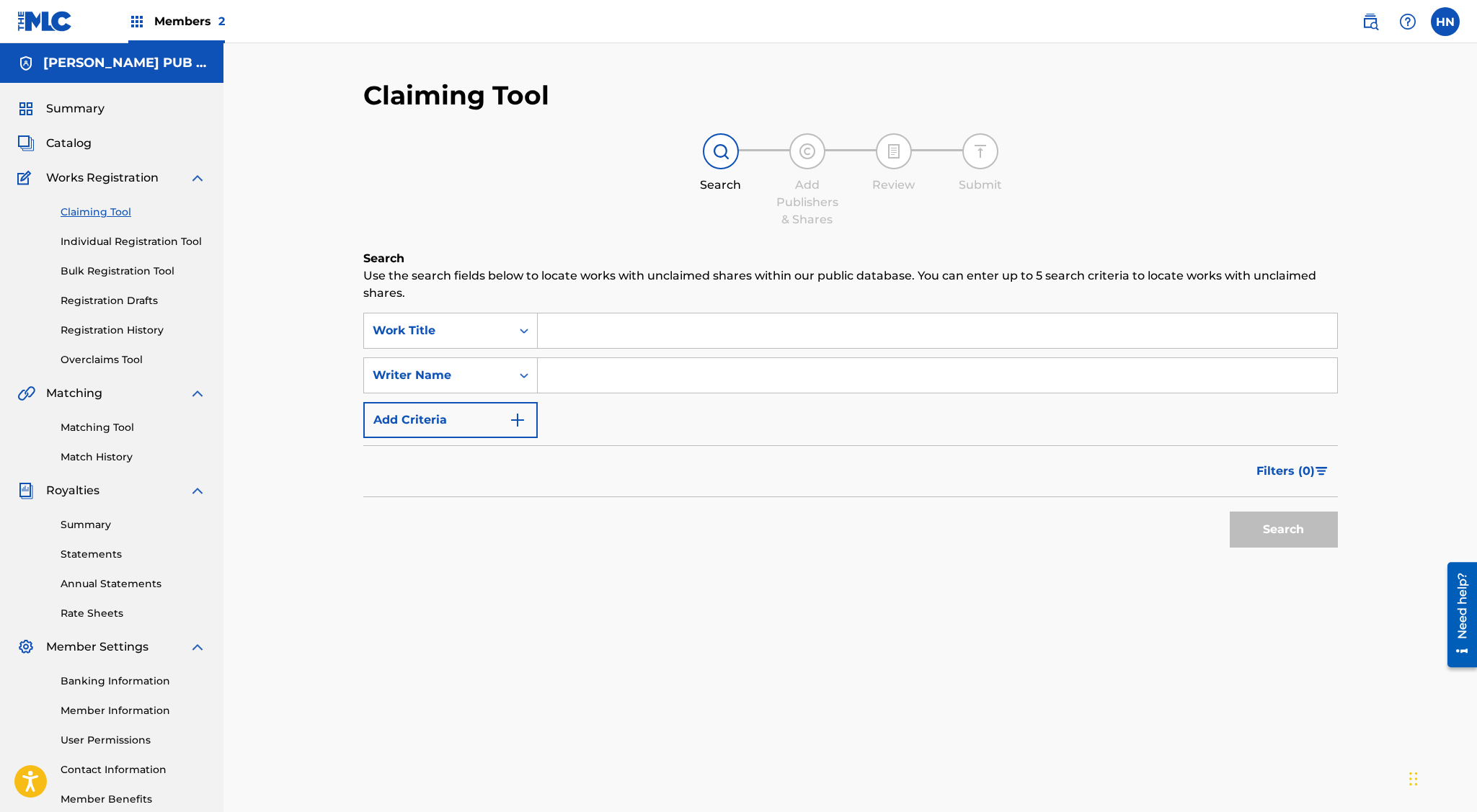
click at [524, 363] on div "Search Form" at bounding box center [524, 376] width 26 height 26
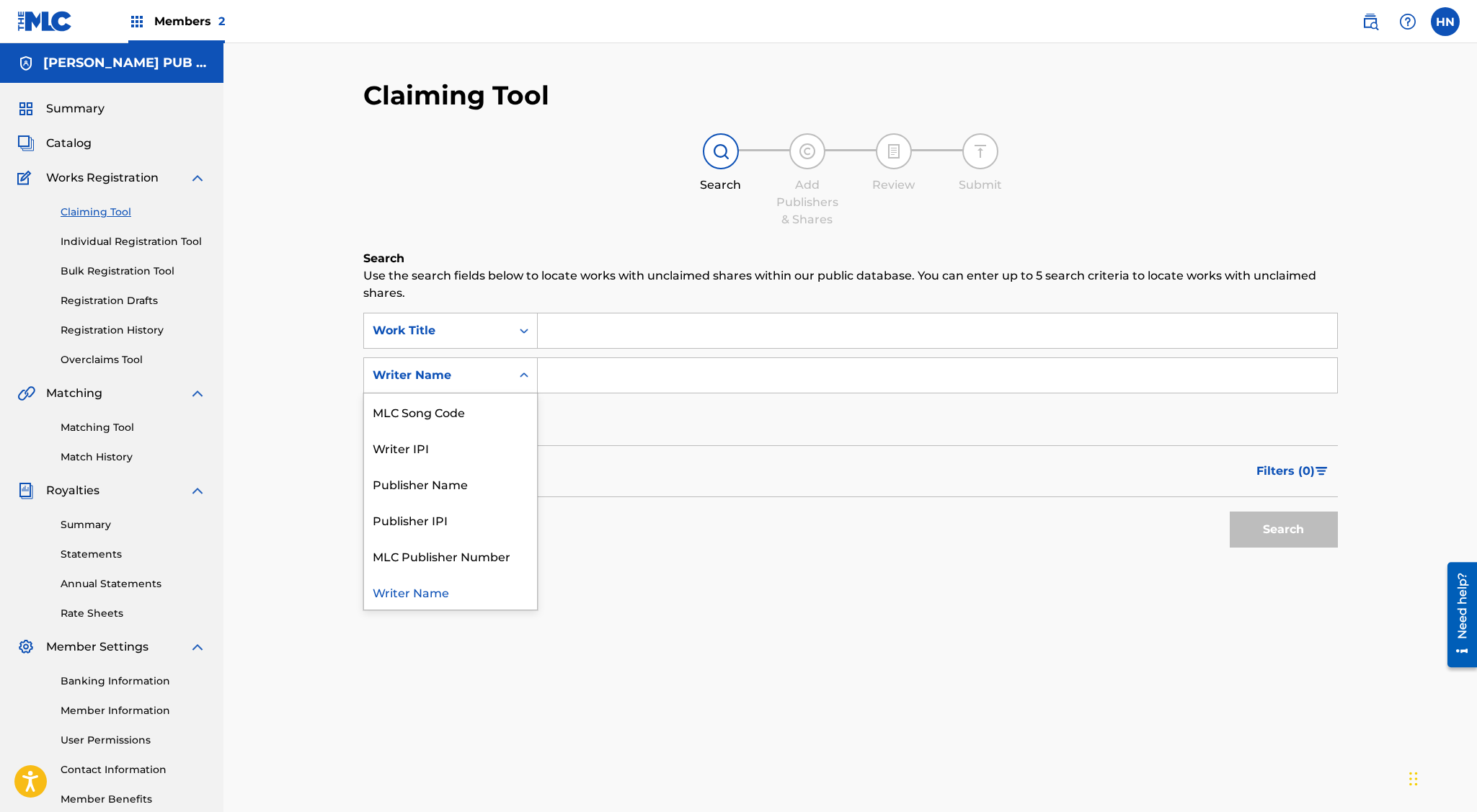
click at [524, 363] on div "Search Form" at bounding box center [524, 376] width 26 height 26
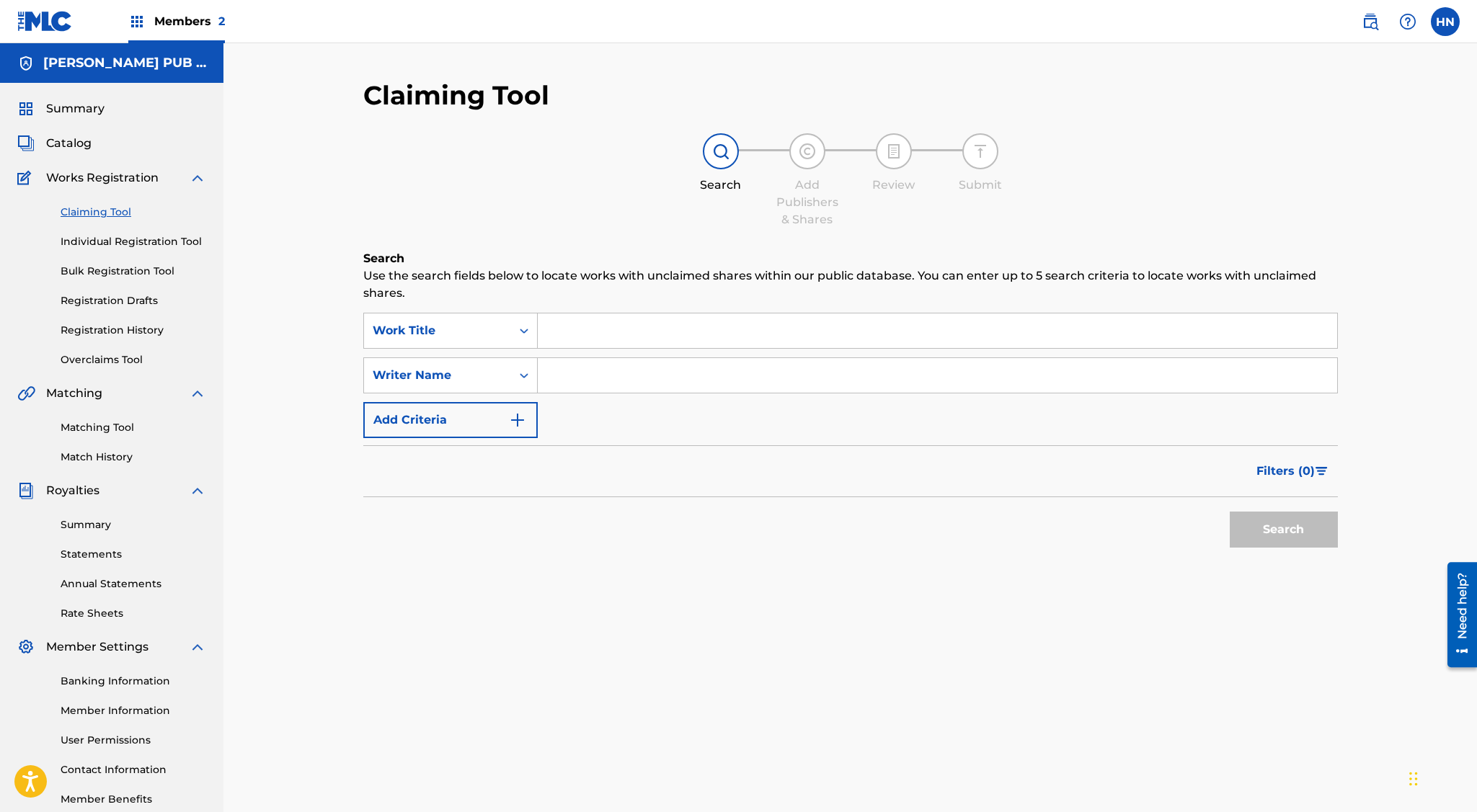
click at [578, 370] on input "Search Form" at bounding box center [937, 376] width 799 height 34
type input "[PERSON_NAME] [PERSON_NAME]"
click at [655, 344] on input "Search Form" at bounding box center [937, 331] width 799 height 34
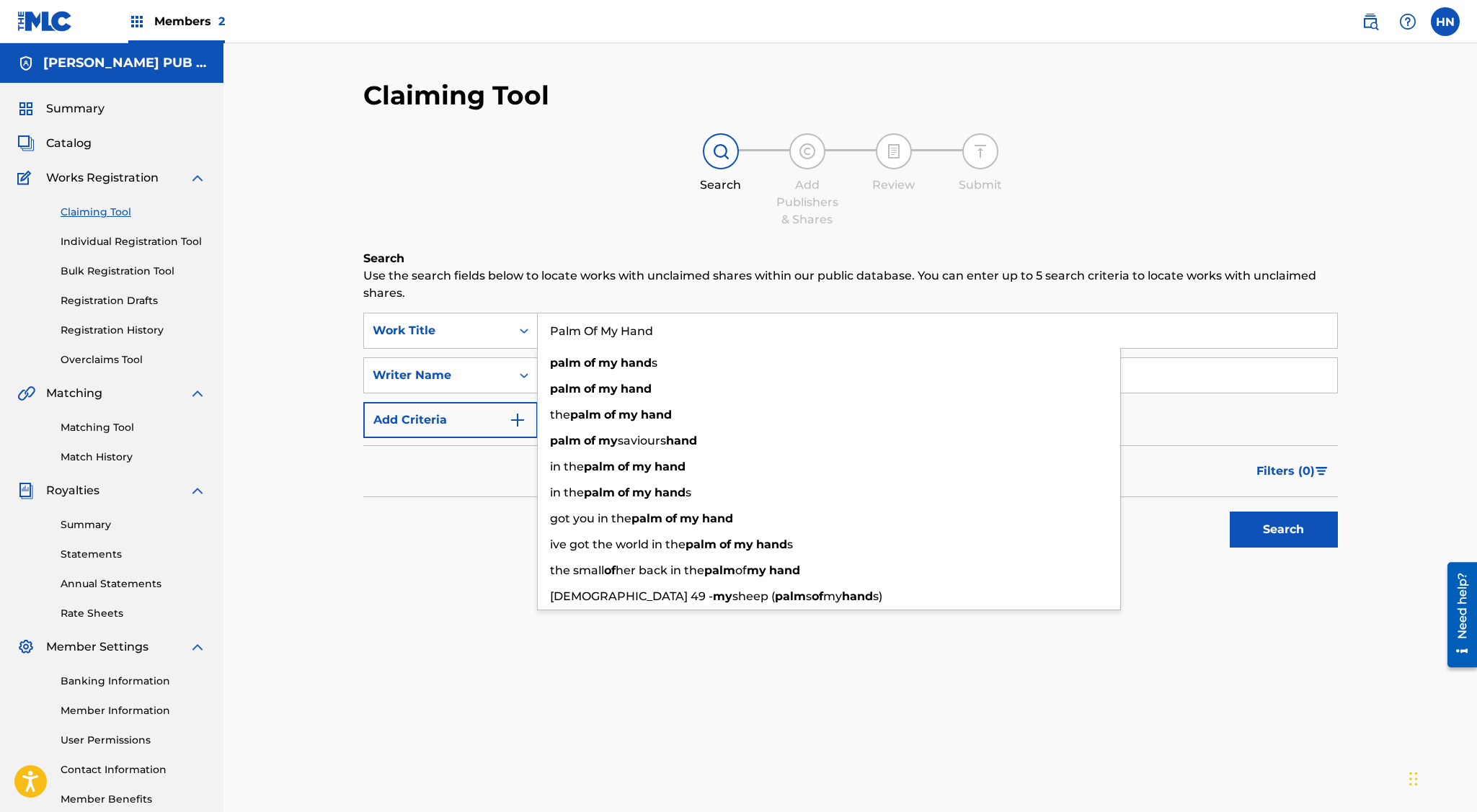
type input "Palm Of My Hand"
click at [1230, 512] on button "Search" at bounding box center [1284, 530] width 108 height 36
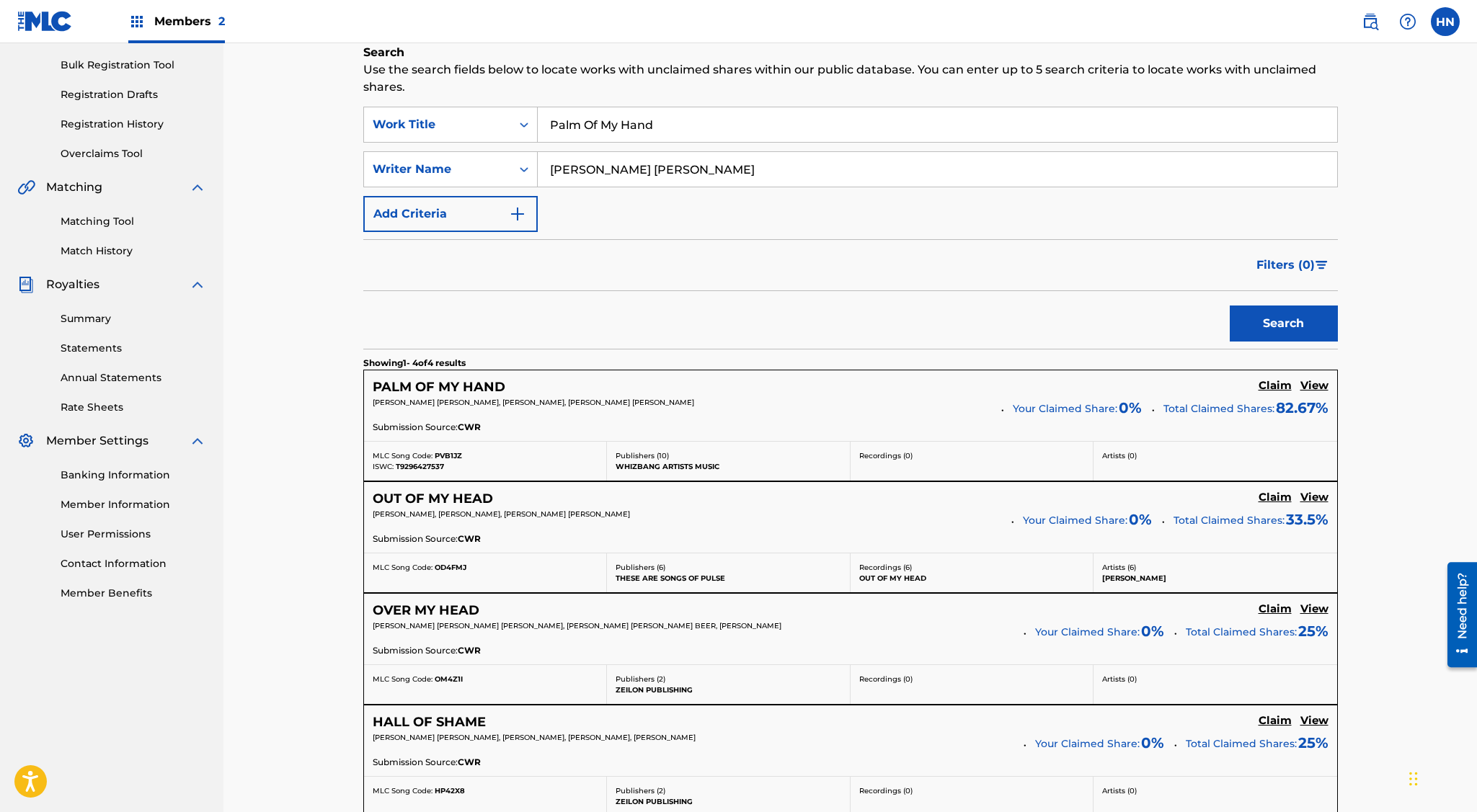
scroll to position [207, 0]
click at [458, 385] on h5 "PALM OF MY HAND" at bounding box center [439, 386] width 133 height 16
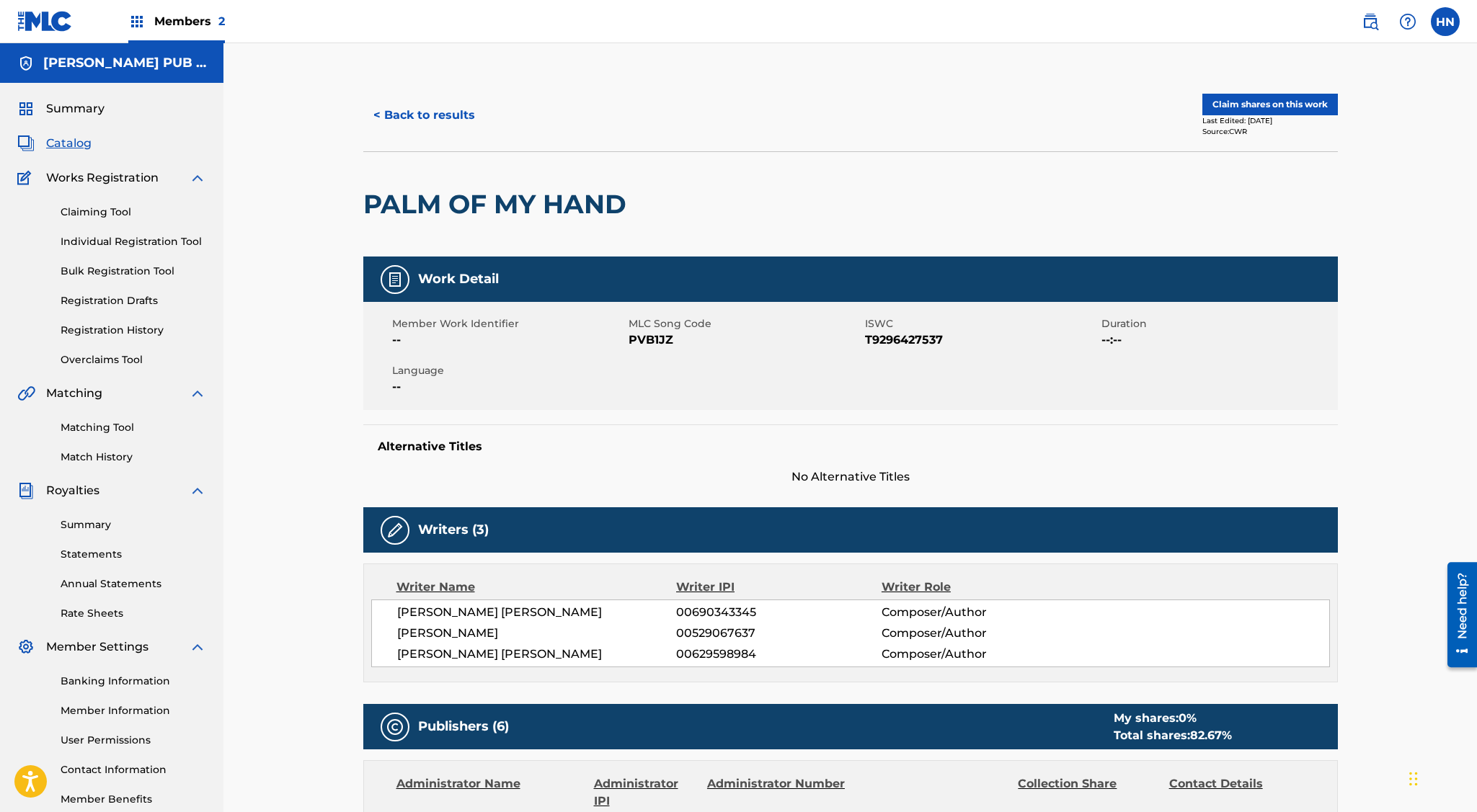
click at [448, 124] on button "< Back to results" at bounding box center [424, 116] width 121 height 36
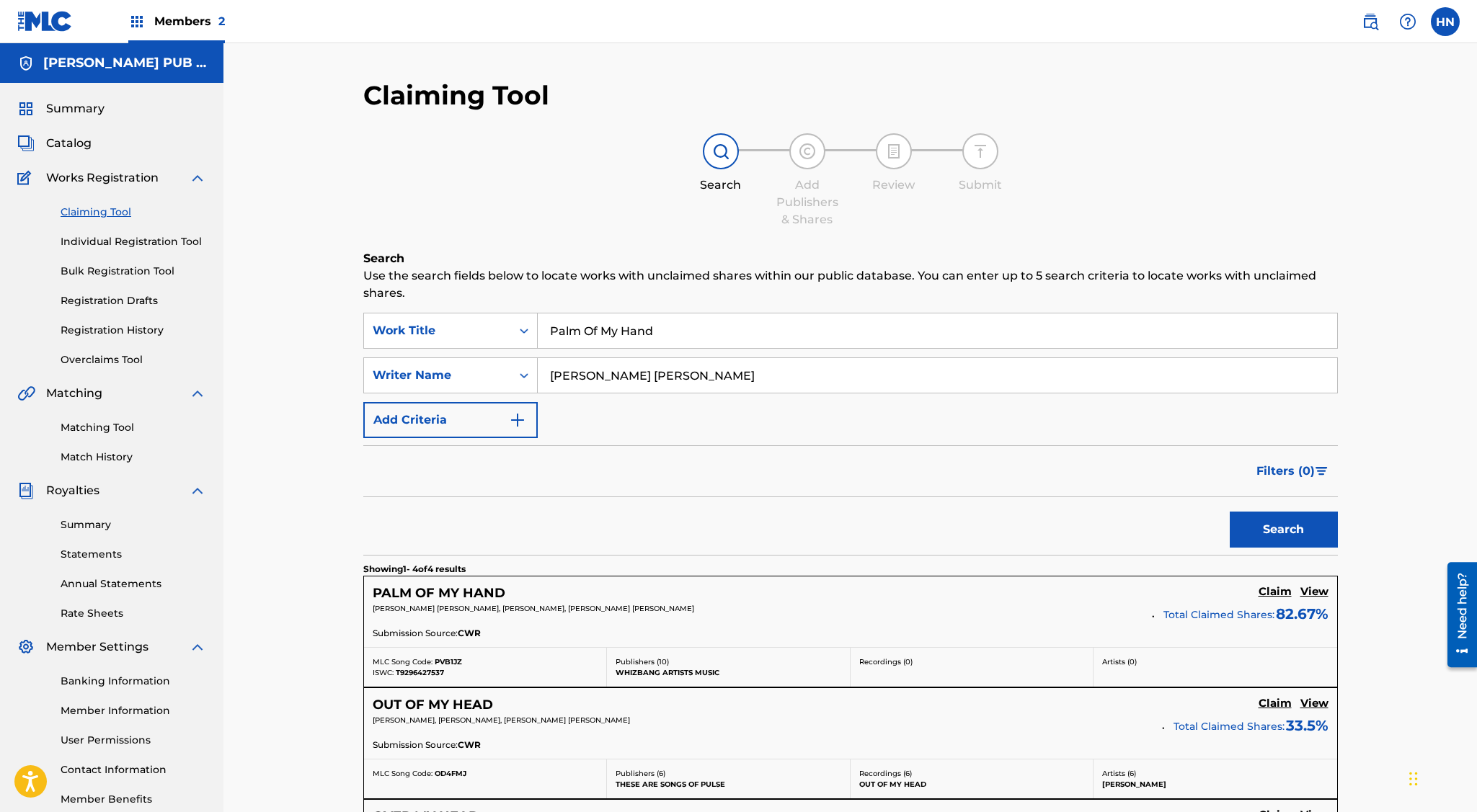
scroll to position [207, 0]
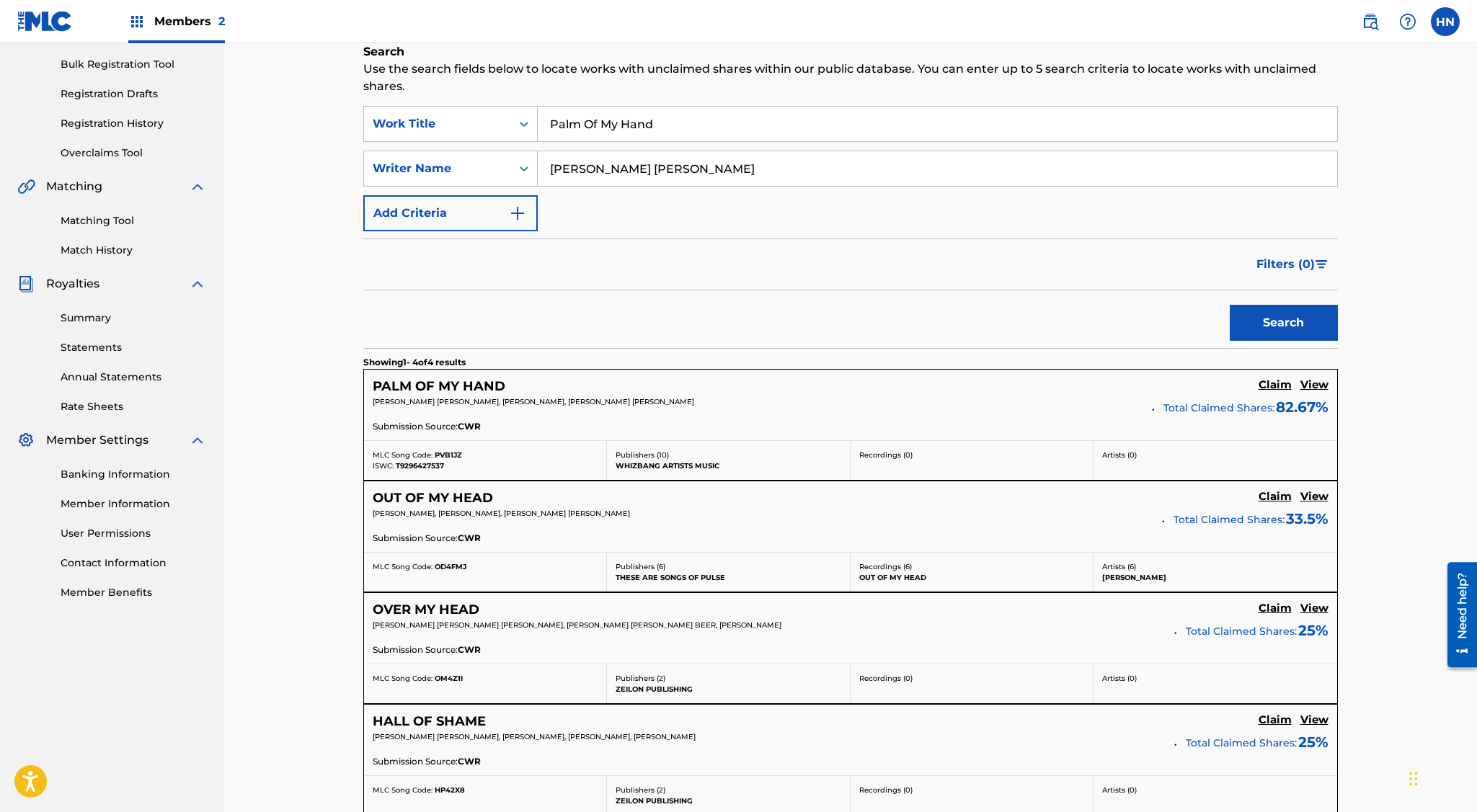
click at [1277, 500] on h5 "Claim" at bounding box center [1275, 496] width 33 height 14
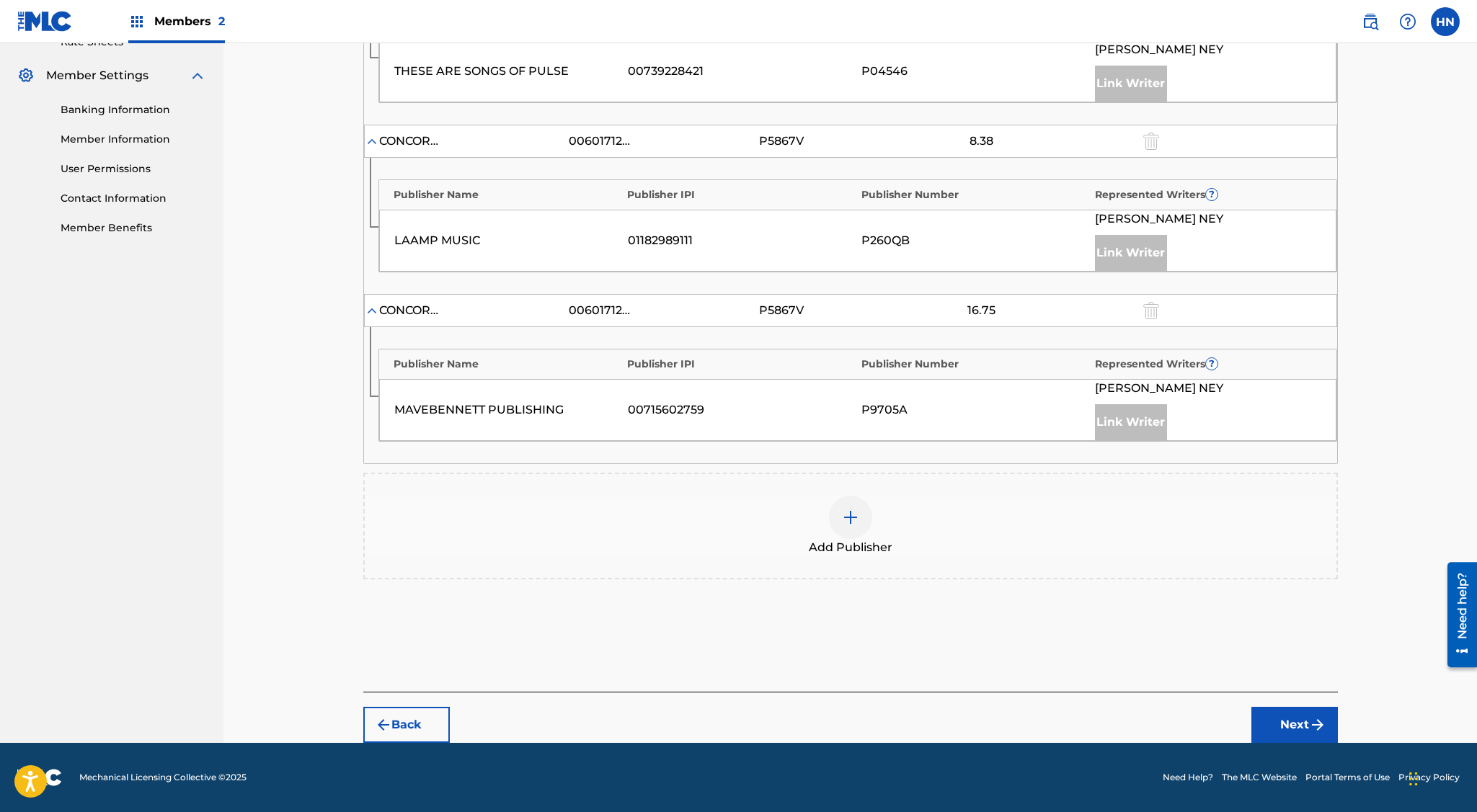
scroll to position [0, 0]
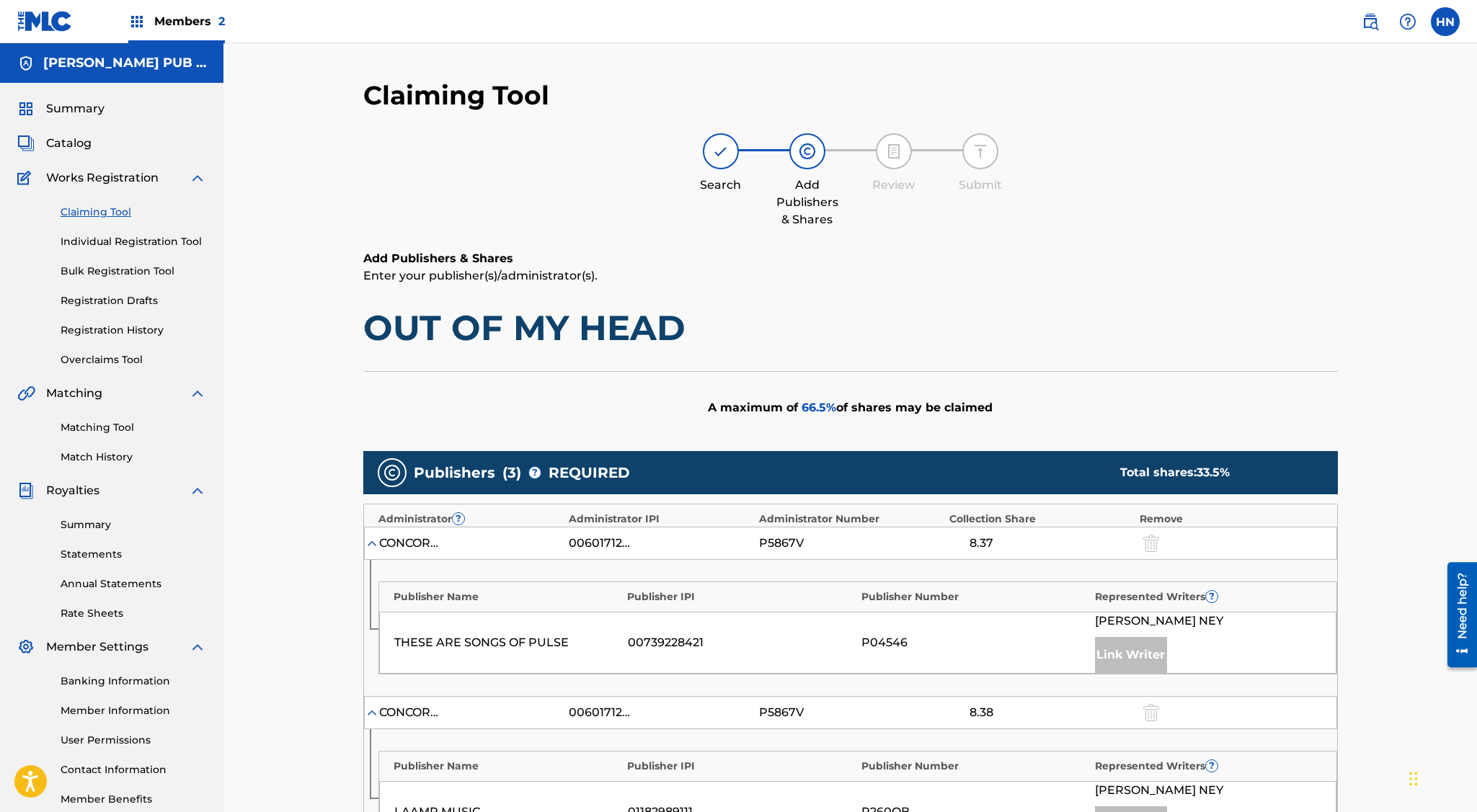
click at [97, 50] on div "[PERSON_NAME] PUB DESIGNEE" at bounding box center [112, 63] width 223 height 39
click at [53, 27] on img at bounding box center [45, 21] width 56 height 21
